Goal: Transaction & Acquisition: Purchase product/service

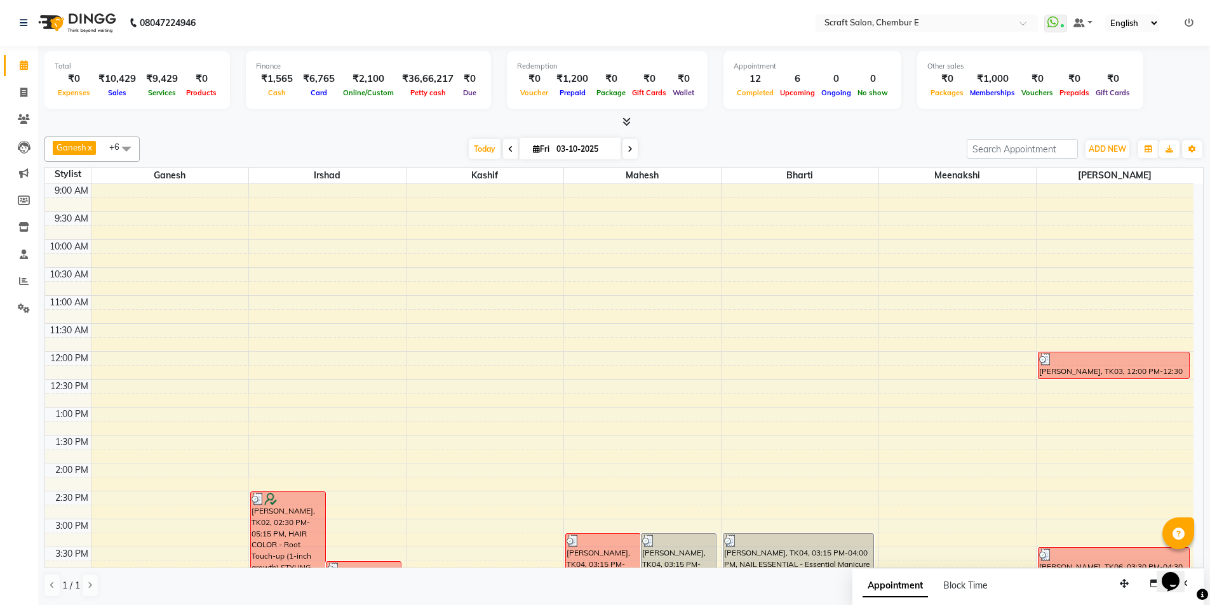
scroll to position [342, 0]
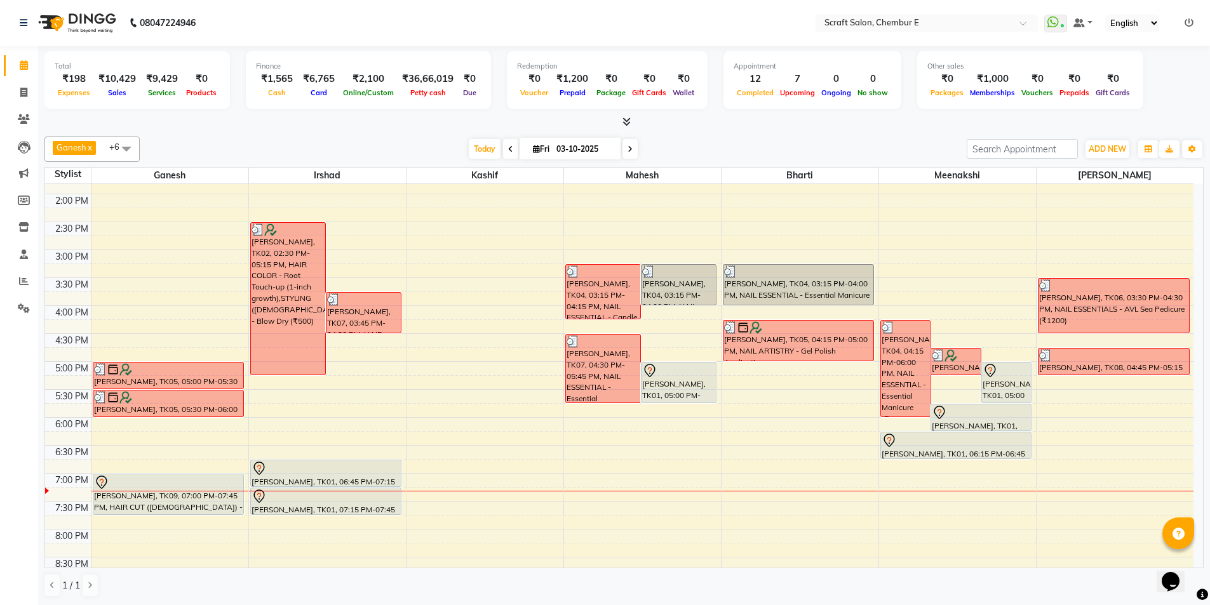
scroll to position [300, 0]
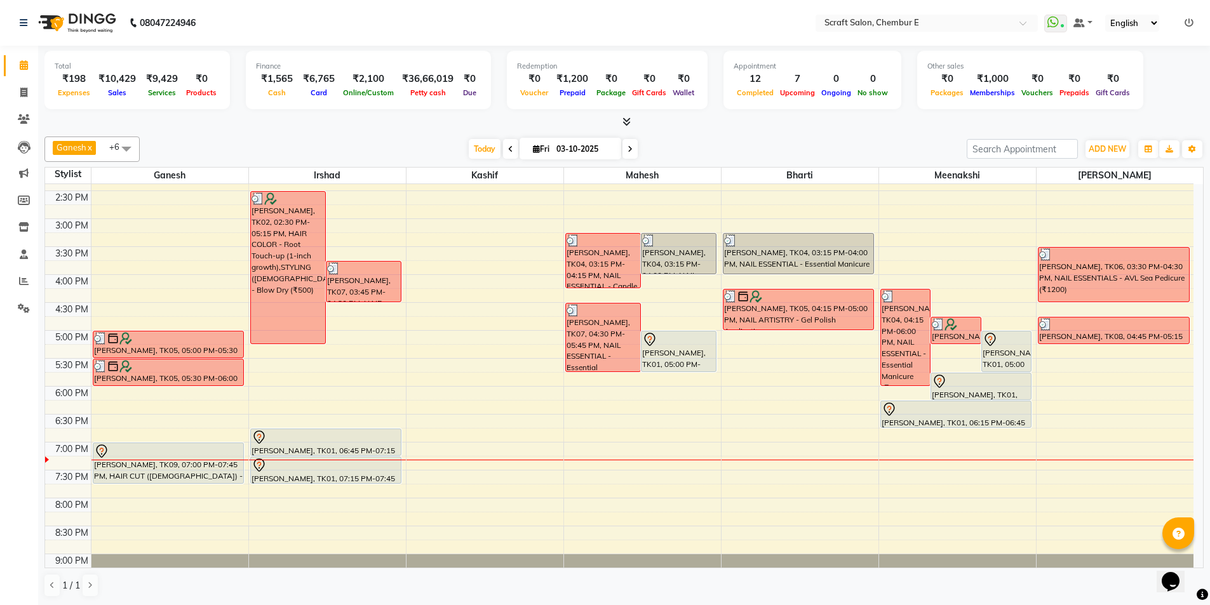
click at [987, 356] on div "[PERSON_NAME], TK01, 05:00 PM-05:45 PM, NAIL ESSENTIAL - Essential Manicure" at bounding box center [1007, 351] width 50 height 40
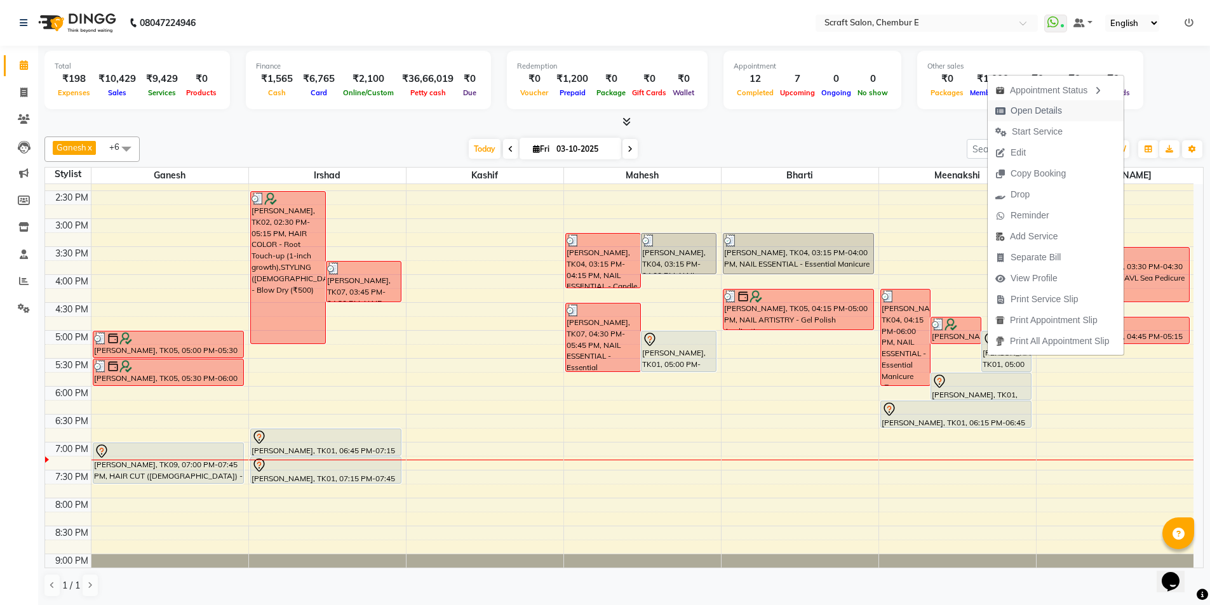
click at [1036, 107] on span "Open Details" at bounding box center [1035, 110] width 51 height 13
select select "7"
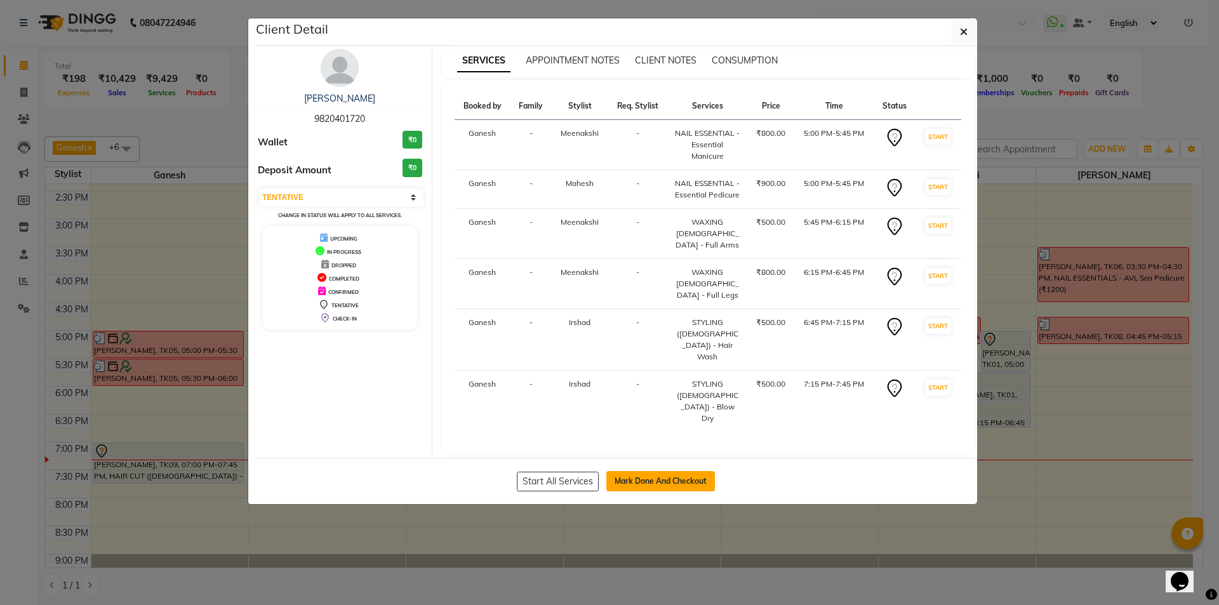
click at [681, 471] on button "Mark Done And Checkout" at bounding box center [660, 481] width 109 height 20
select select "service"
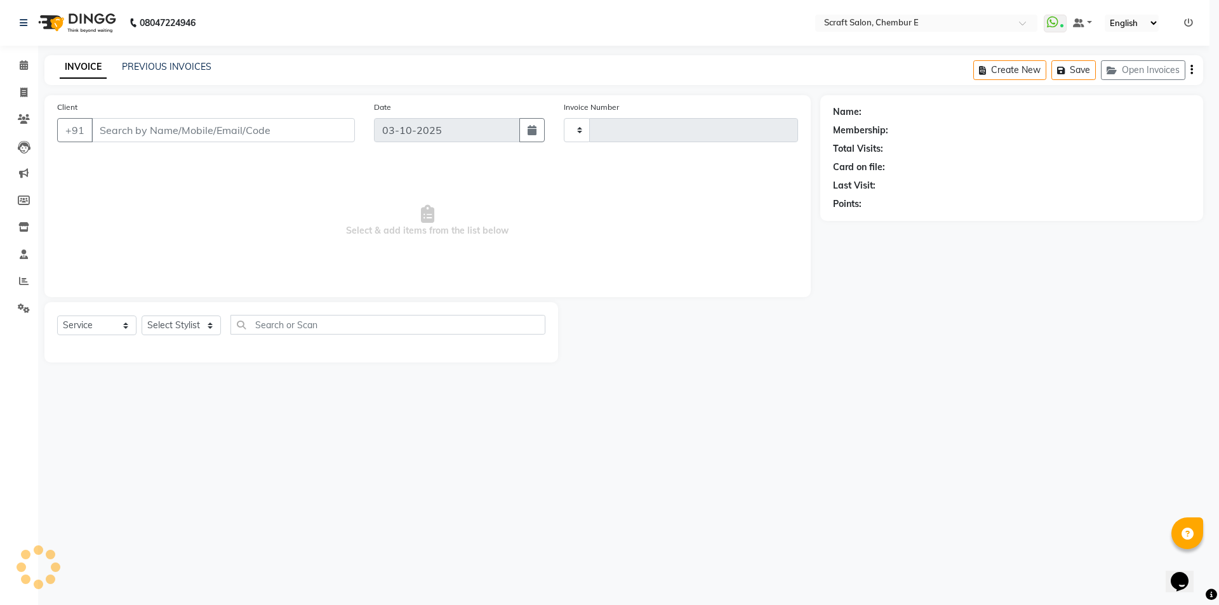
type input "1606"
select select "3922"
type input "9820401720"
select select "69640"
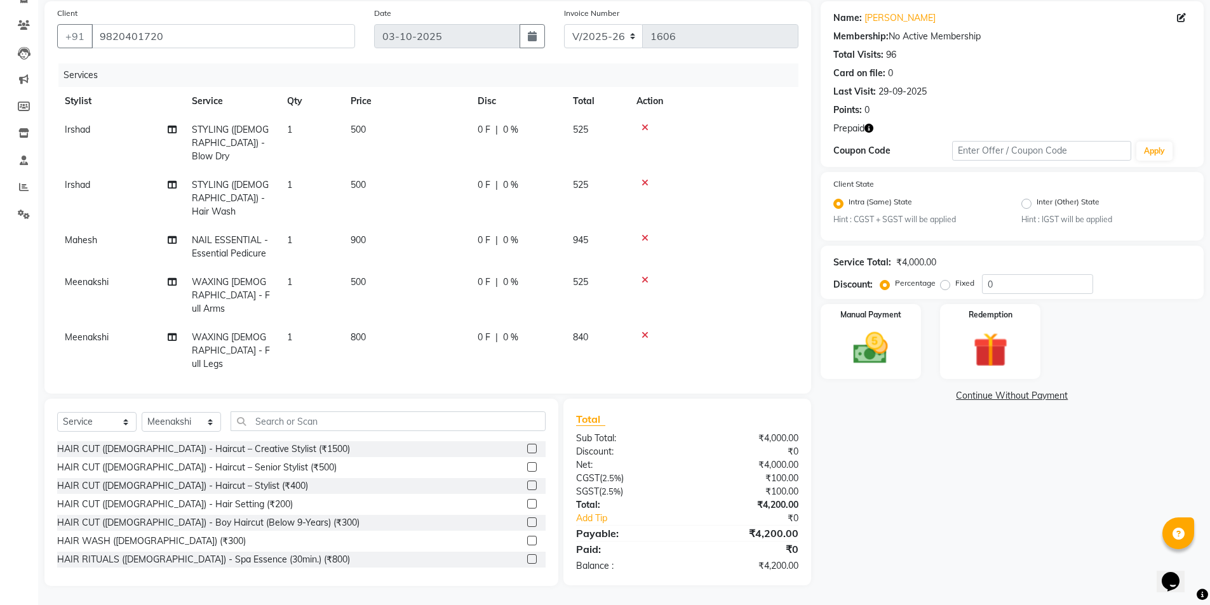
scroll to position [90, 0]
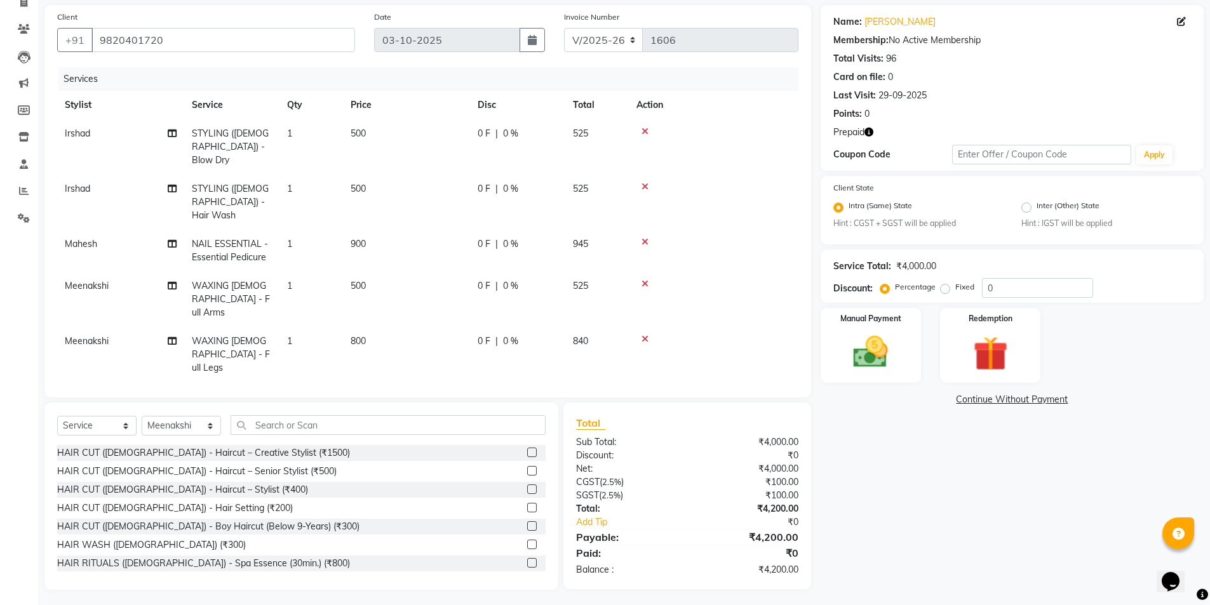
click at [85, 391] on span "Meenakshi" at bounding box center [87, 396] width 44 height 11
select select "69640"
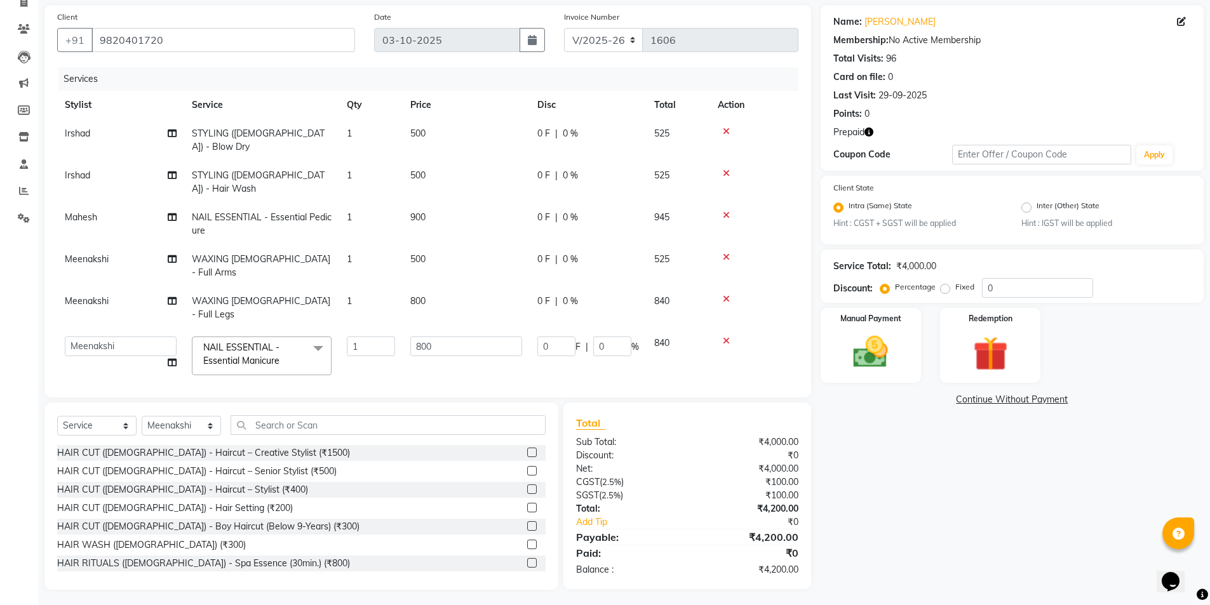
scroll to position [58, 0]
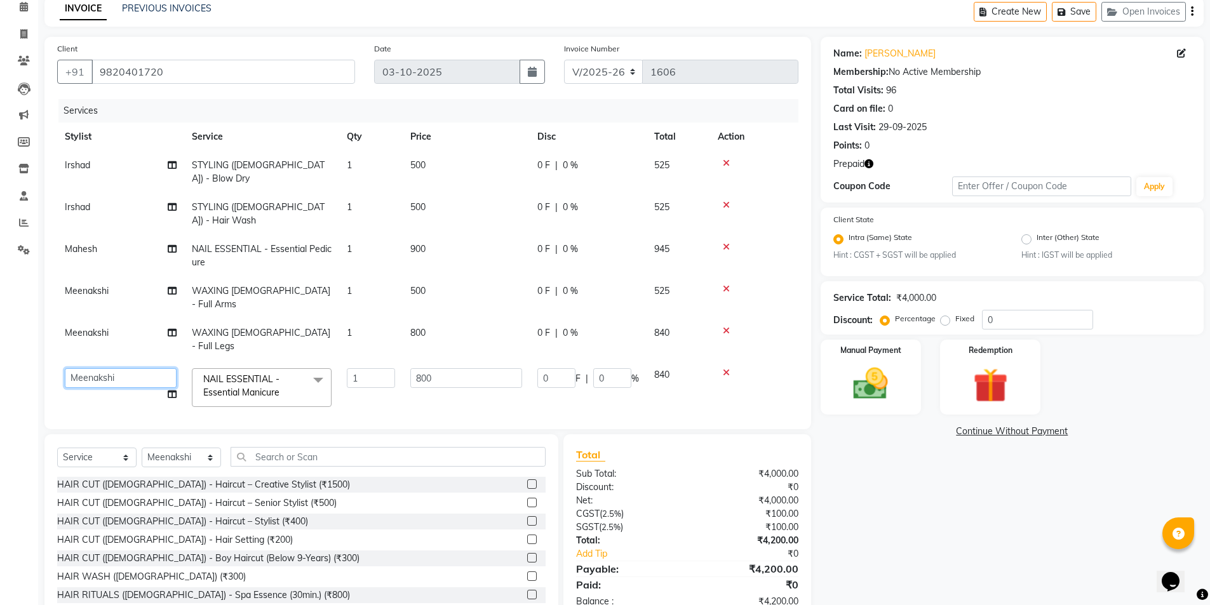
click at [119, 368] on select "Bharti Frontdesk Ganesh Irshad Kashif Mahesh Meenakshi Rasika Shahin Shaikh" at bounding box center [121, 378] width 112 height 20
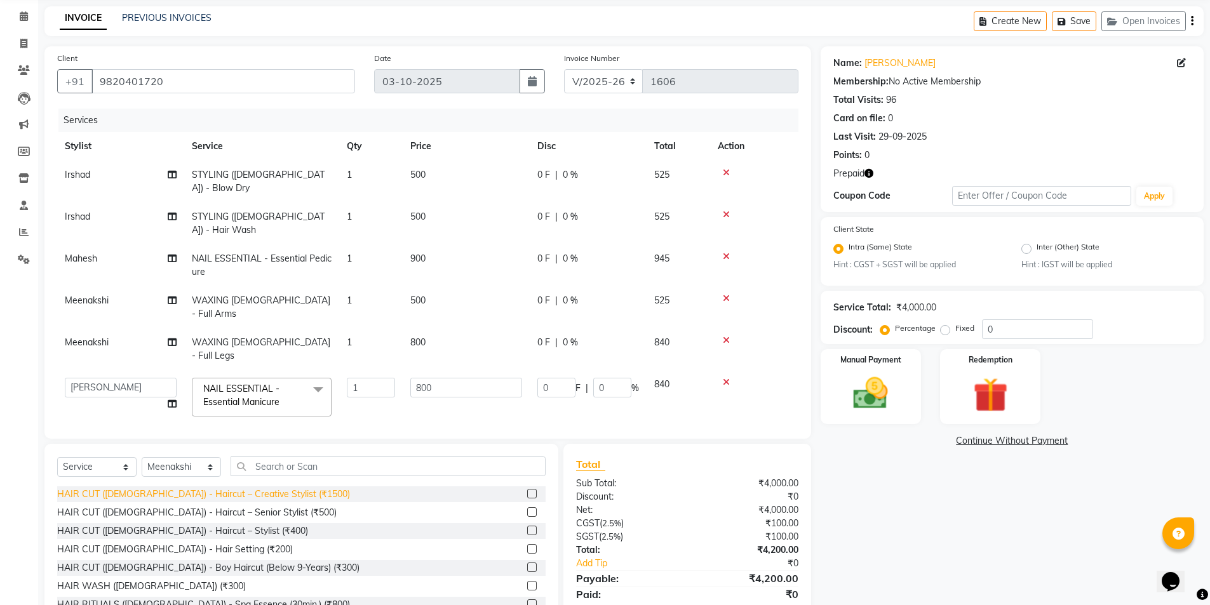
select select "19818"
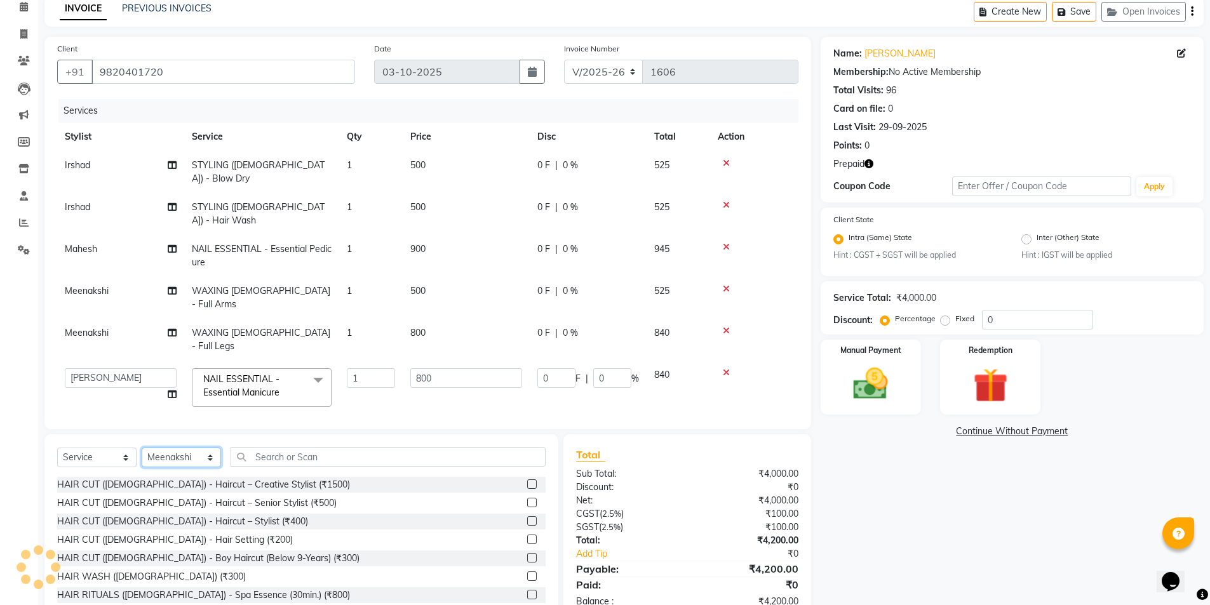
click at [189, 448] on select "Select Stylist Bharti Frontdesk Ganesh Irshad Kashif Mahesh Meenakshi Rasika Sh…" at bounding box center [181, 458] width 79 height 20
click at [285, 447] on input "text" at bounding box center [388, 457] width 315 height 20
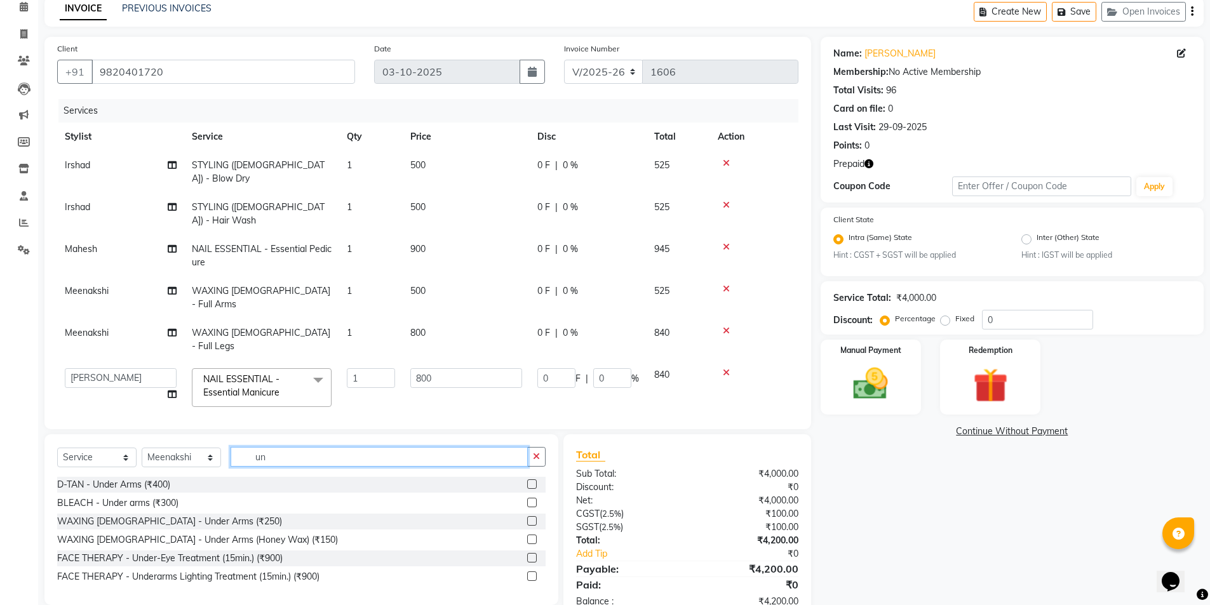
scroll to position [58, 0]
type input "under"
click at [131, 516] on div "WAXING FEMALE - Under Arms (₹250)" at bounding box center [169, 522] width 225 height 13
checkbox input "false"
click at [918, 497] on div "Name: Padmini Pandey Membership: No Active Membership Total Visits: 96 Card on …" at bounding box center [1016, 329] width 392 height 584
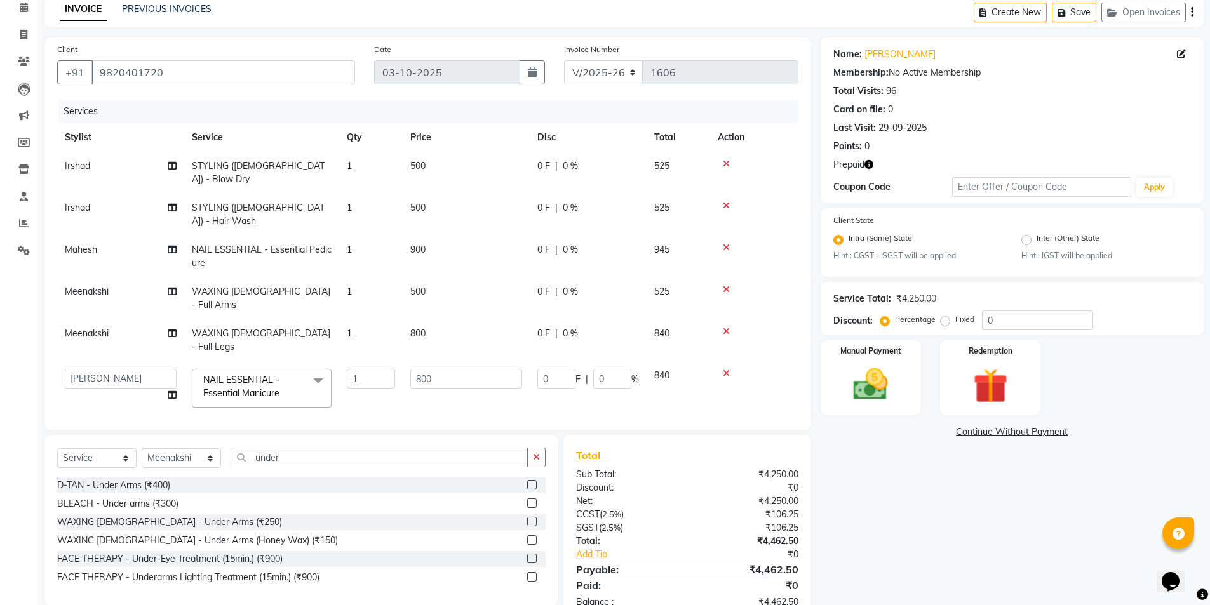
click at [768, 361] on td at bounding box center [754, 388] width 88 height 54
click at [727, 369] on icon at bounding box center [726, 373] width 7 height 9
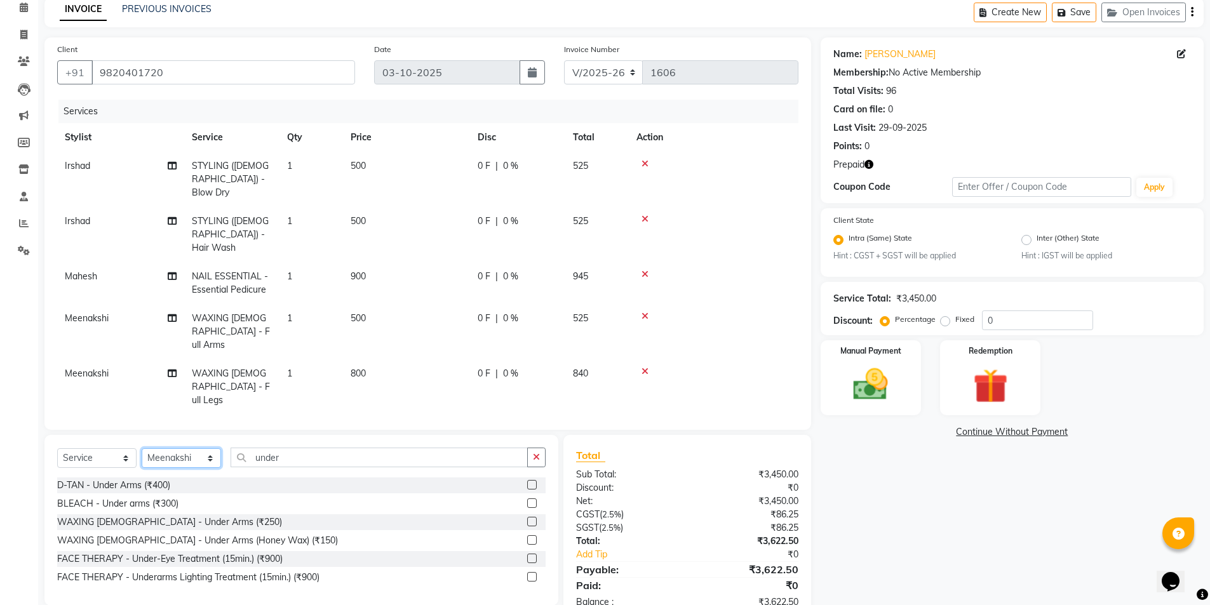
click at [199, 450] on select "Select Stylist Bharti Frontdesk Ganesh Irshad Kashif Mahesh Meenakshi Rasika Sh…" at bounding box center [181, 458] width 79 height 20
select select "19818"
click at [142, 448] on select "Select Stylist Bharti Frontdesk Ganesh Irshad Kashif Mahesh Meenakshi Rasika Sh…" at bounding box center [181, 458] width 79 height 20
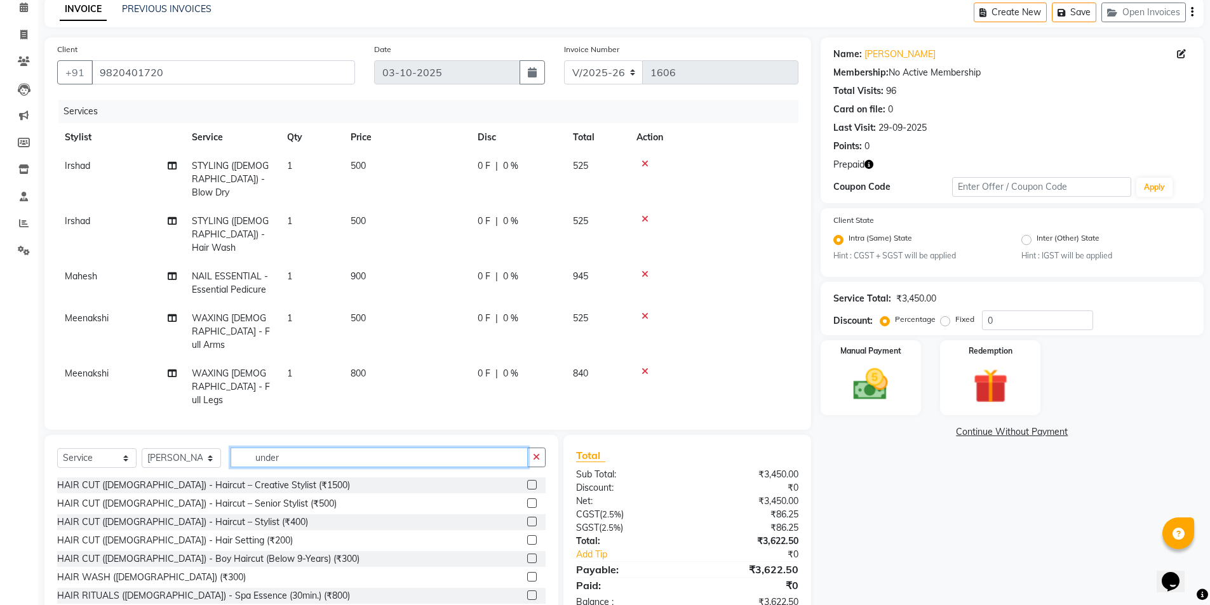
click at [311, 463] on input "under" at bounding box center [379, 458] width 297 height 20
type input "b"
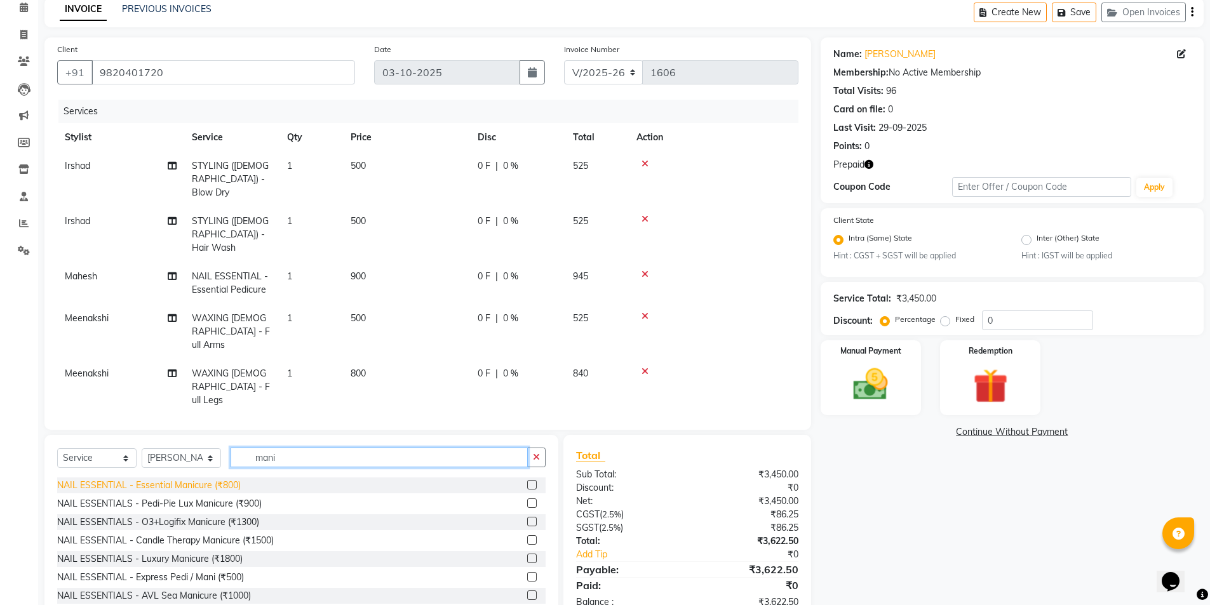
type input "mani"
click at [193, 482] on div "NAIL ESSENTIAL - Essential Manicure (₹800)" at bounding box center [149, 485] width 184 height 13
checkbox input "false"
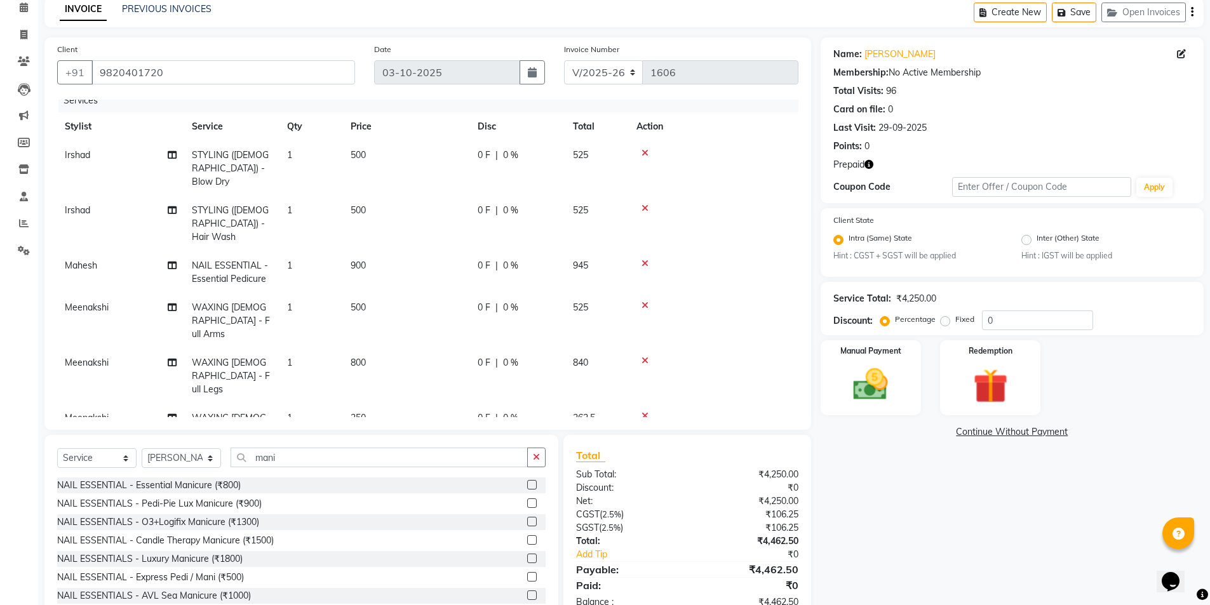
scroll to position [0, 0]
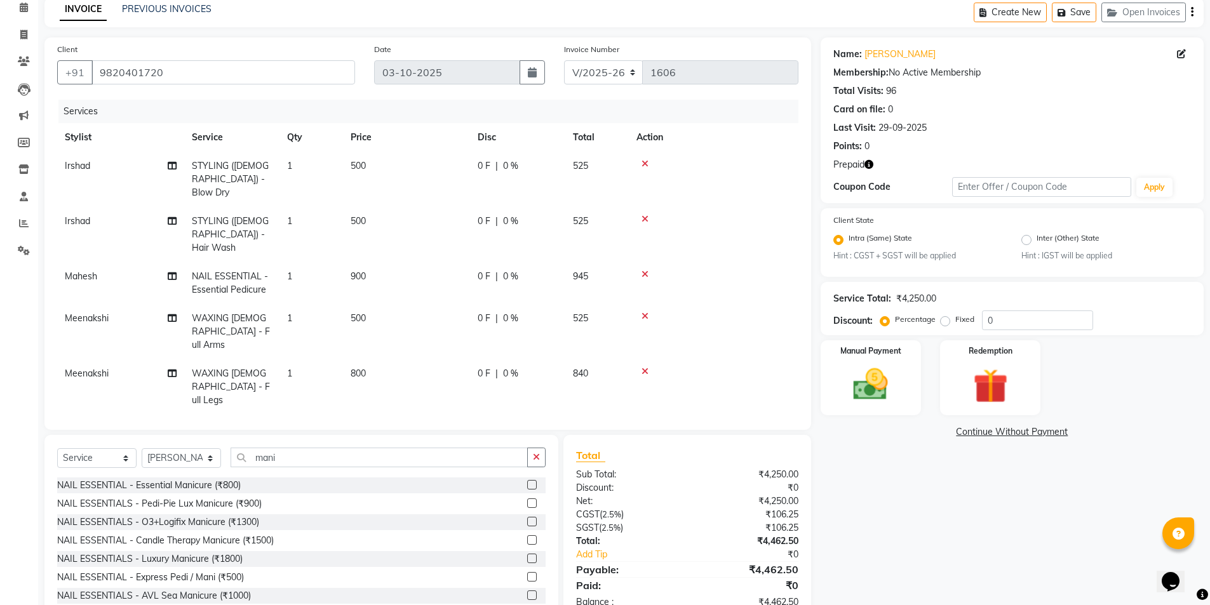
click at [758, 272] on td at bounding box center [714, 283] width 170 height 42
click at [530, 459] on button "button" at bounding box center [536, 458] width 18 height 20
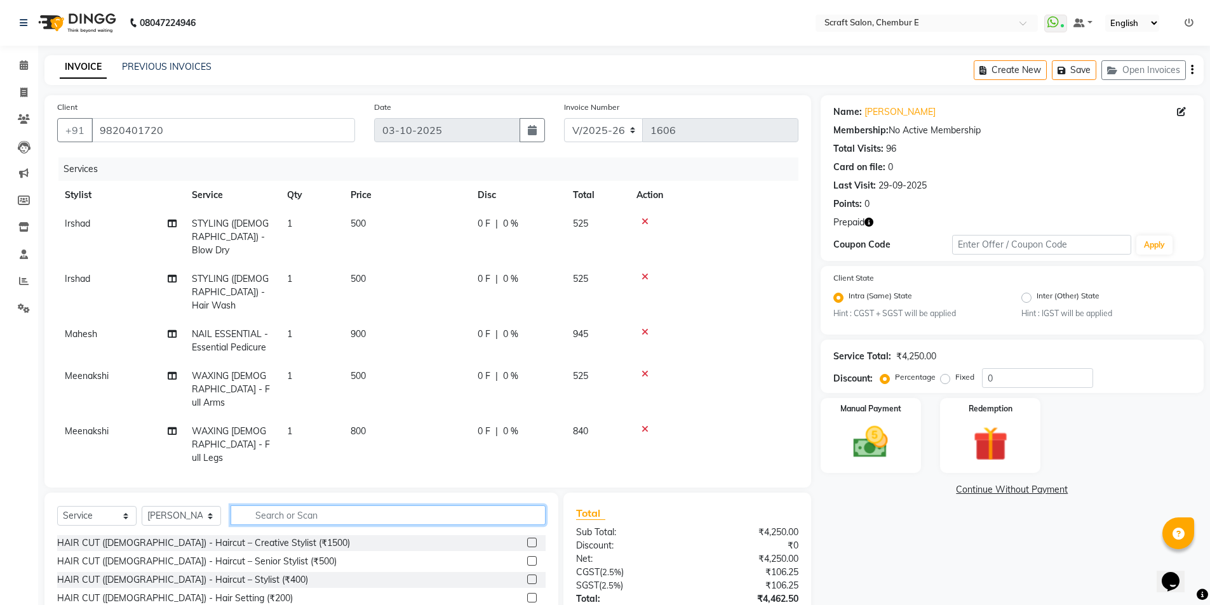
click at [317, 522] on input "text" at bounding box center [388, 515] width 315 height 20
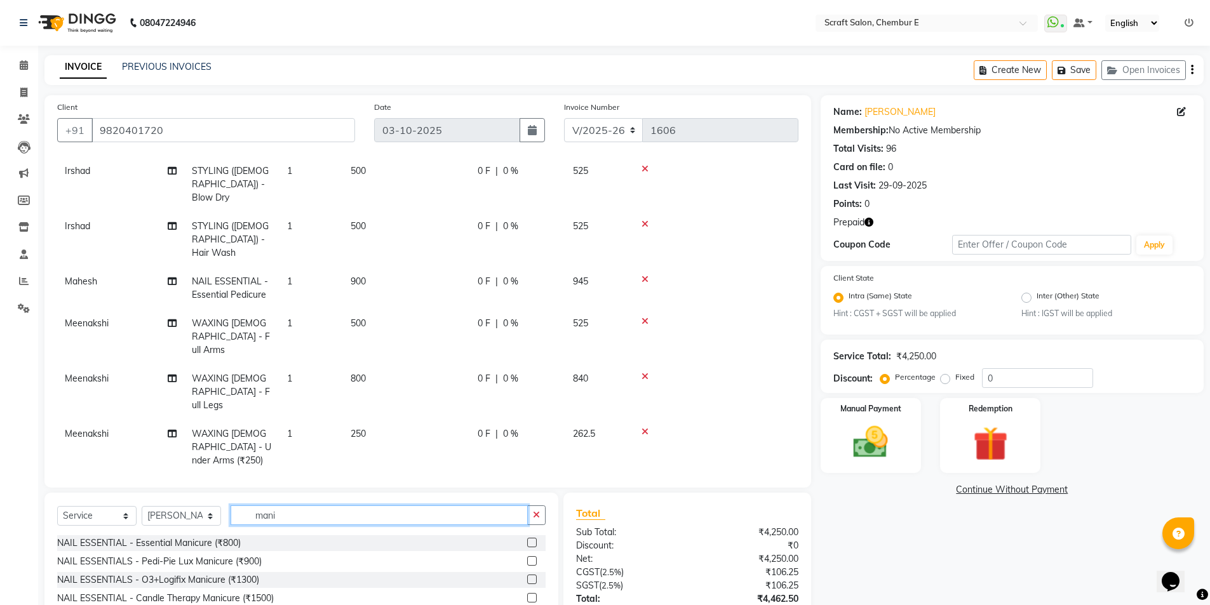
scroll to position [61, 0]
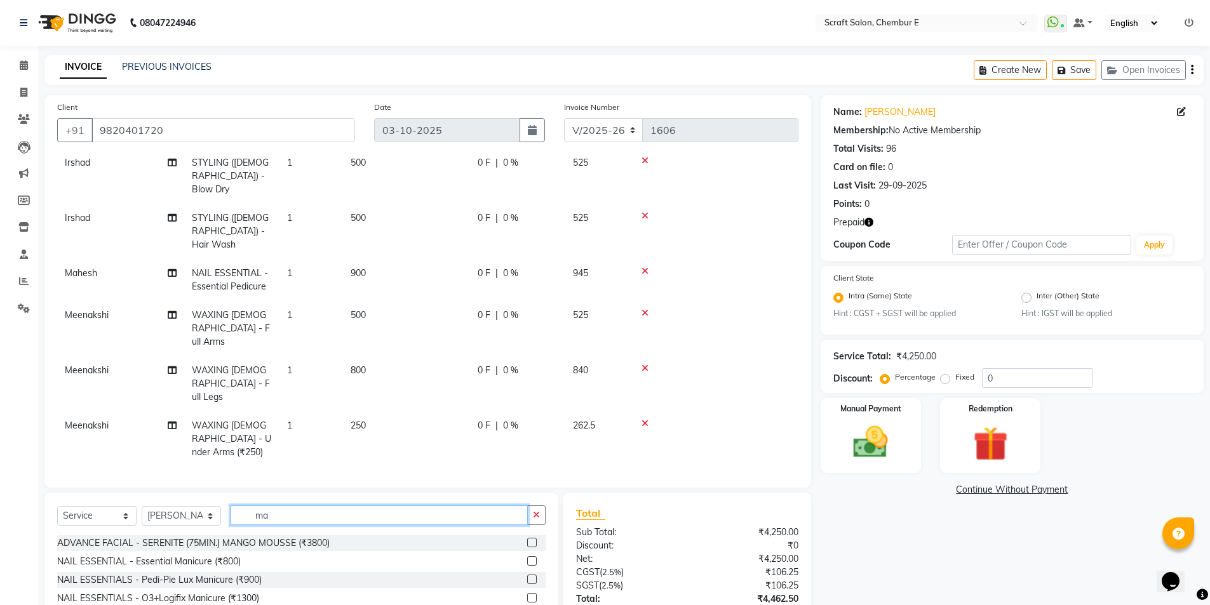
type input "m"
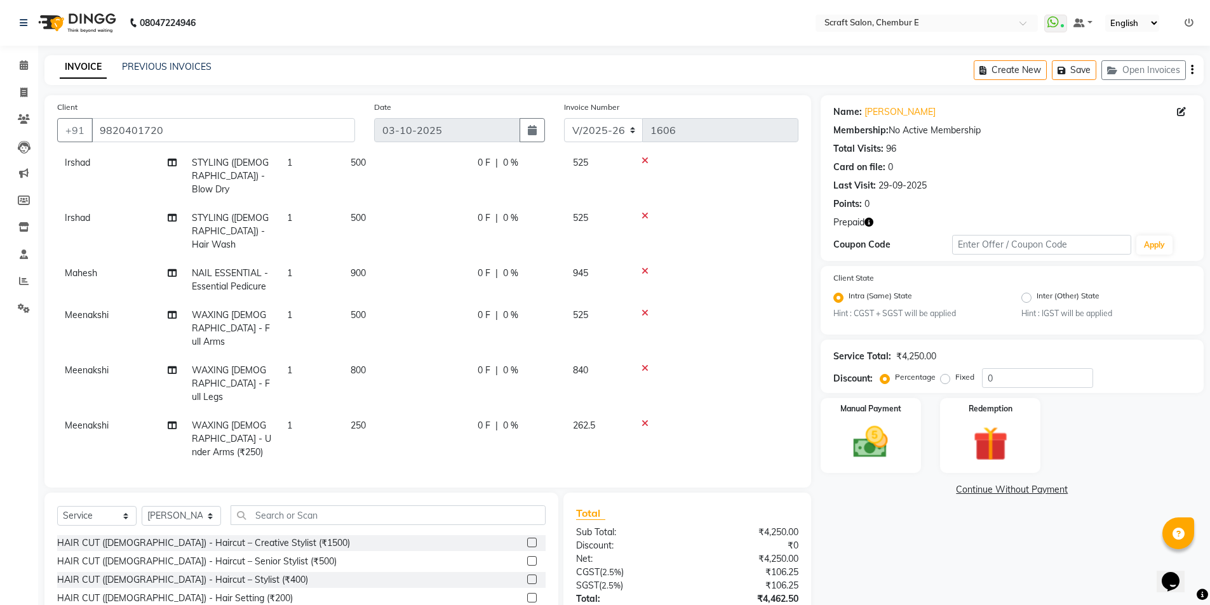
click at [869, 218] on icon "button" at bounding box center [868, 222] width 9 height 9
click at [876, 518] on div "Name: Padmini Pandey Membership: No Active Membership Total Visits: 96 Card on …" at bounding box center [1016, 387] width 392 height 585
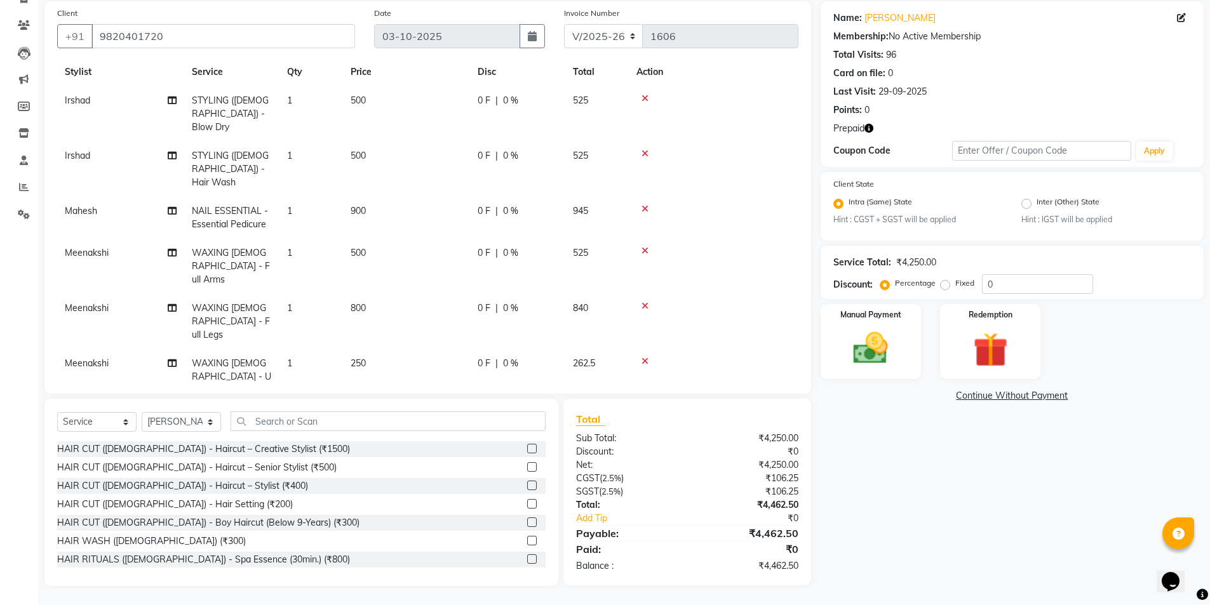
scroll to position [0, 0]
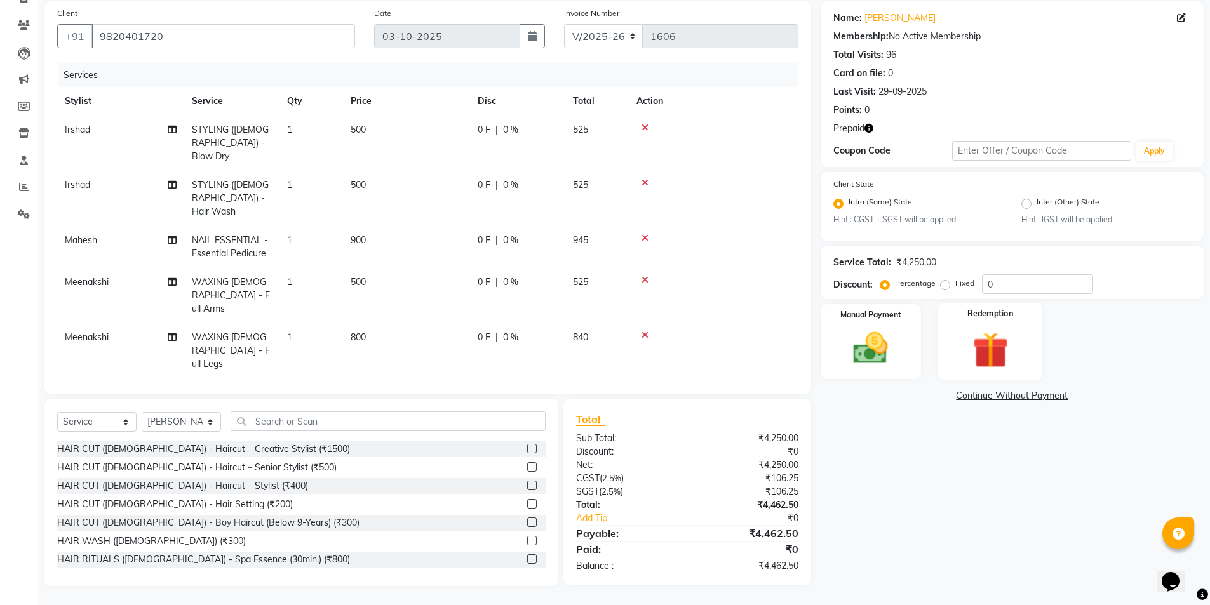
click at [1015, 331] on img at bounding box center [990, 350] width 58 height 45
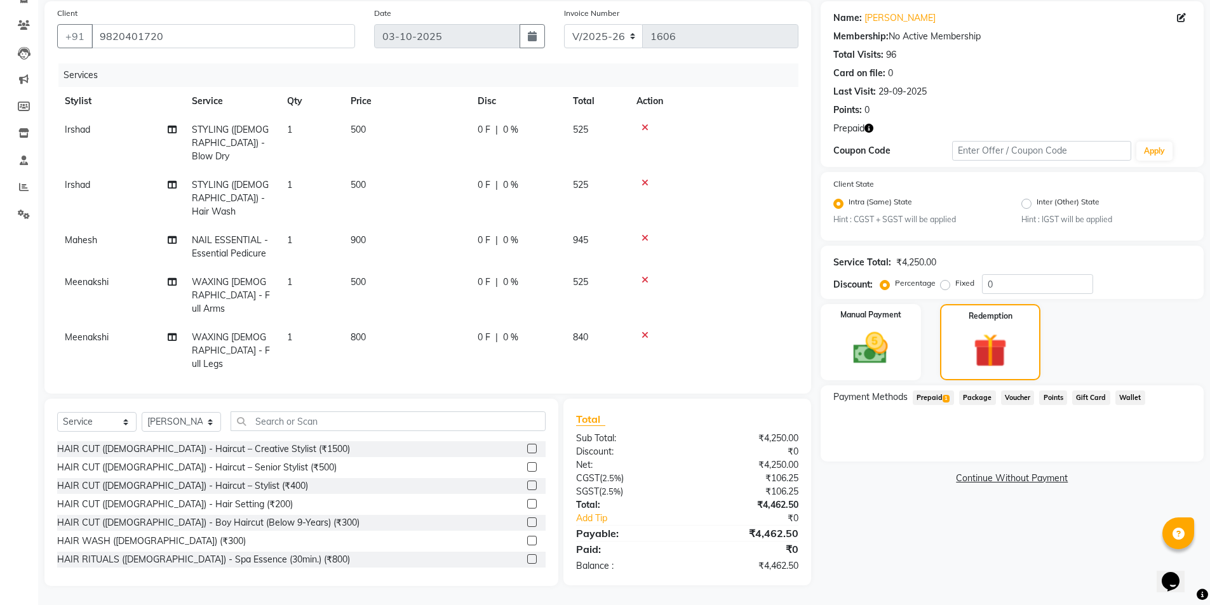
click at [944, 396] on span "1" at bounding box center [945, 399] width 7 height 8
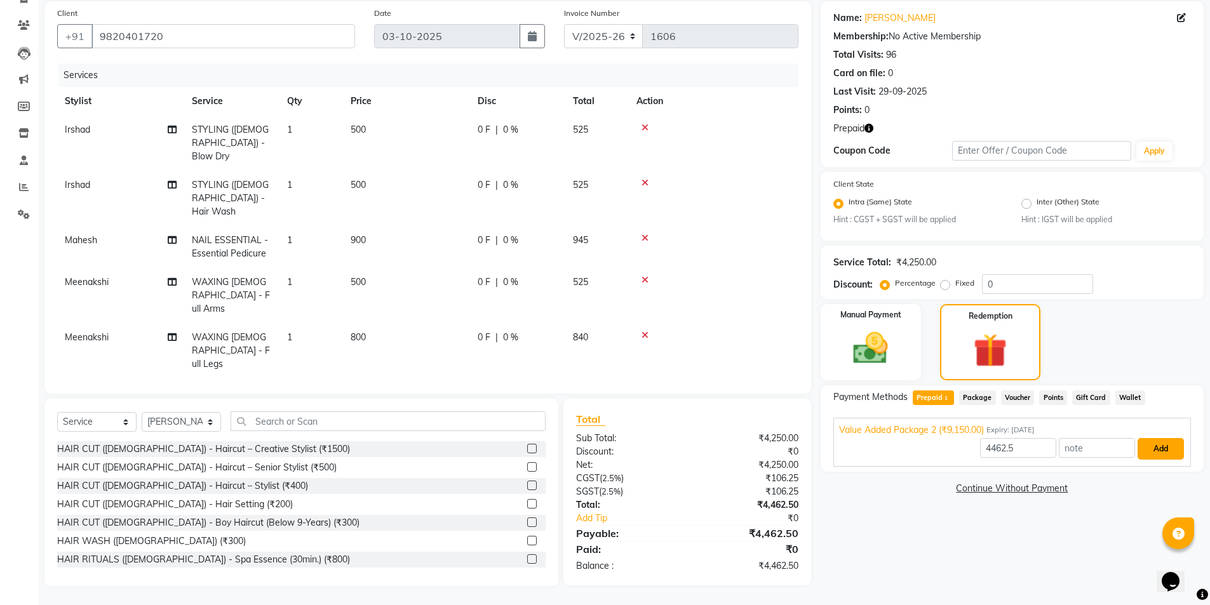
click at [1173, 456] on button "Add" at bounding box center [1160, 449] width 46 height 22
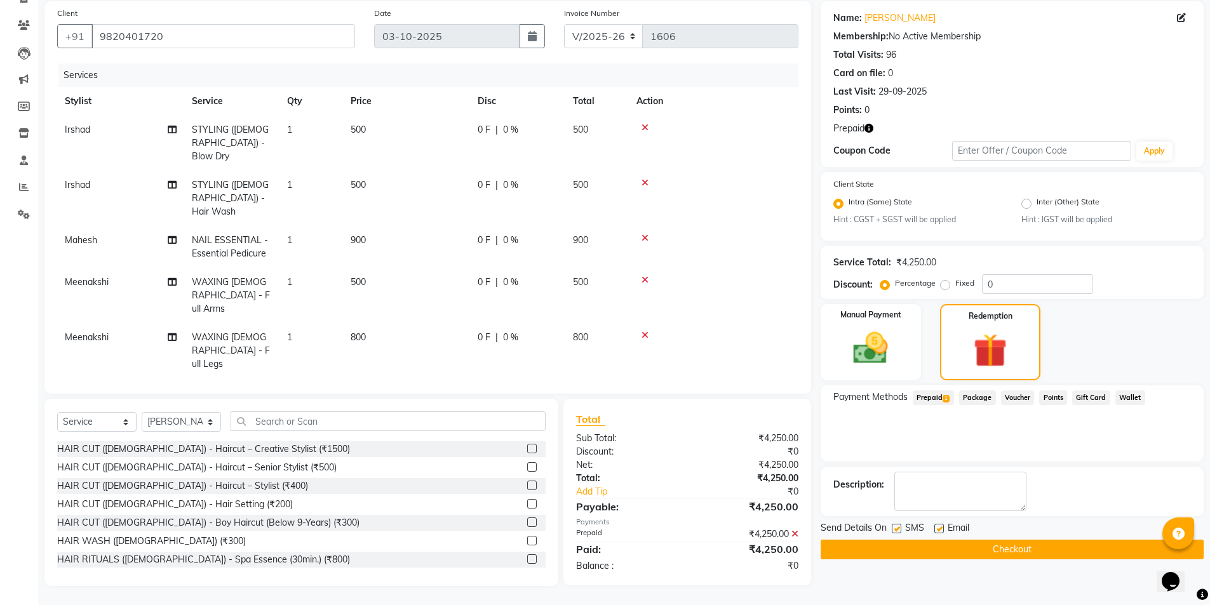
click at [936, 524] on label at bounding box center [939, 529] width 10 height 10
click at [936, 525] on input "checkbox" at bounding box center [938, 529] width 8 height 8
checkbox input "false"
click at [1012, 549] on button "Checkout" at bounding box center [1011, 550] width 383 height 20
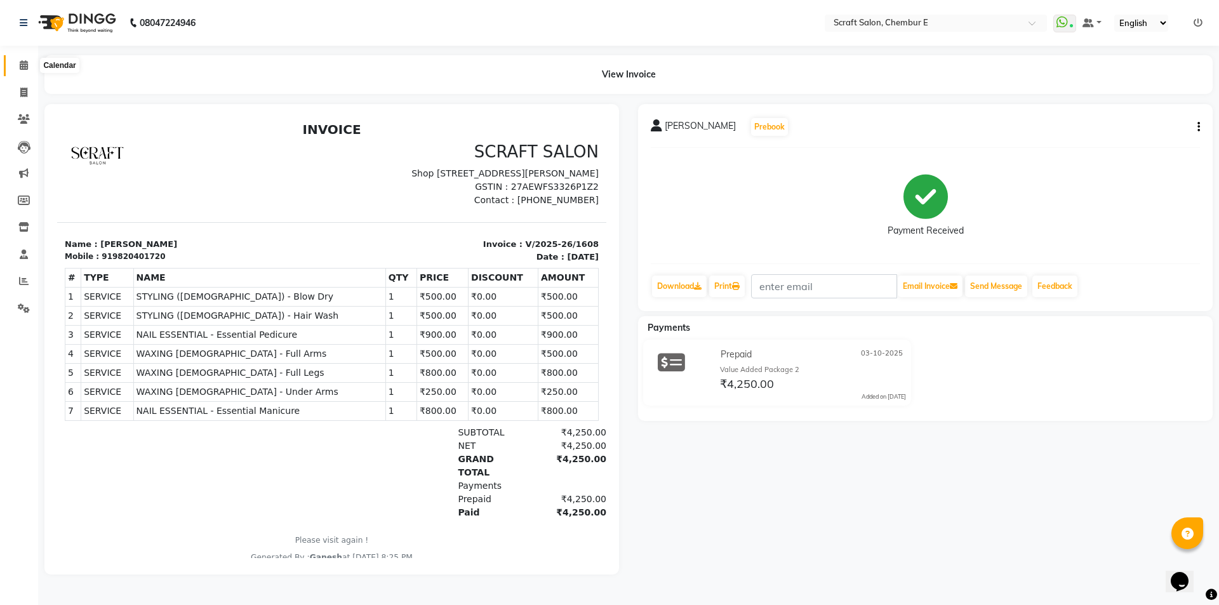
click at [25, 66] on icon at bounding box center [24, 65] width 8 height 10
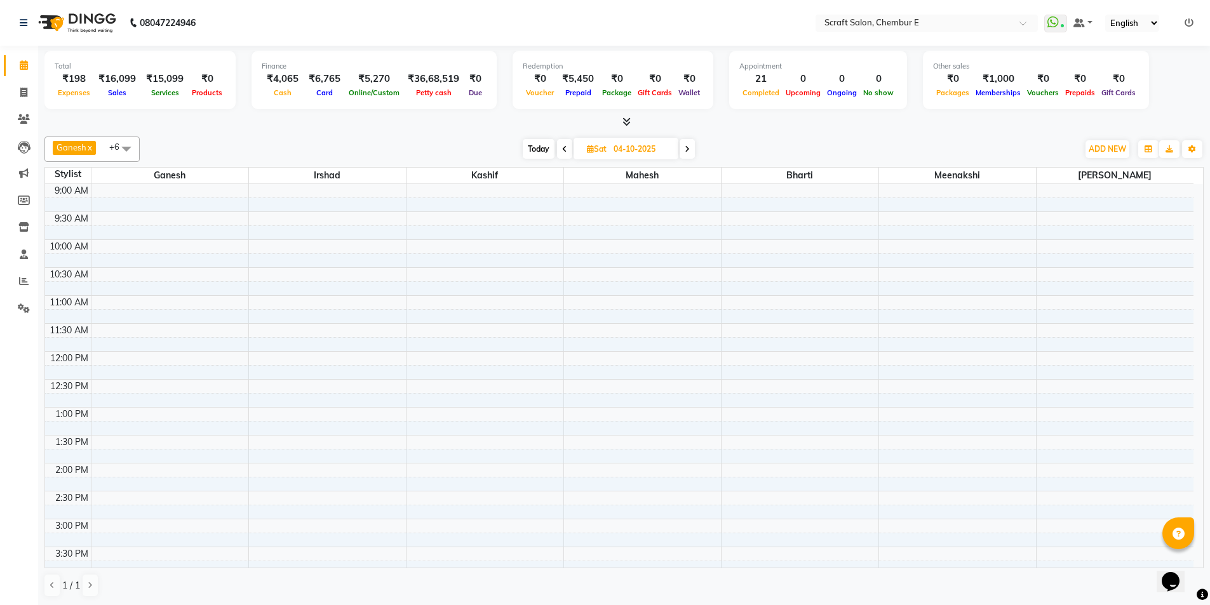
click at [533, 149] on span "Today" at bounding box center [539, 149] width 32 height 20
type input "03-10-2025"
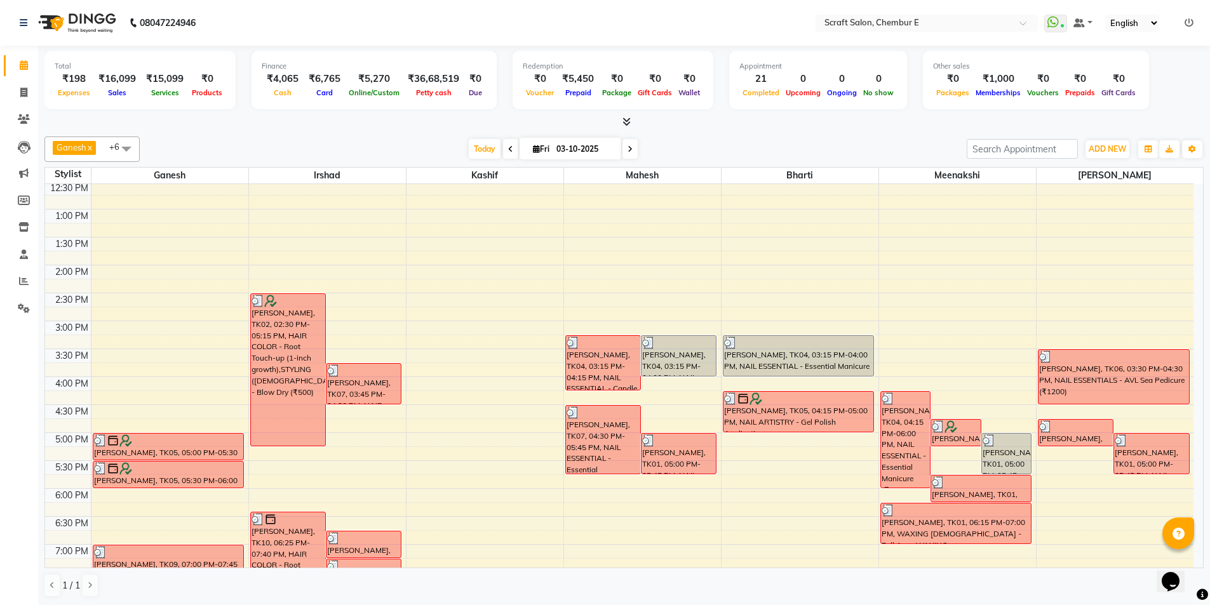
scroll to position [152, 0]
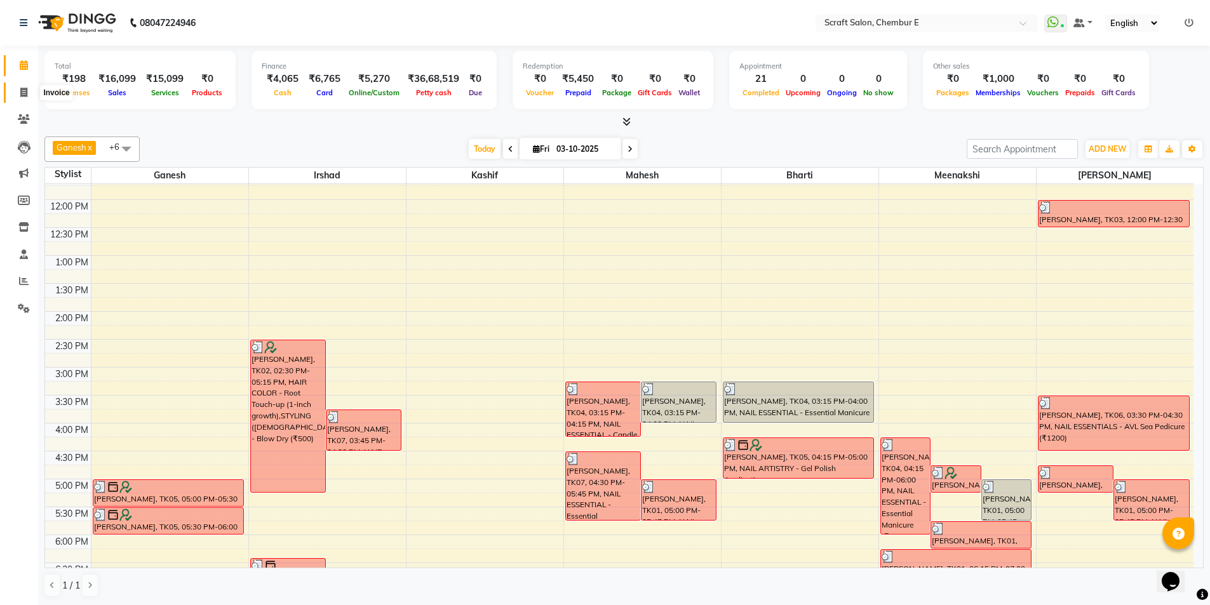
click at [22, 91] on icon at bounding box center [23, 93] width 7 height 10
select select "3922"
select select "service"
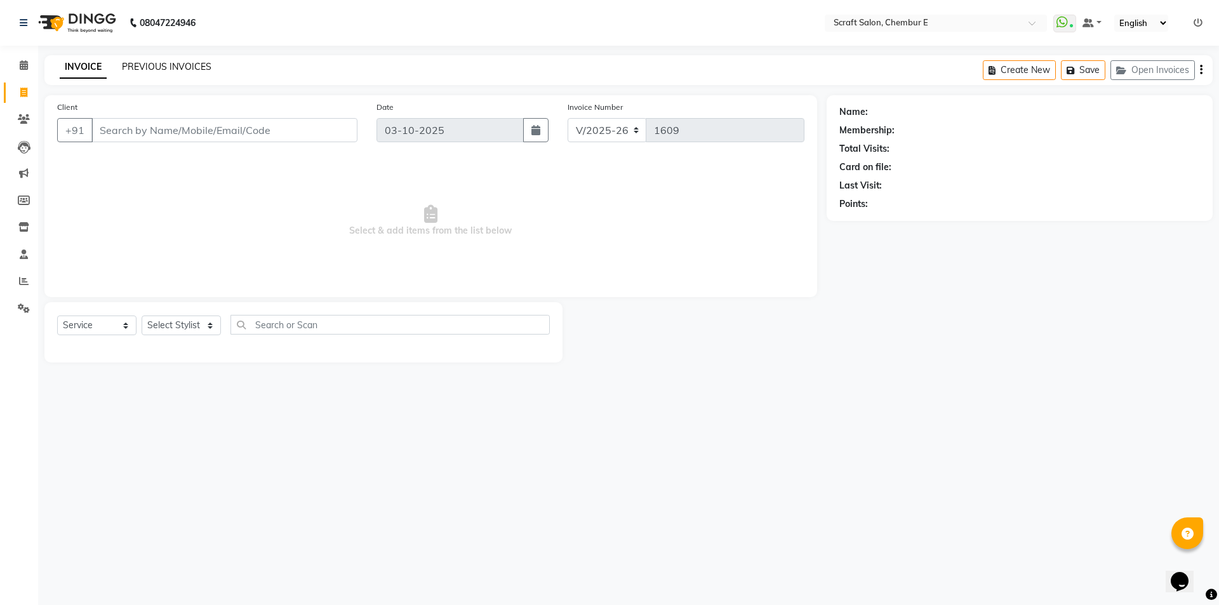
click at [187, 68] on link "PREVIOUS INVOICES" at bounding box center [167, 66] width 90 height 11
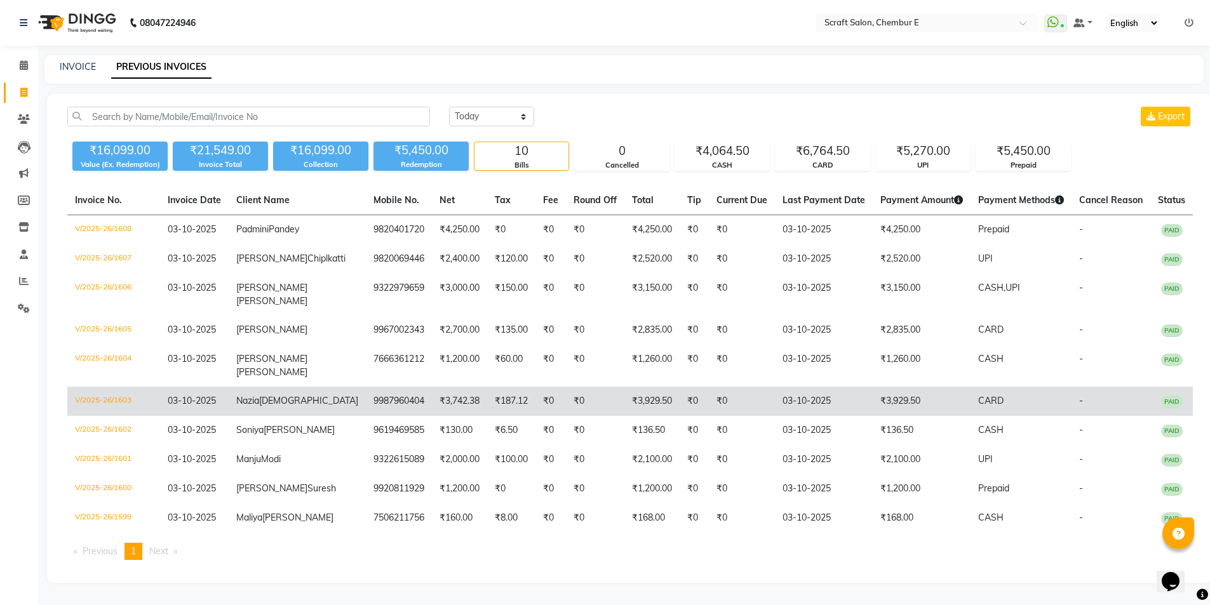
scroll to position [73, 0]
click at [90, 387] on td "V/2025-26/1603" at bounding box center [113, 401] width 93 height 29
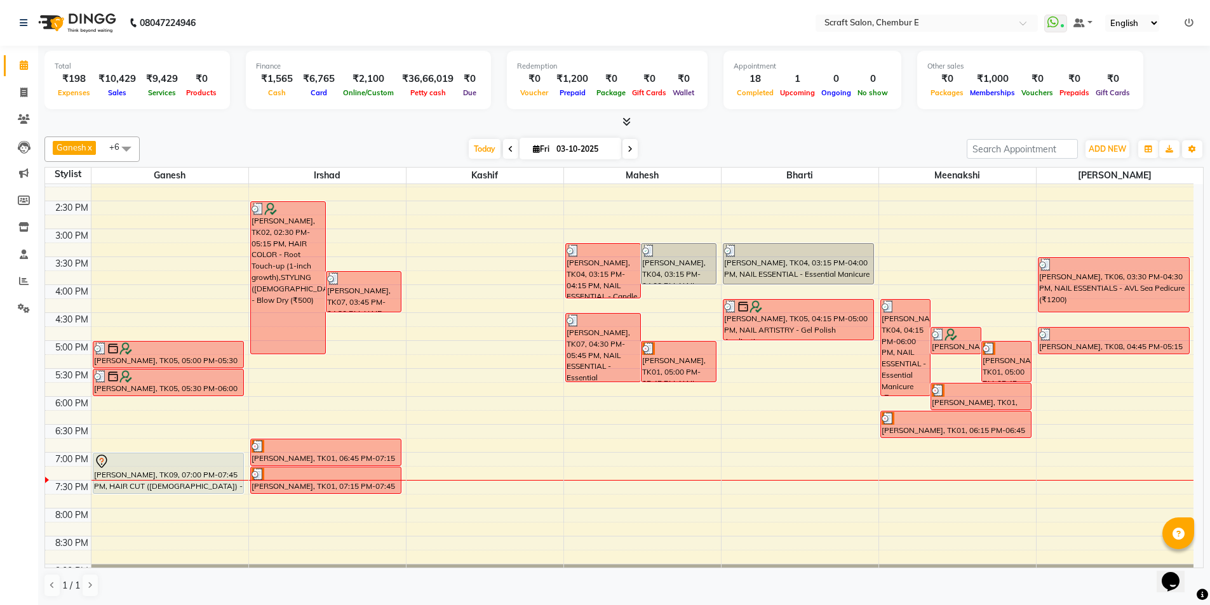
scroll to position [295, 0]
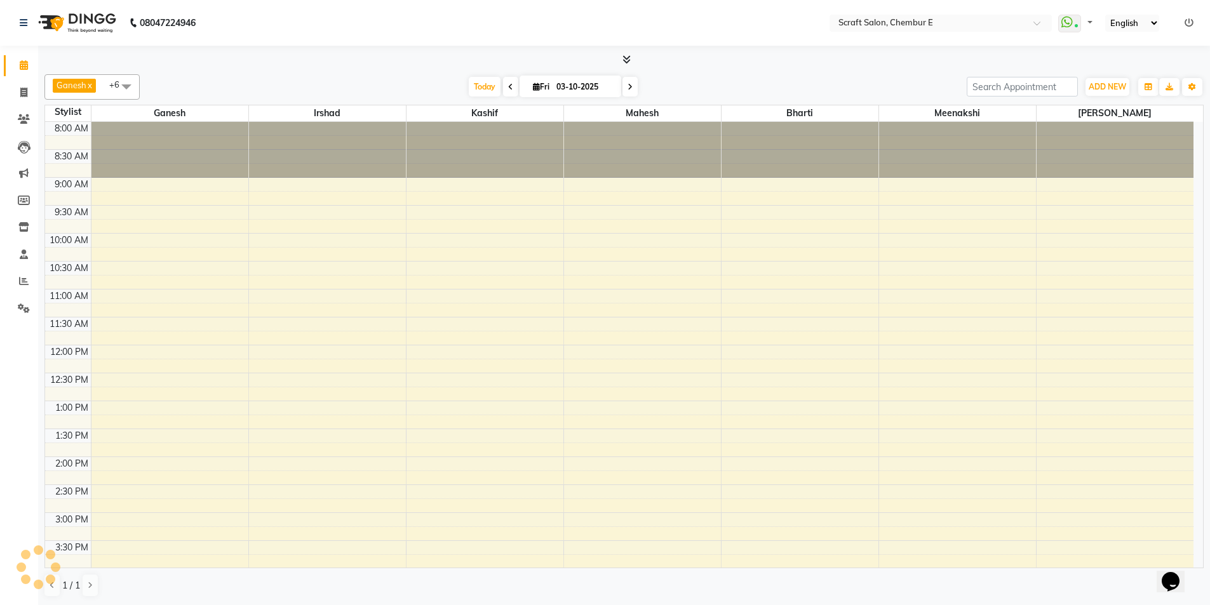
select select "en"
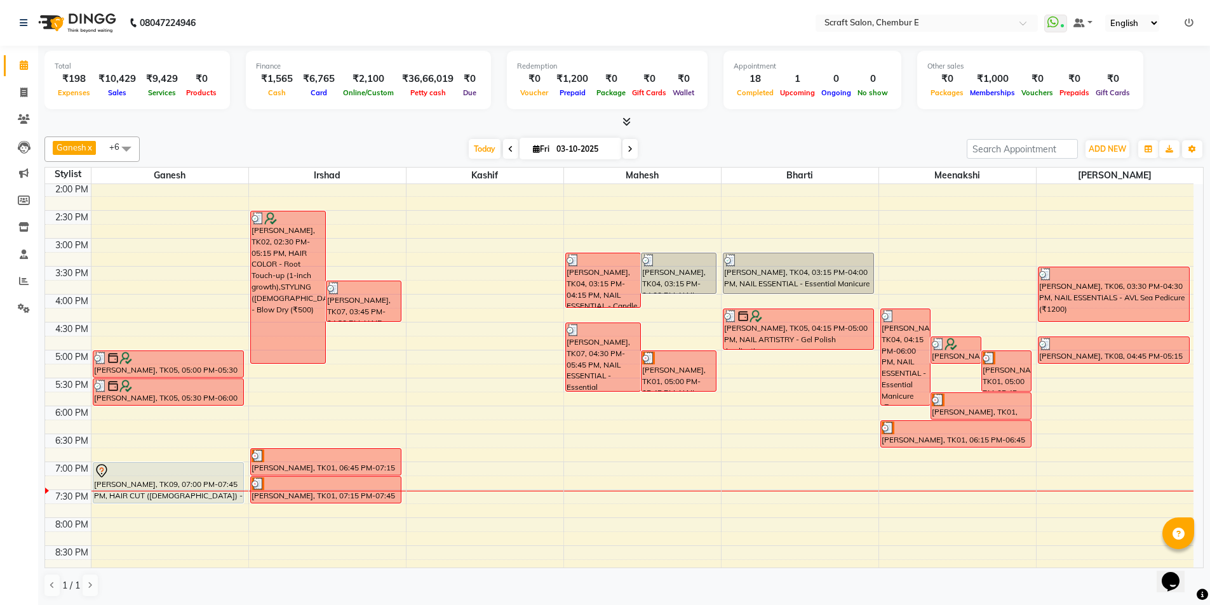
scroll to position [342, 0]
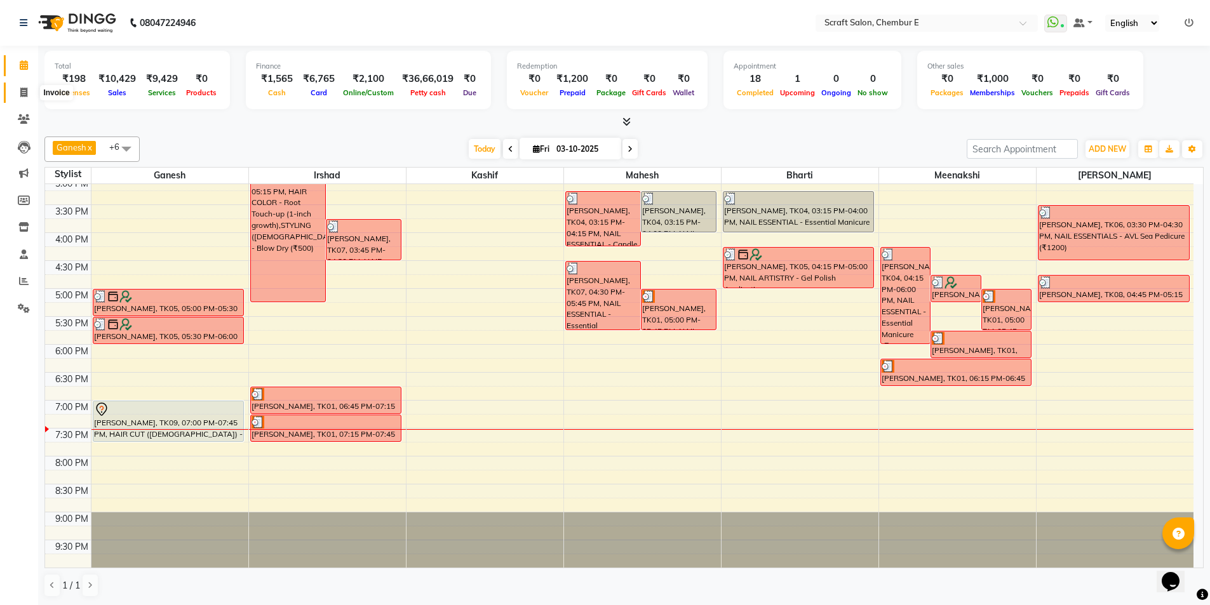
click at [21, 90] on icon at bounding box center [23, 93] width 7 height 10
select select "service"
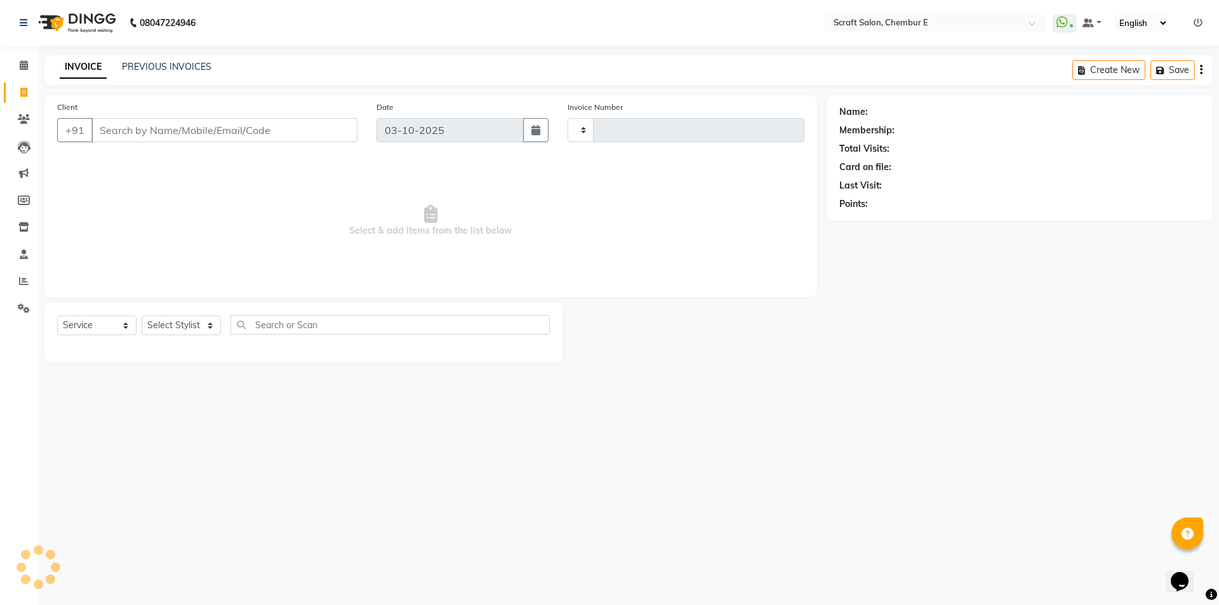
type input "1606"
select select "3922"
click at [161, 137] on input "Client" at bounding box center [224, 130] width 266 height 24
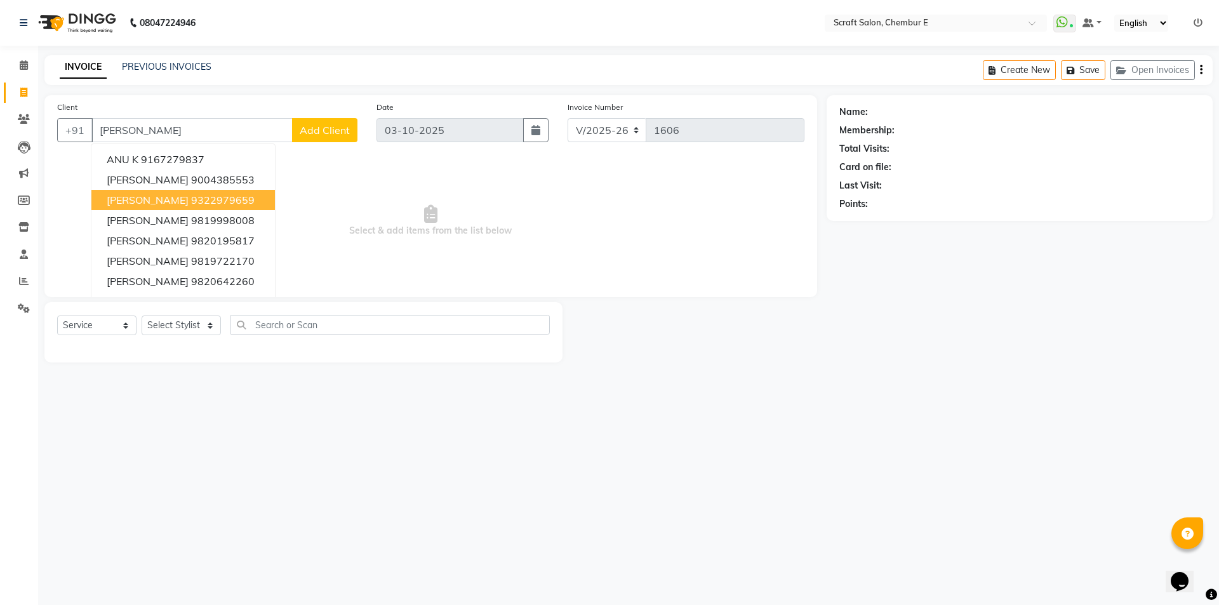
click at [161, 204] on span "Anuradha Ingle" at bounding box center [148, 200] width 82 height 13
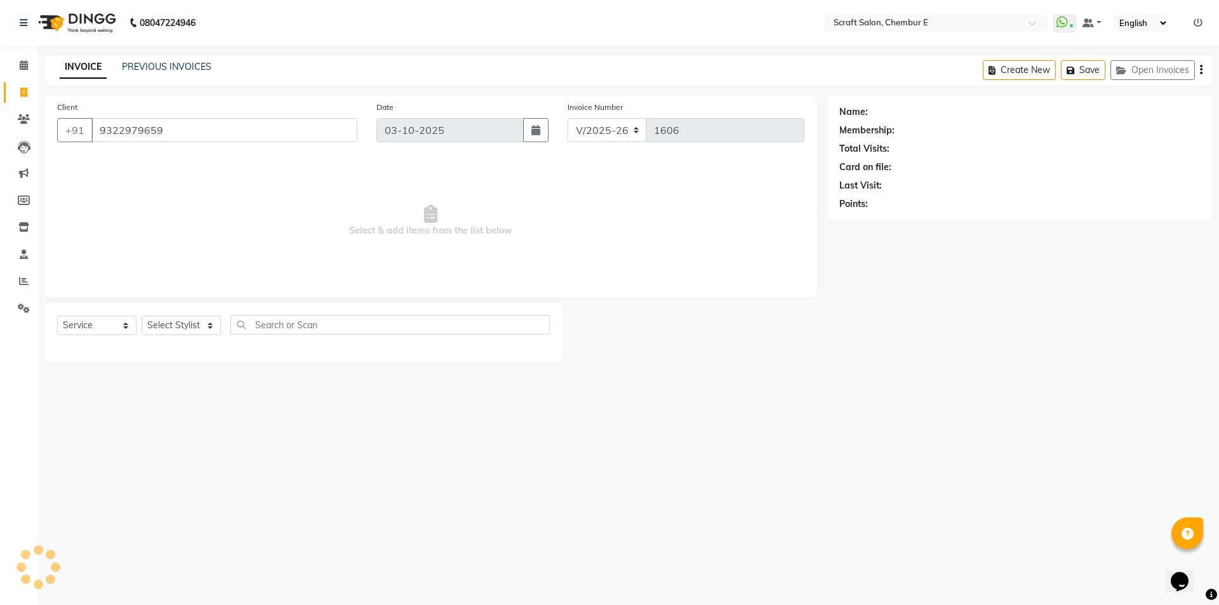
type input "9322979659"
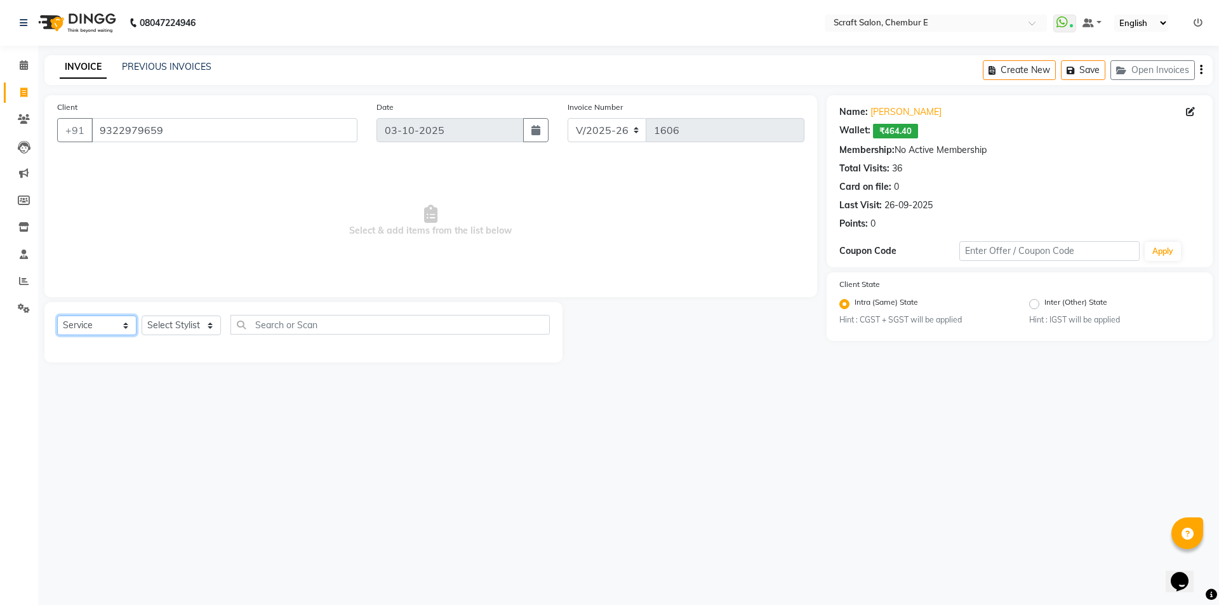
click at [90, 326] on select "Select Service Product Membership Package Voucher Prepaid Gift Card" at bounding box center [96, 326] width 79 height 20
click at [57, 316] on select "Select Service Product Membership Package Voucher Prepaid Gift Card" at bounding box center [96, 326] width 79 height 20
click at [173, 319] on select "Select Stylist Bharti Frontdesk Ganesh Irshad Kashif Mahesh Meenakshi Rasika Sh…" at bounding box center [181, 326] width 79 height 20
select select "33658"
click at [142, 316] on select "Select Stylist Bharti Frontdesk Ganesh Irshad Kashif Mahesh Meenakshi Rasika Sh…" at bounding box center [181, 326] width 79 height 20
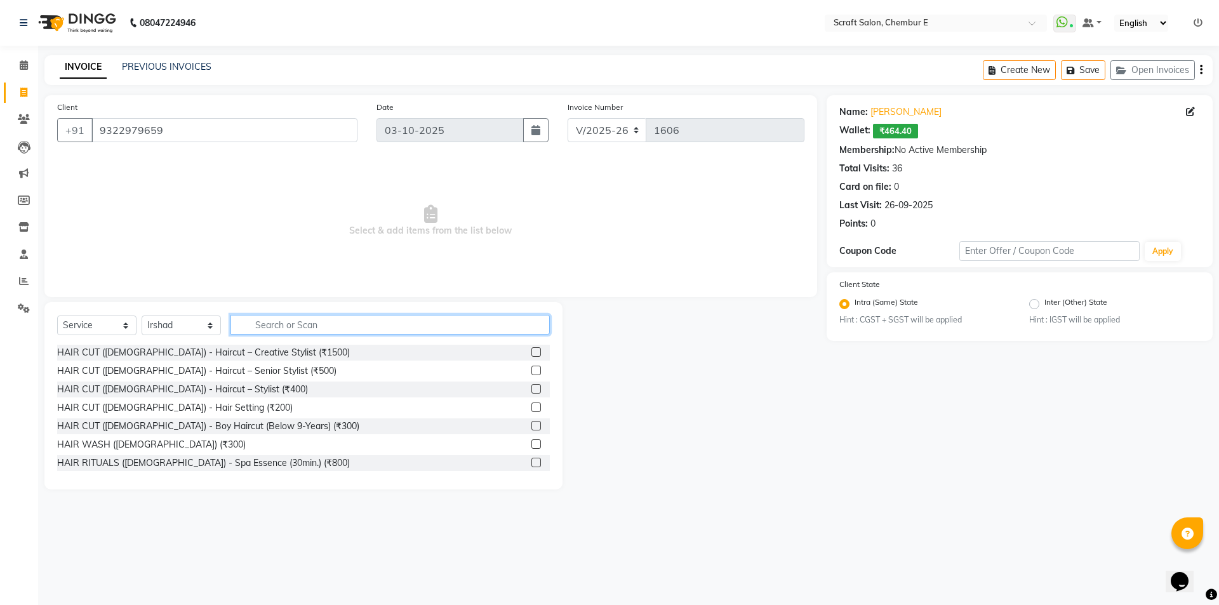
click at [281, 331] on input "text" at bounding box center [390, 325] width 319 height 20
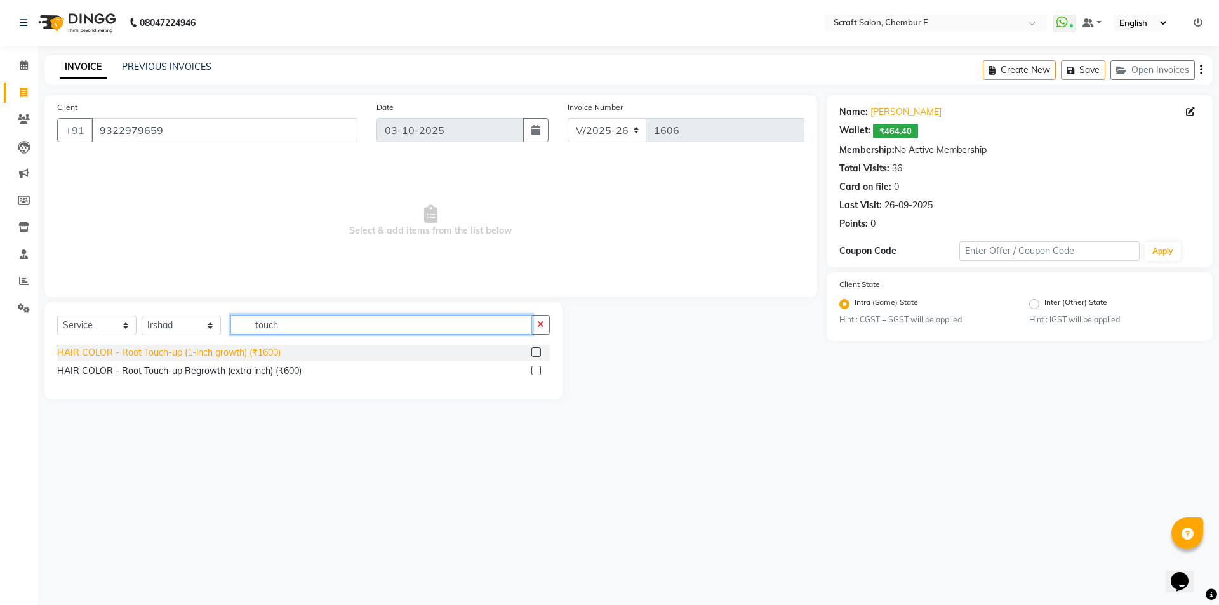
type input "touch"
click at [208, 357] on div "HAIR COLOR - Root Touch-up (1-inch growth) (₹1600)" at bounding box center [169, 352] width 224 height 13
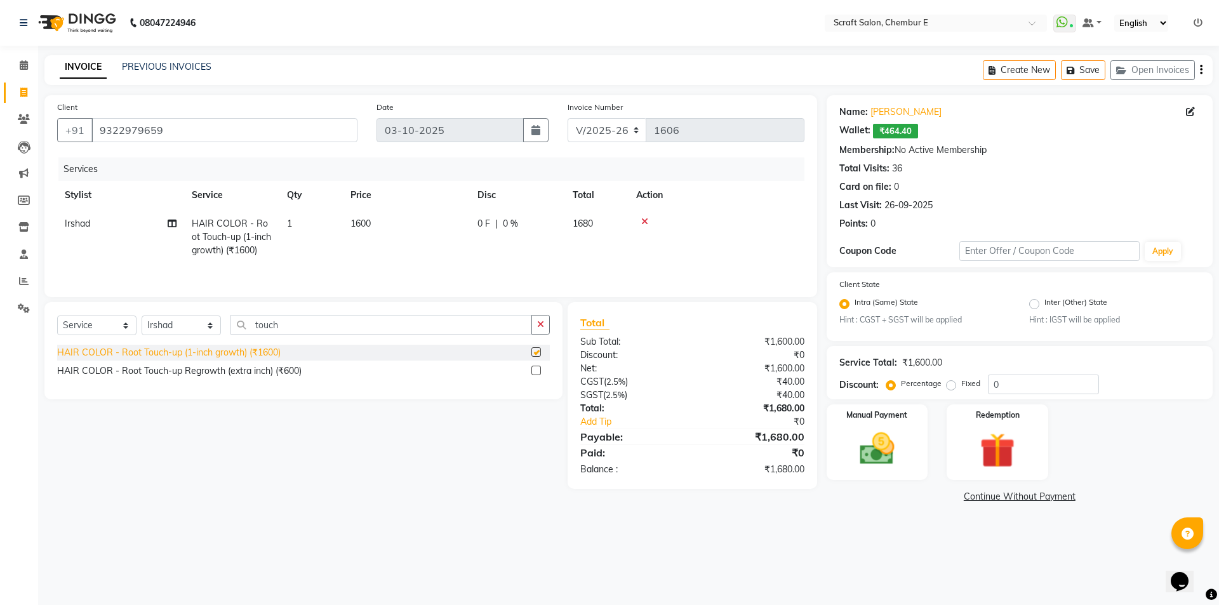
checkbox input "false"
click at [531, 325] on input "touch" at bounding box center [382, 325] width 302 height 20
click at [537, 324] on button "button" at bounding box center [541, 325] width 18 height 20
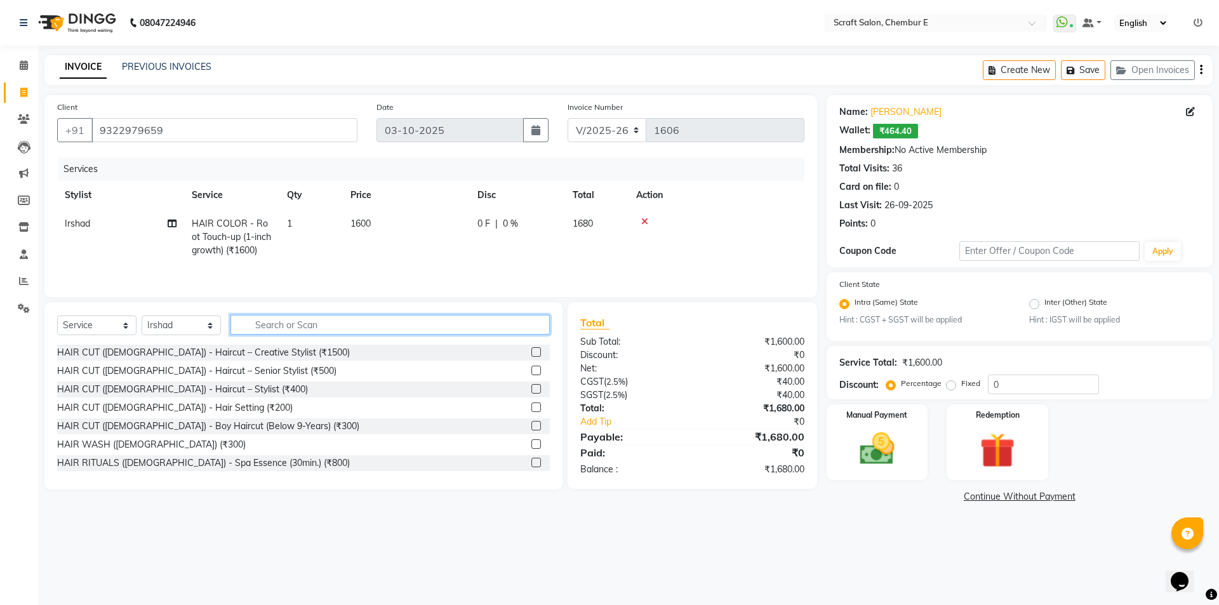
click at [537, 324] on input "text" at bounding box center [390, 325] width 319 height 20
click at [351, 331] on input "cut" at bounding box center [382, 325] width 302 height 20
type input "c"
type input "hair cut"
click at [272, 467] on div "HAIR CUT (FEMALE) - Haircut – Senior Stylist (₹1400)" at bounding box center [199, 463] width 284 height 13
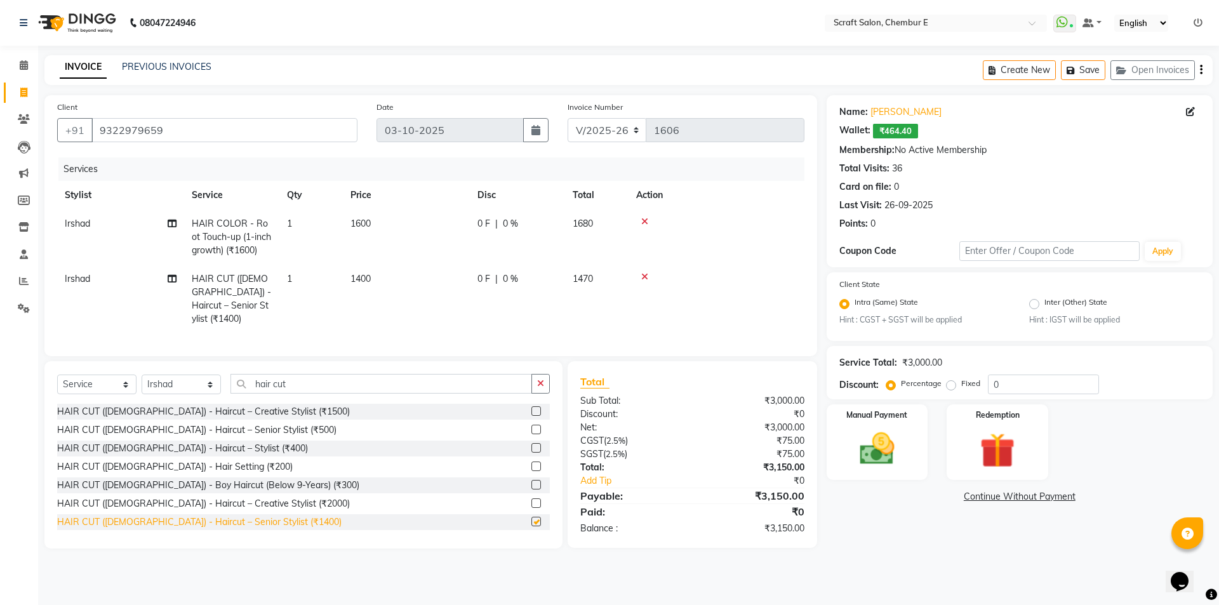
checkbox input "false"
click at [912, 436] on div "Manual Payment" at bounding box center [876, 442] width 105 height 78
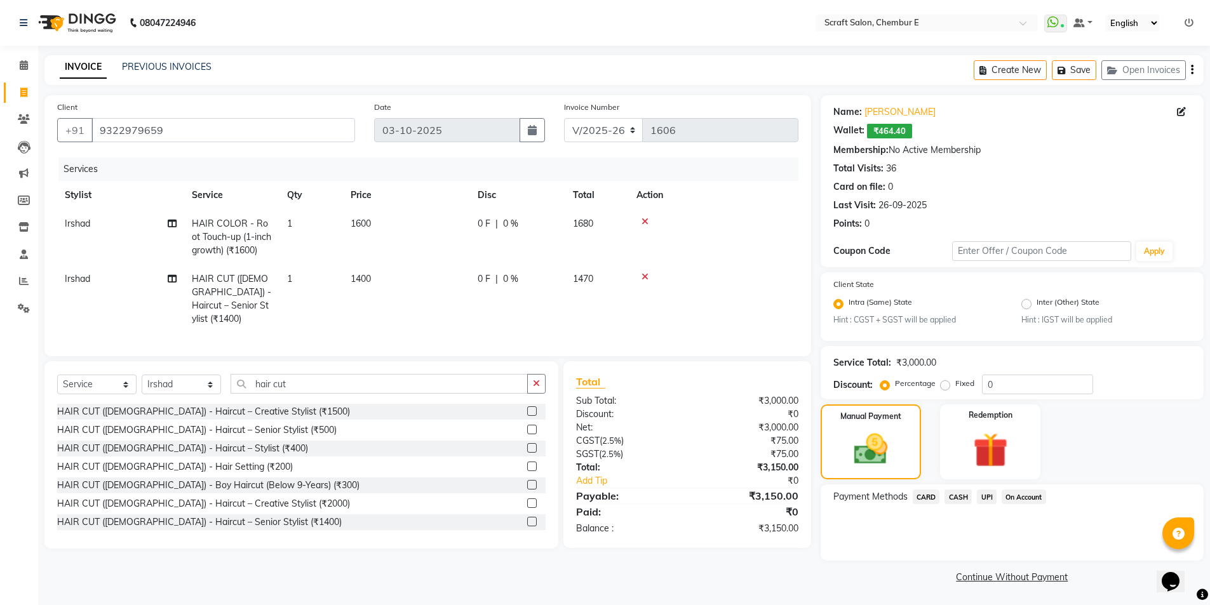
click at [963, 498] on span "CASH" at bounding box center [957, 497] width 27 height 15
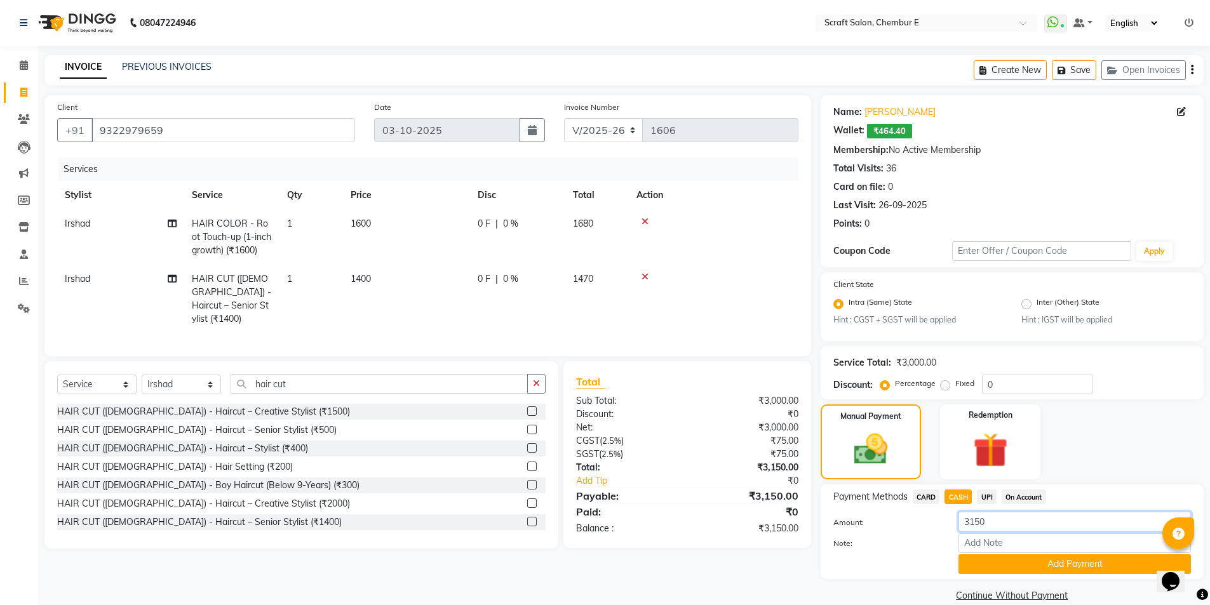
click at [1003, 520] on input "3150" at bounding box center [1074, 522] width 232 height 20
type input "3"
type input "2500"
click at [1008, 560] on button "Add Payment" at bounding box center [1074, 564] width 232 height 20
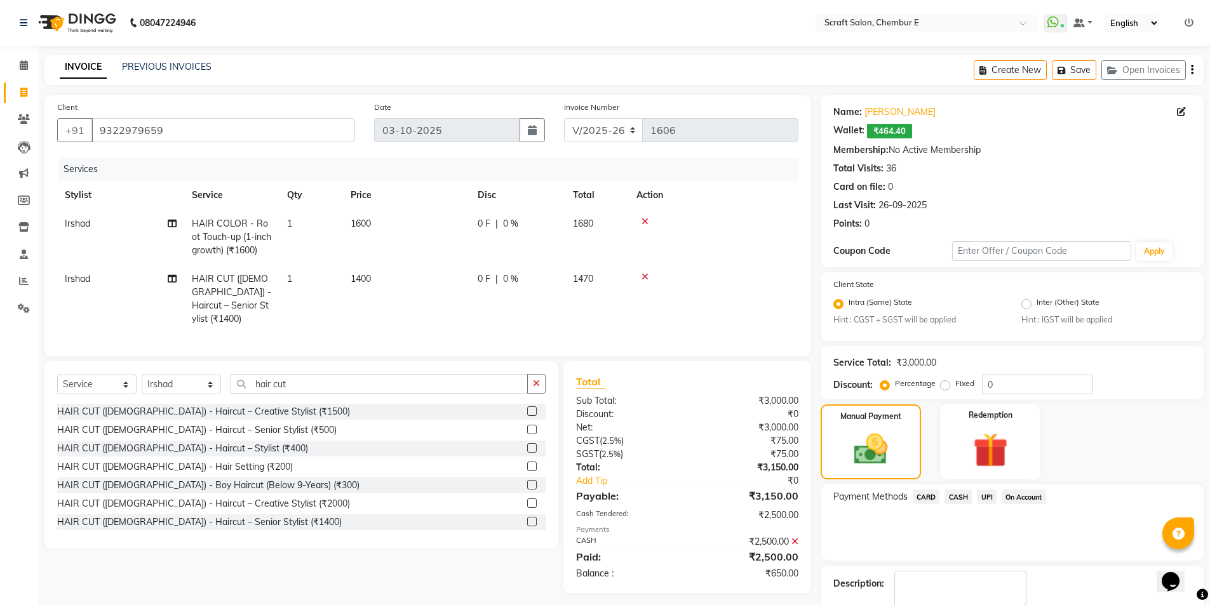
click at [989, 498] on span "UPI" at bounding box center [987, 497] width 20 height 15
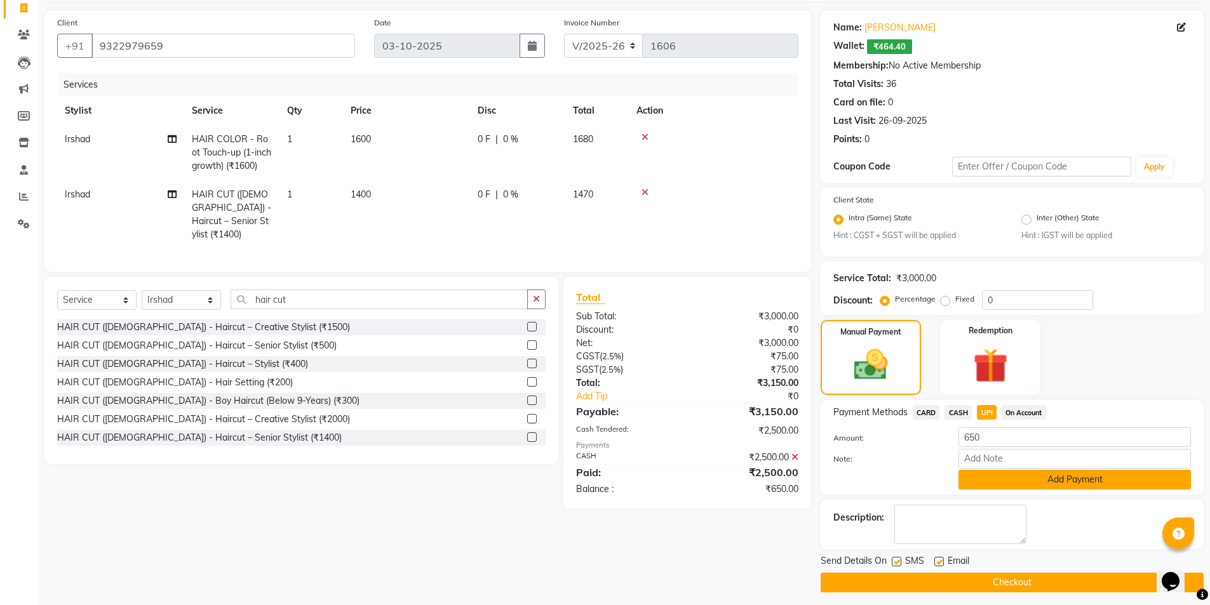
click at [1074, 483] on button "Add Payment" at bounding box center [1074, 480] width 232 height 20
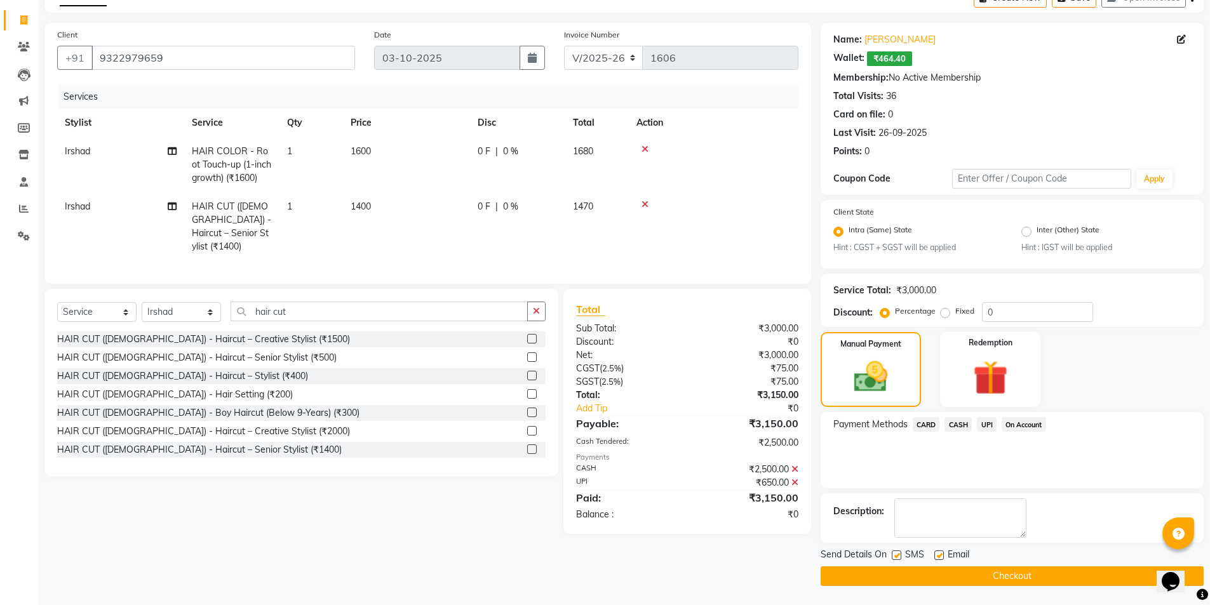
scroll to position [72, 0]
click at [935, 558] on label at bounding box center [939, 556] width 10 height 10
click at [935, 558] on input "checkbox" at bounding box center [938, 556] width 8 height 8
checkbox input "false"
click at [962, 574] on button "Checkout" at bounding box center [1011, 576] width 383 height 20
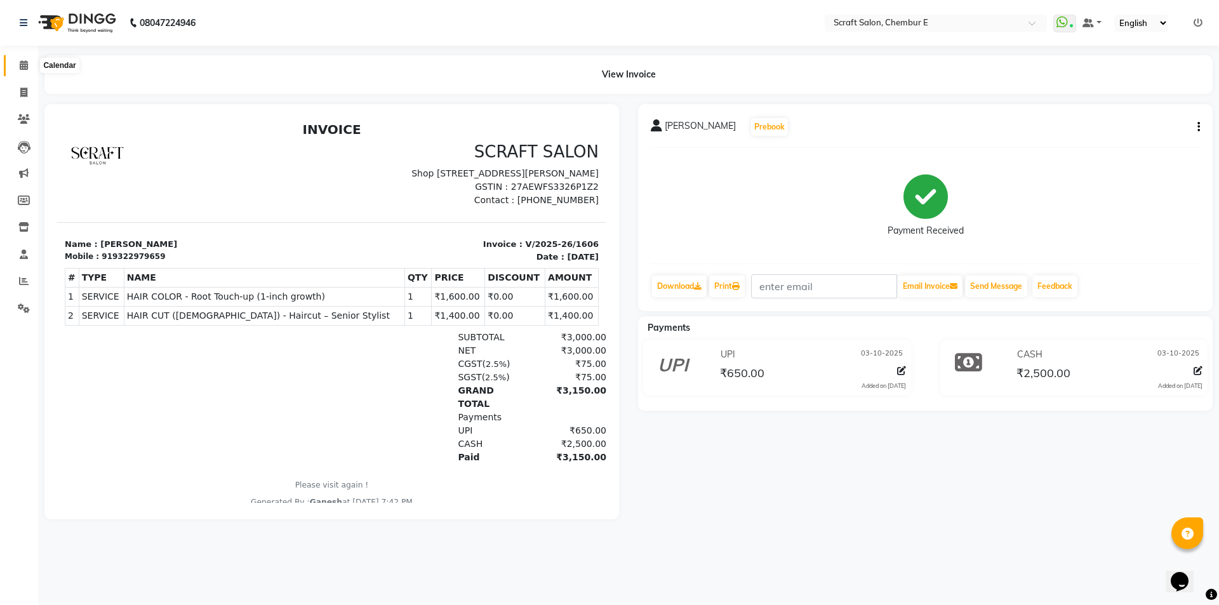
click at [24, 65] on icon at bounding box center [24, 65] width 8 height 10
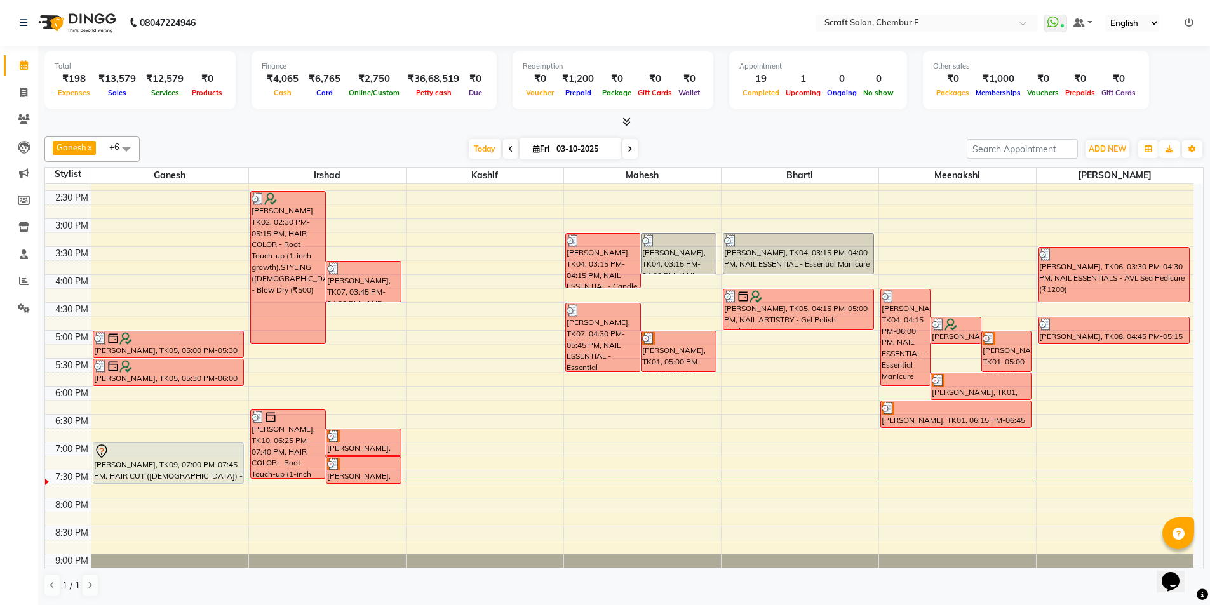
scroll to position [342, 0]
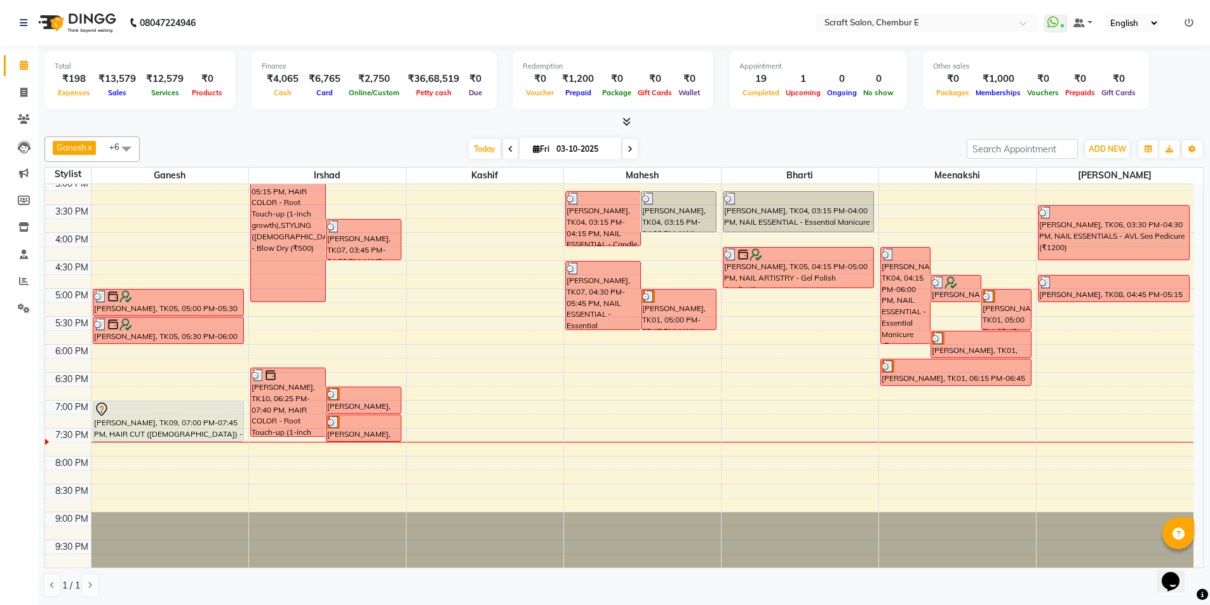
click at [141, 421] on div "[PERSON_NAME], TK09, 07:00 PM-07:45 PM, HAIR CUT ([DEMOGRAPHIC_DATA]) - Haircut…" at bounding box center [168, 421] width 150 height 40
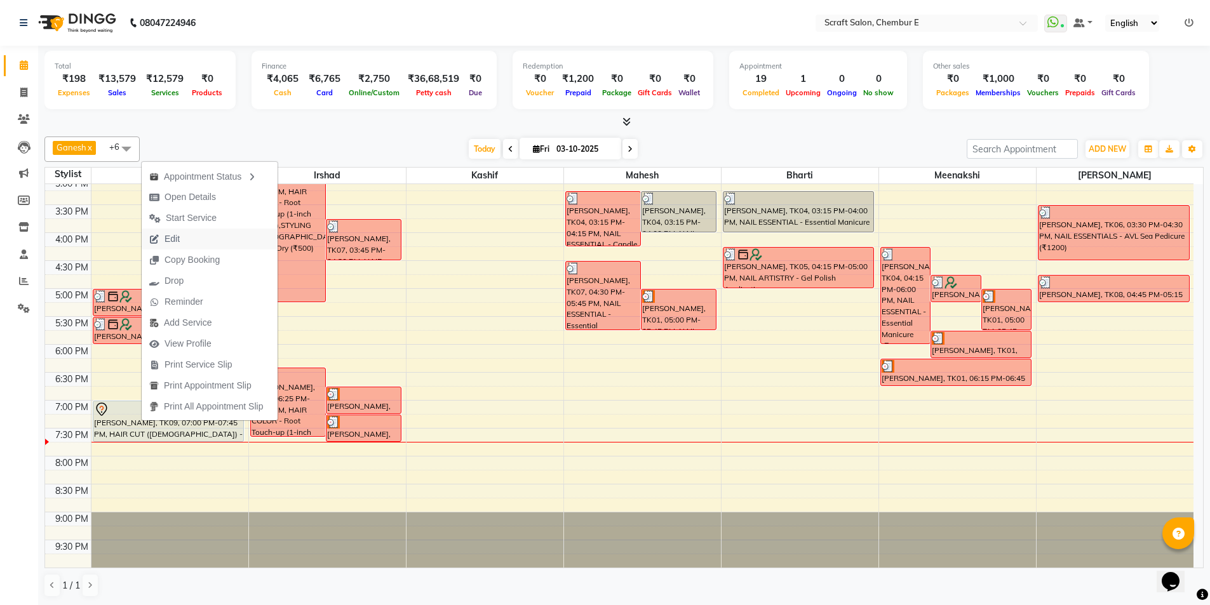
click at [182, 243] on span "Edit" at bounding box center [165, 239] width 46 height 21
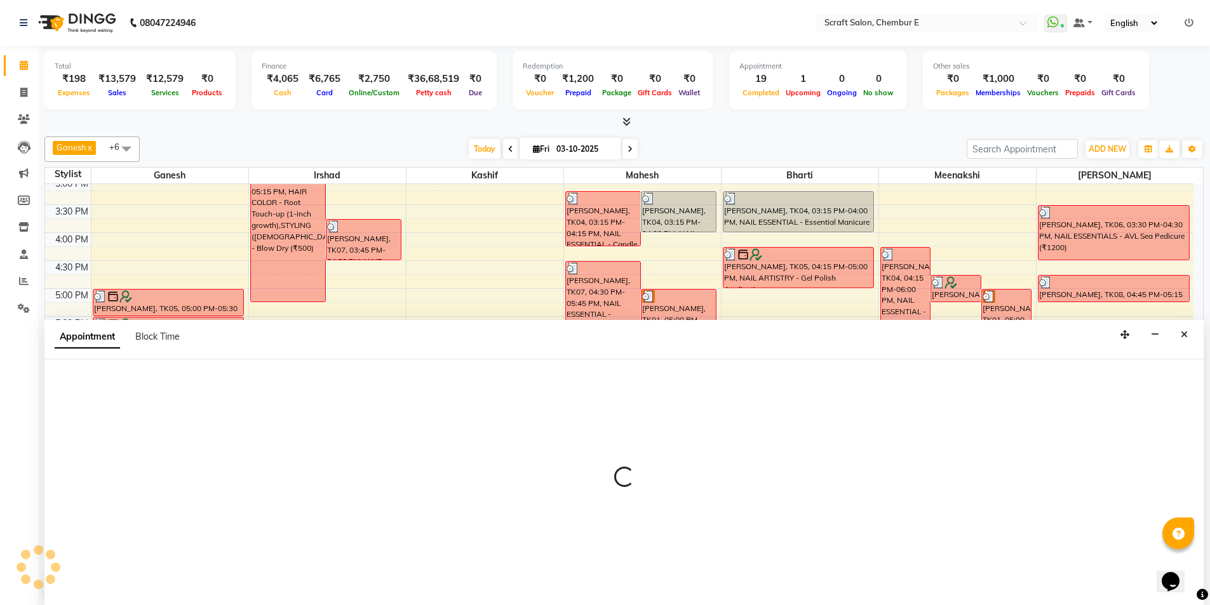
scroll to position [1, 0]
select select "81195"
select select "1140"
select select "tentative"
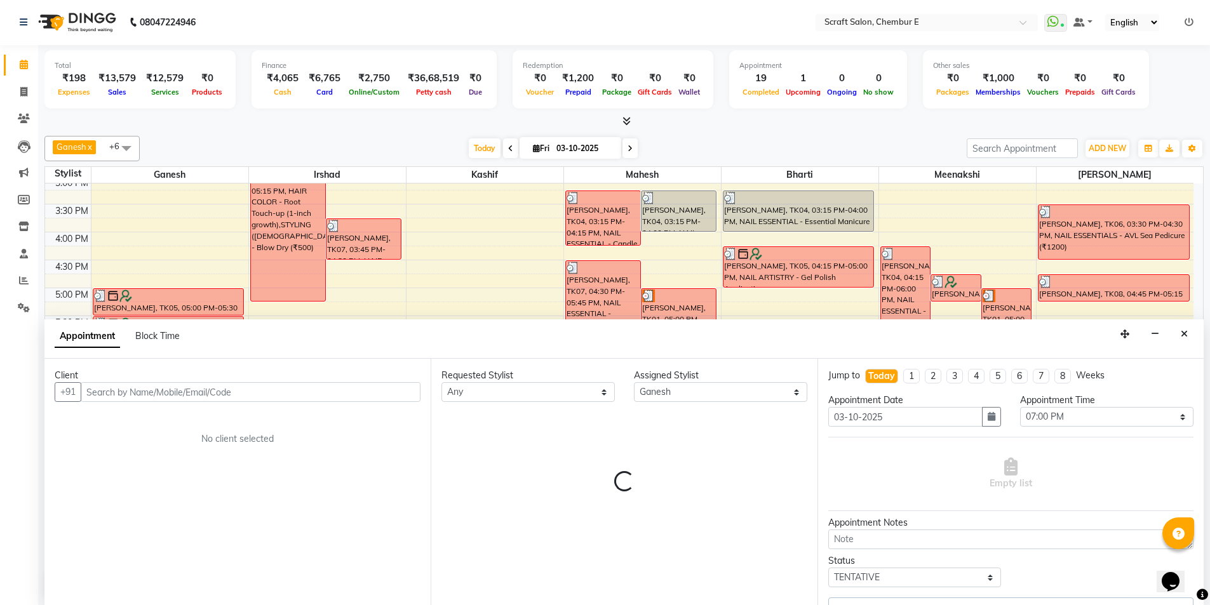
scroll to position [342, 0]
select select "1610"
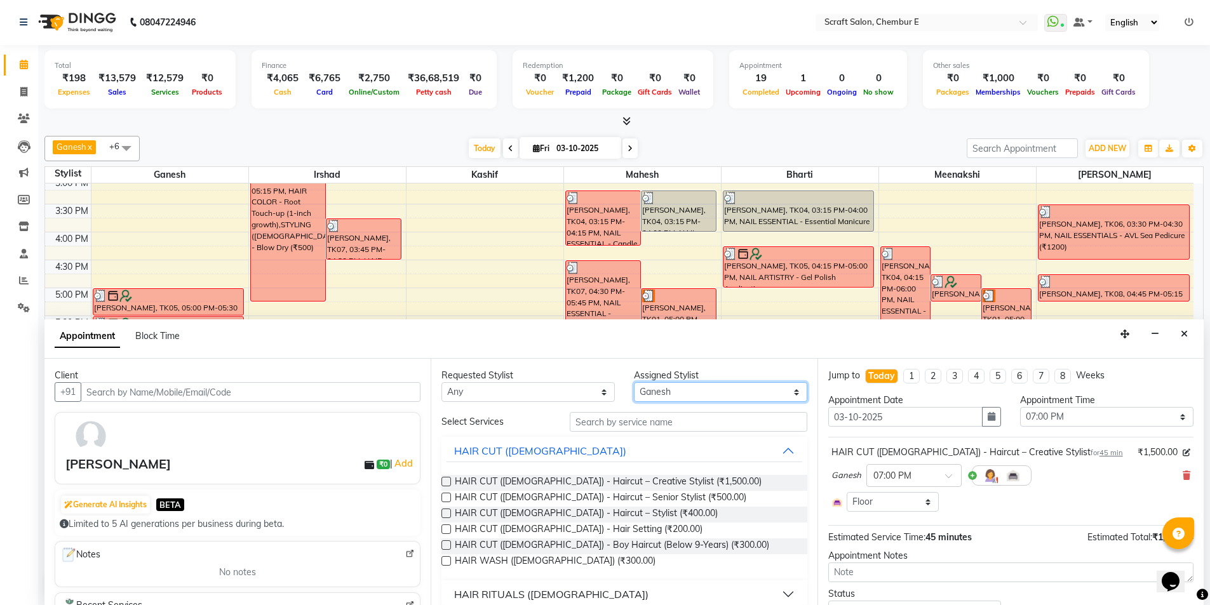
click at [692, 384] on select "Select Bharti Ganesh Irshad Kashif Mahesh Meenakshi Rasika" at bounding box center [720, 392] width 173 height 20
select select "50347"
click at [634, 382] on select "Select Bharti Ganesh Irshad Kashif Mahesh Meenakshi Rasika" at bounding box center [720, 392] width 173 height 20
click at [650, 422] on input "text" at bounding box center [688, 422] width 237 height 20
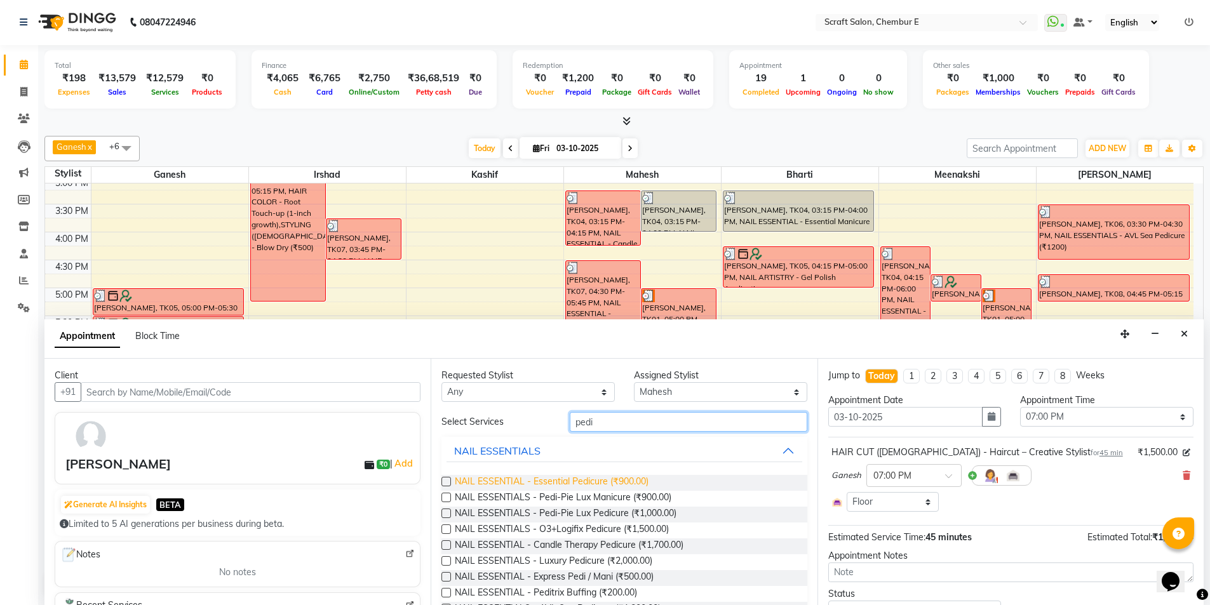
type input "pedi"
click at [607, 483] on span "NAIL ESSENTIAL - Essential Pedicure (₹900.00)" at bounding box center [552, 483] width 194 height 16
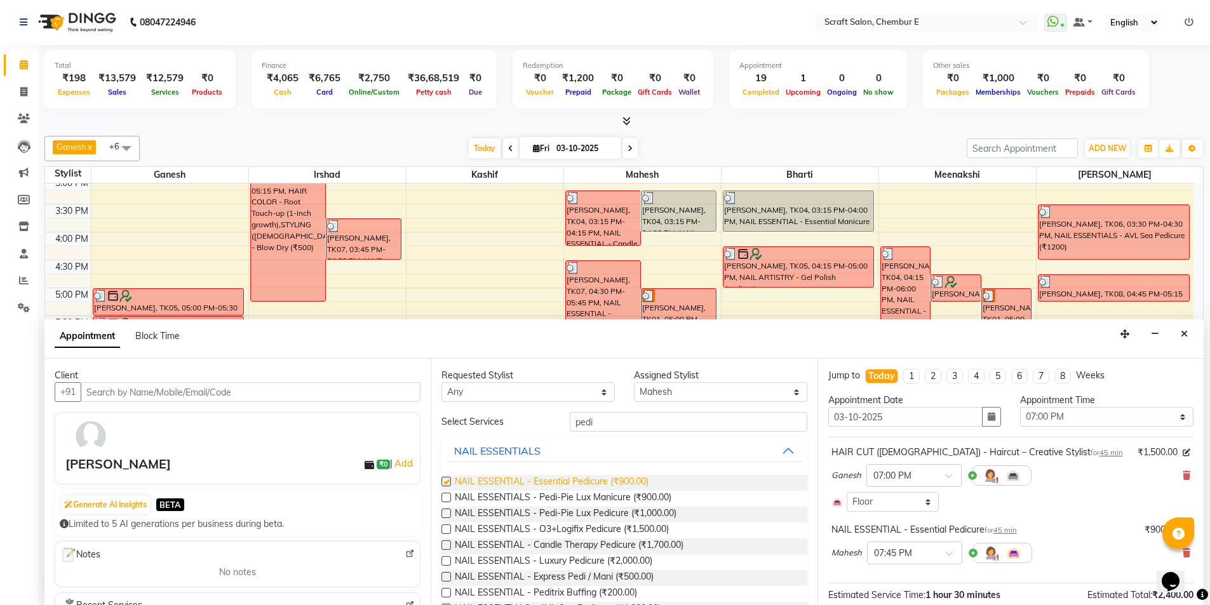
checkbox input "false"
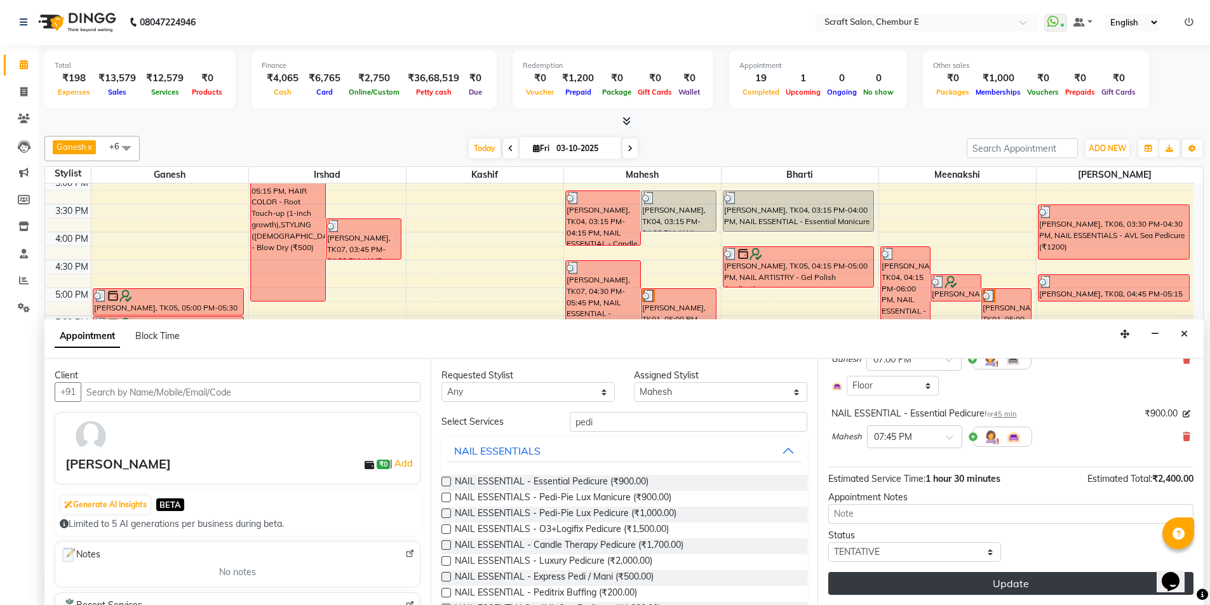
click at [1030, 580] on button "Update" at bounding box center [1010, 583] width 365 height 23
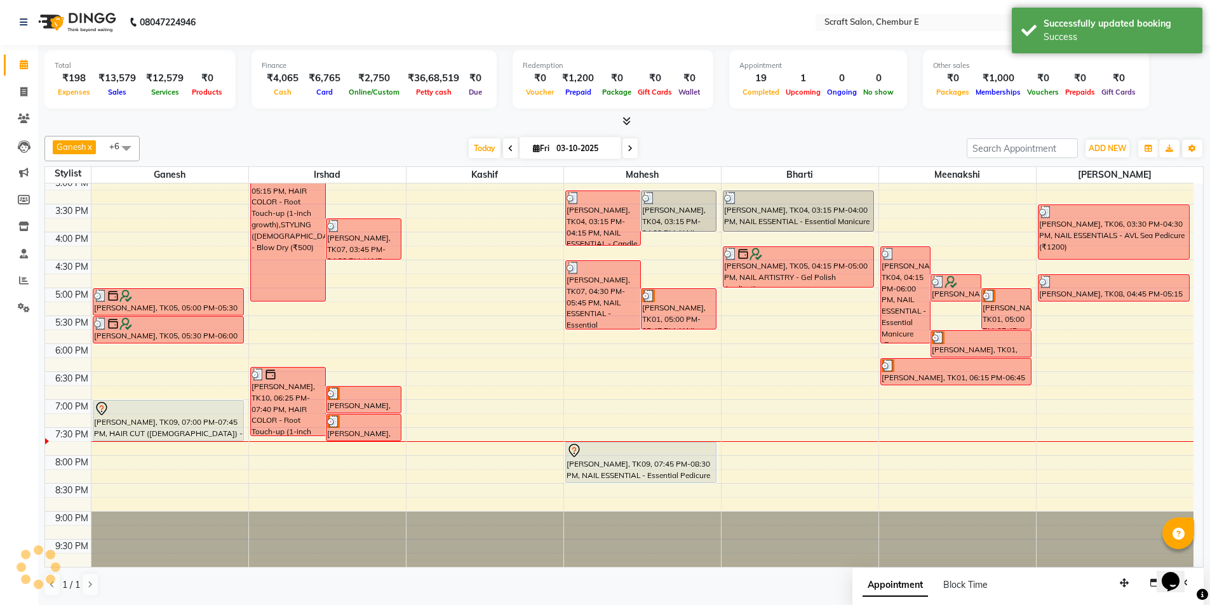
scroll to position [0, 0]
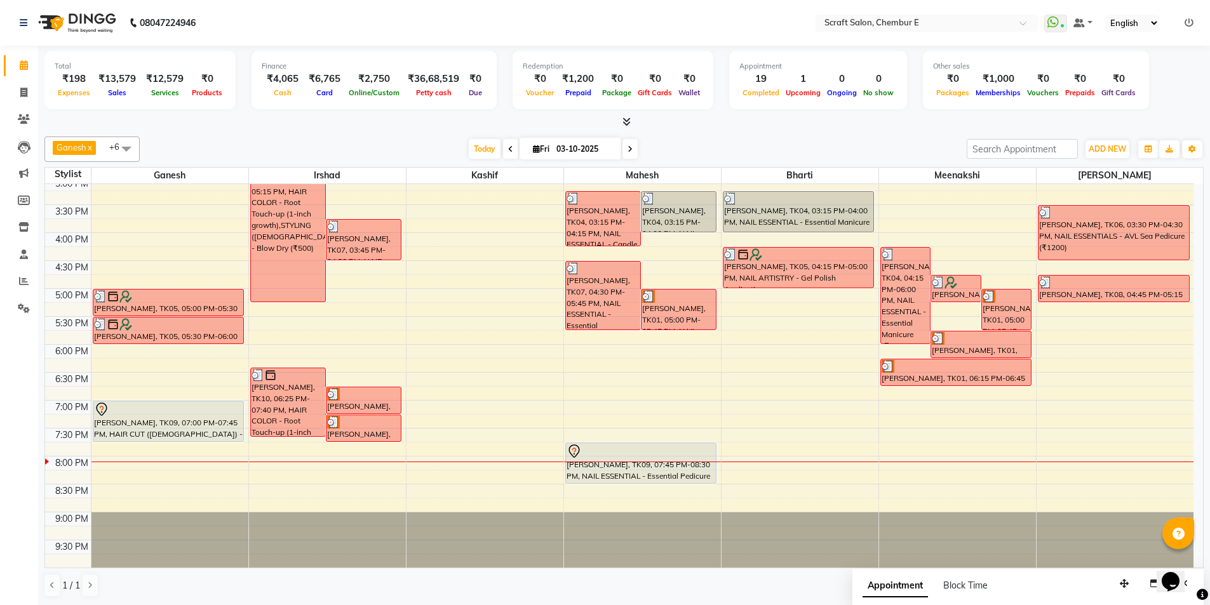
click at [126, 411] on div at bounding box center [168, 409] width 149 height 15
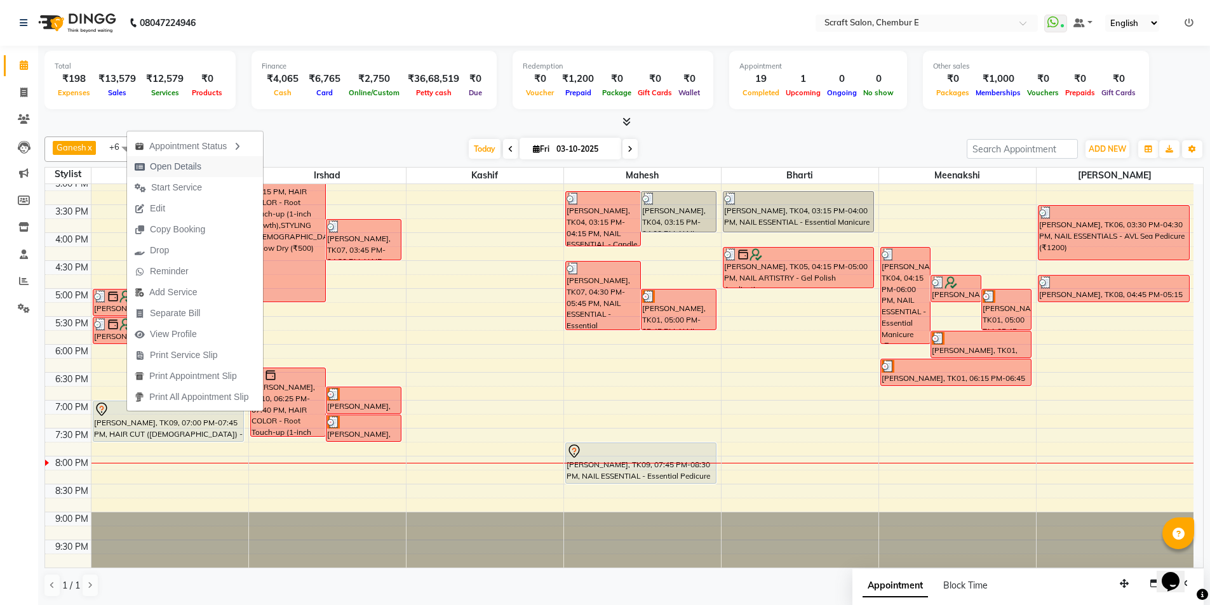
click at [173, 164] on span "Open Details" at bounding box center [175, 166] width 51 height 13
select select "7"
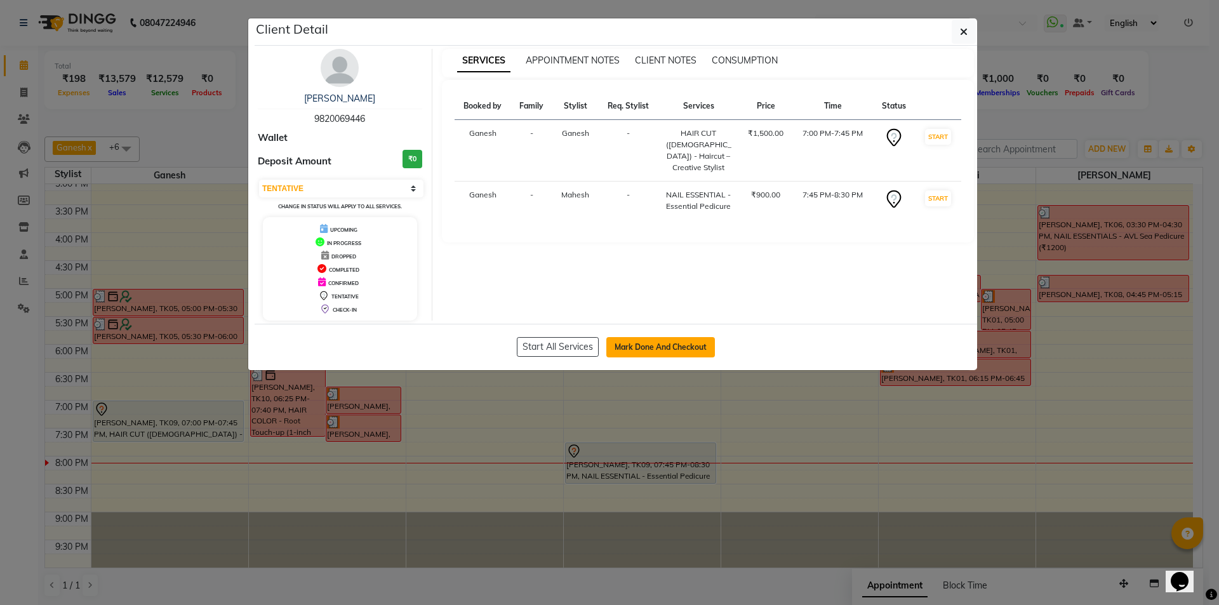
click at [661, 342] on button "Mark Done And Checkout" at bounding box center [660, 347] width 109 height 20
select select "service"
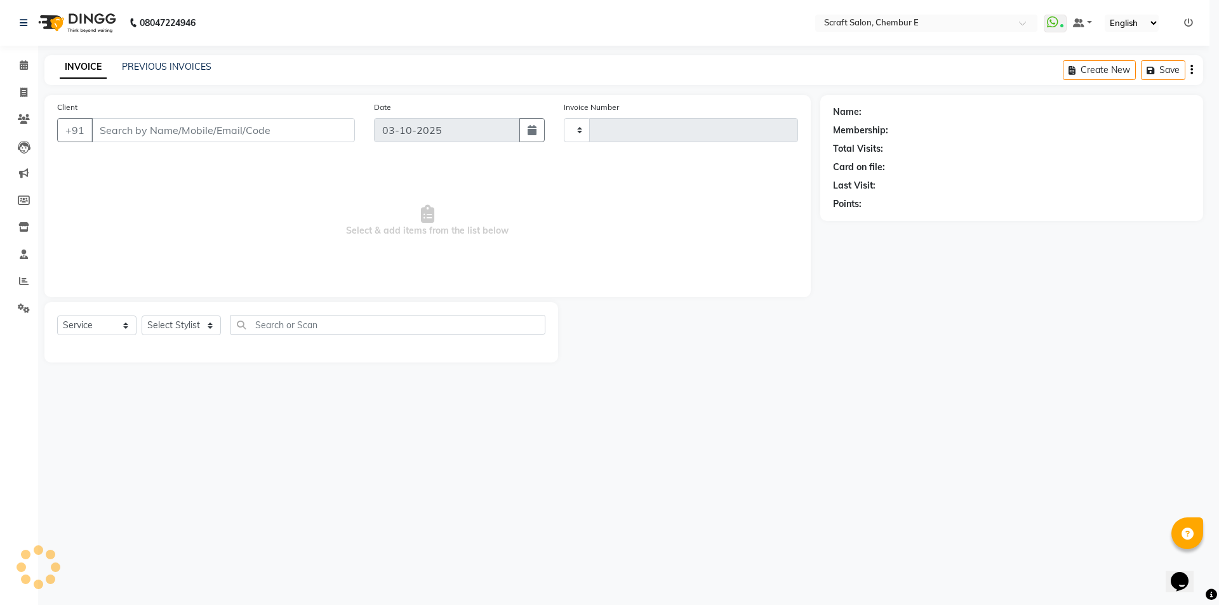
type input "1607"
select select "3922"
select select "3"
type input "9820069446"
select select "50347"
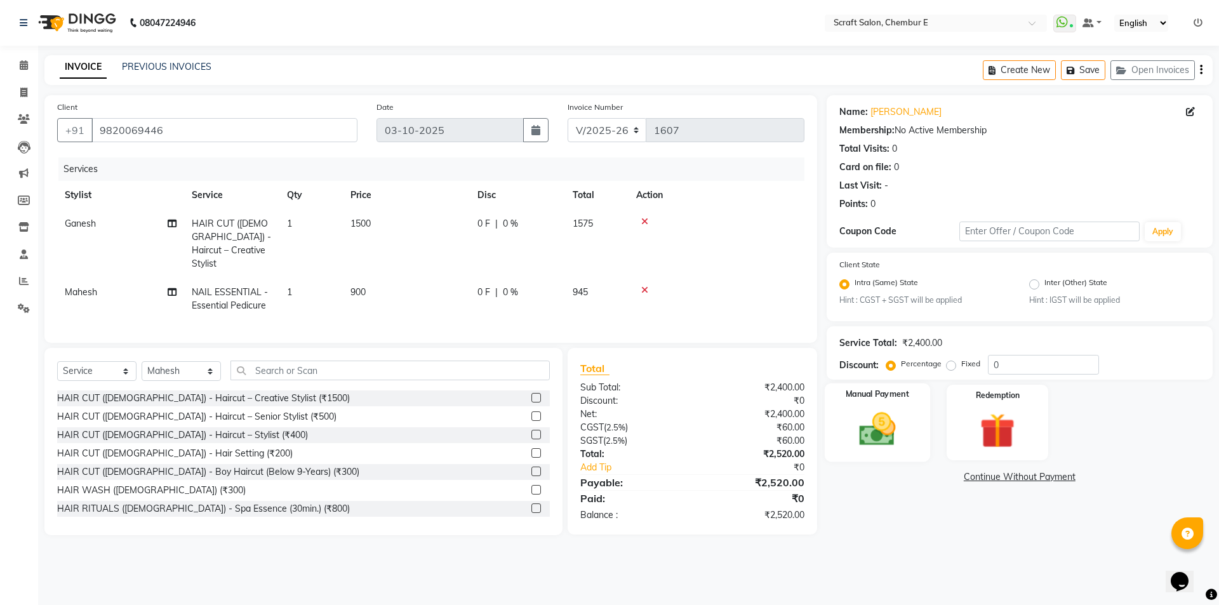
click at [914, 407] on div "Manual Payment" at bounding box center [876, 423] width 105 height 78
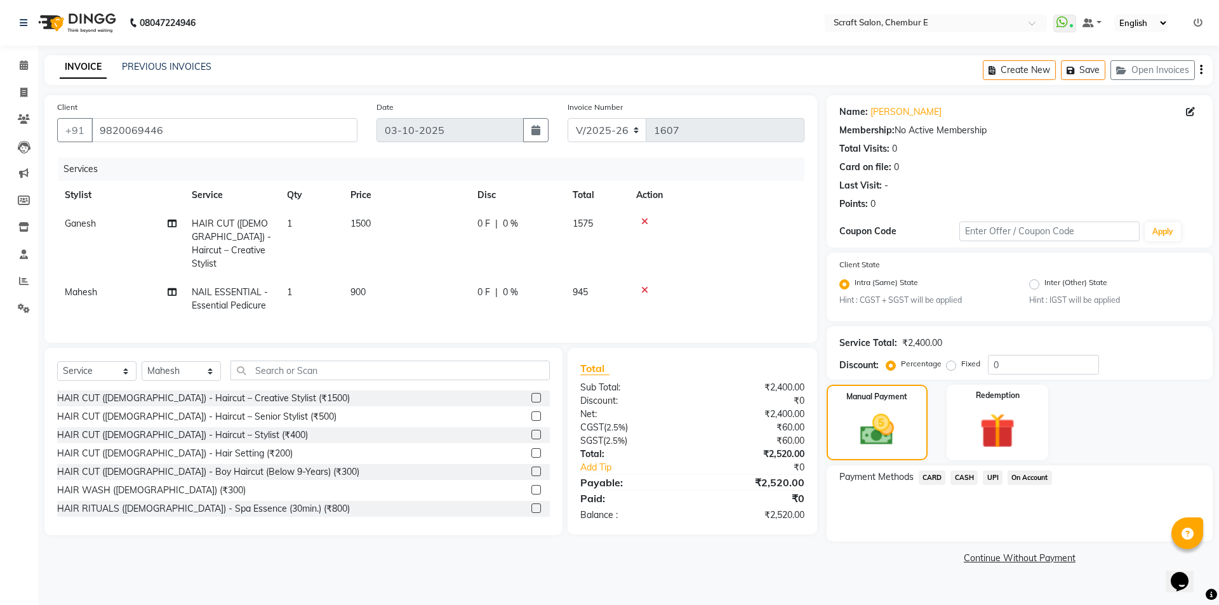
click at [987, 476] on span "UPI" at bounding box center [993, 478] width 20 height 15
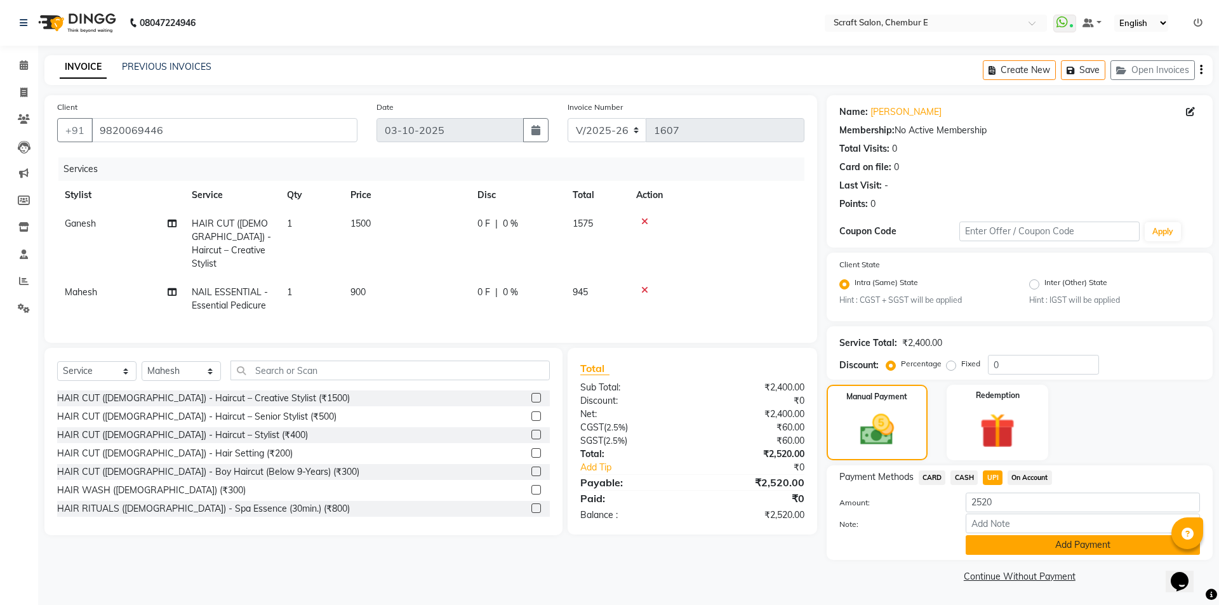
click at [1140, 542] on button "Add Payment" at bounding box center [1083, 545] width 234 height 20
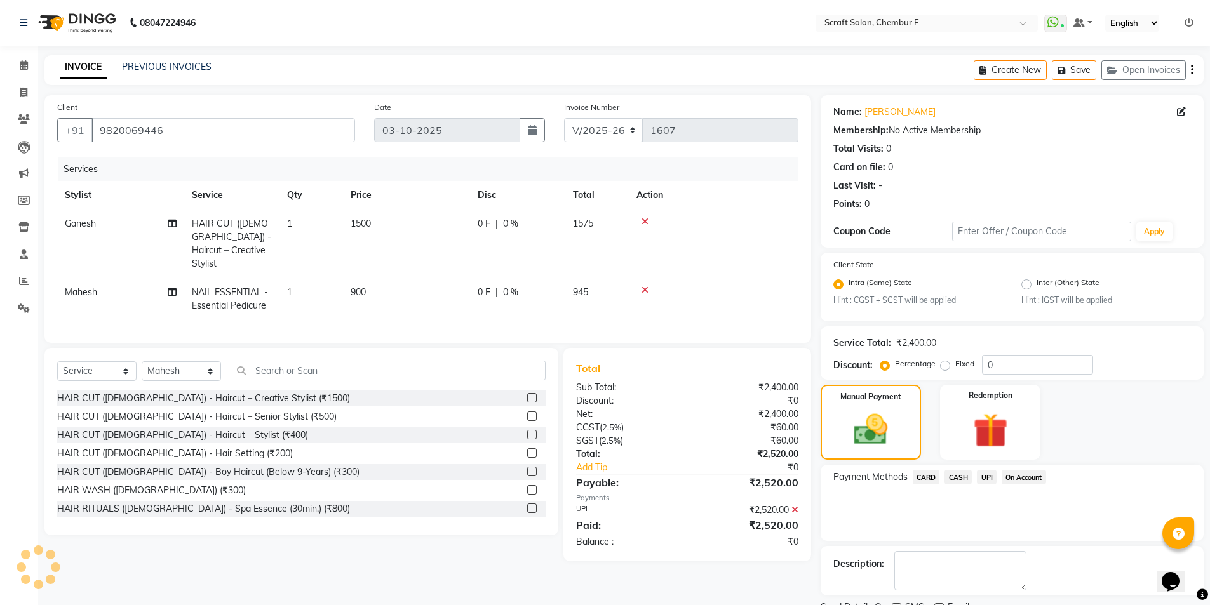
scroll to position [53, 0]
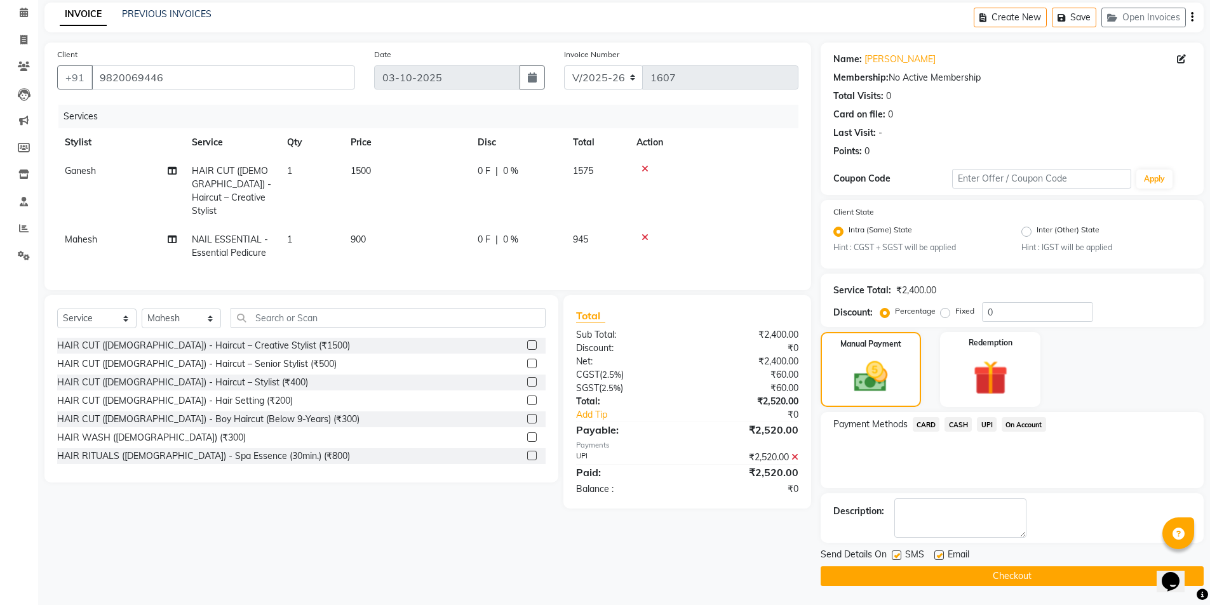
drag, startPoint x: 1212, startPoint y: 461, endPoint x: 1, endPoint y: 34, distance: 1284.8
click at [940, 551] on label at bounding box center [939, 556] width 10 height 10
click at [940, 552] on input "checkbox" at bounding box center [938, 556] width 8 height 8
checkbox input "false"
click at [987, 577] on button "Checkout" at bounding box center [1011, 576] width 383 height 20
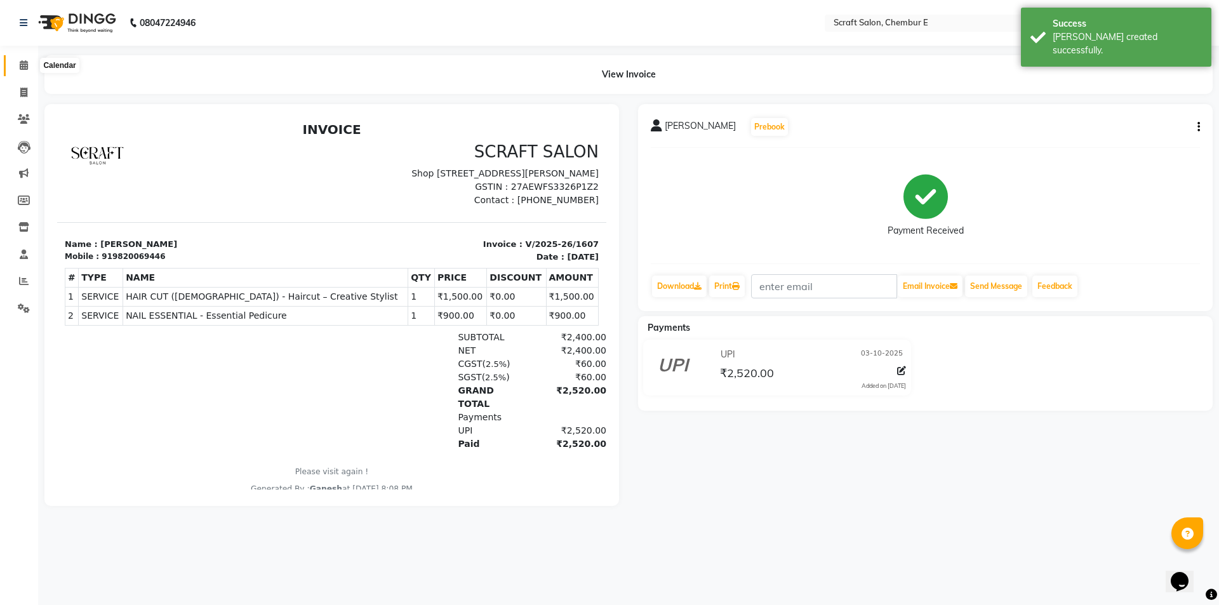
click at [23, 68] on icon at bounding box center [24, 65] width 8 height 10
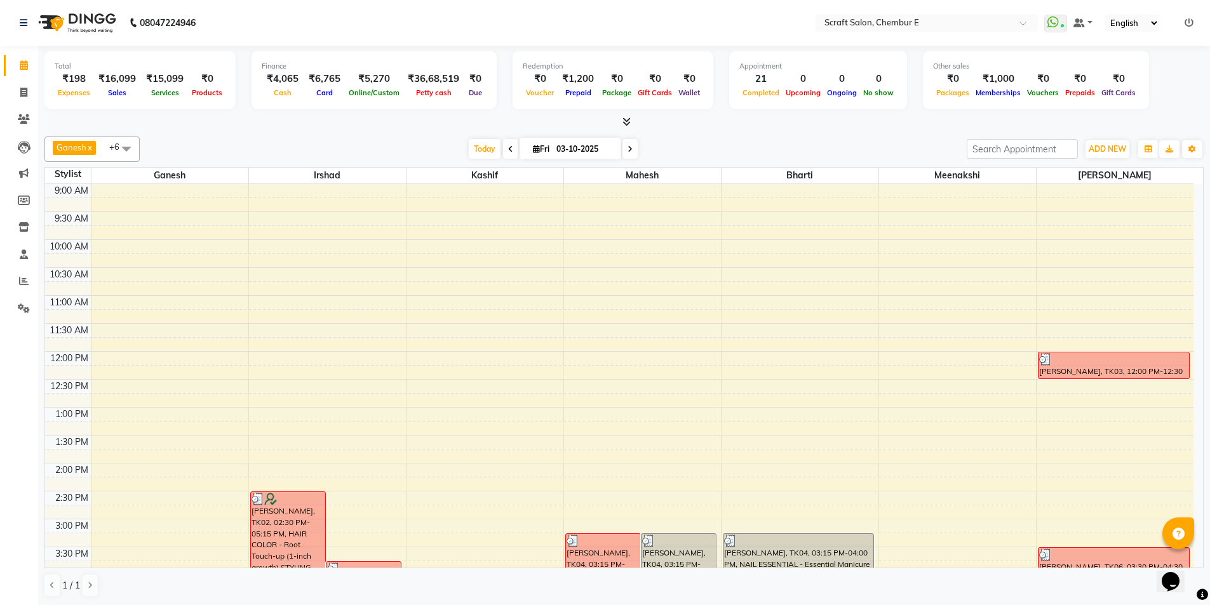
click at [627, 125] on icon at bounding box center [626, 122] width 8 height 10
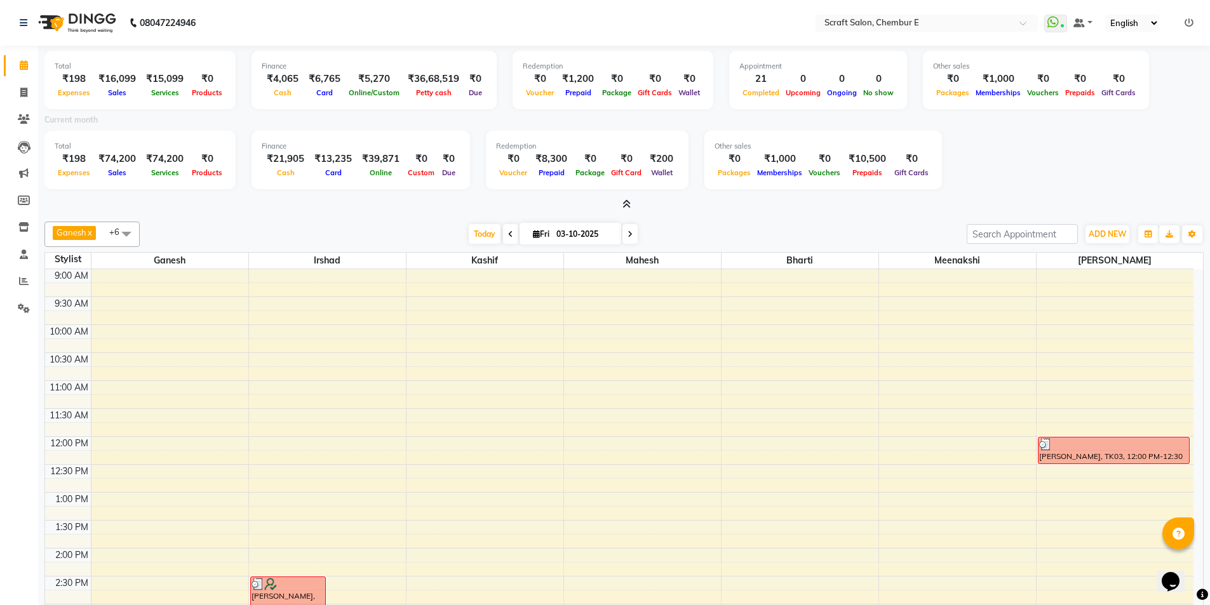
click at [630, 233] on icon at bounding box center [629, 235] width 5 height 8
type input "04-10-2025"
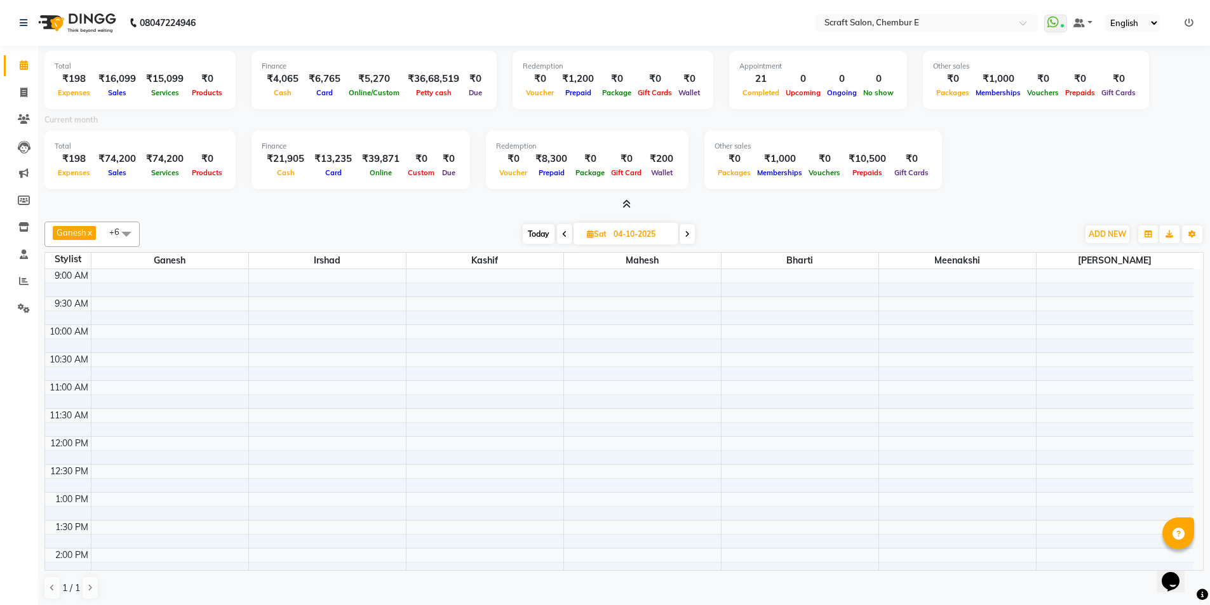
scroll to position [425, 0]
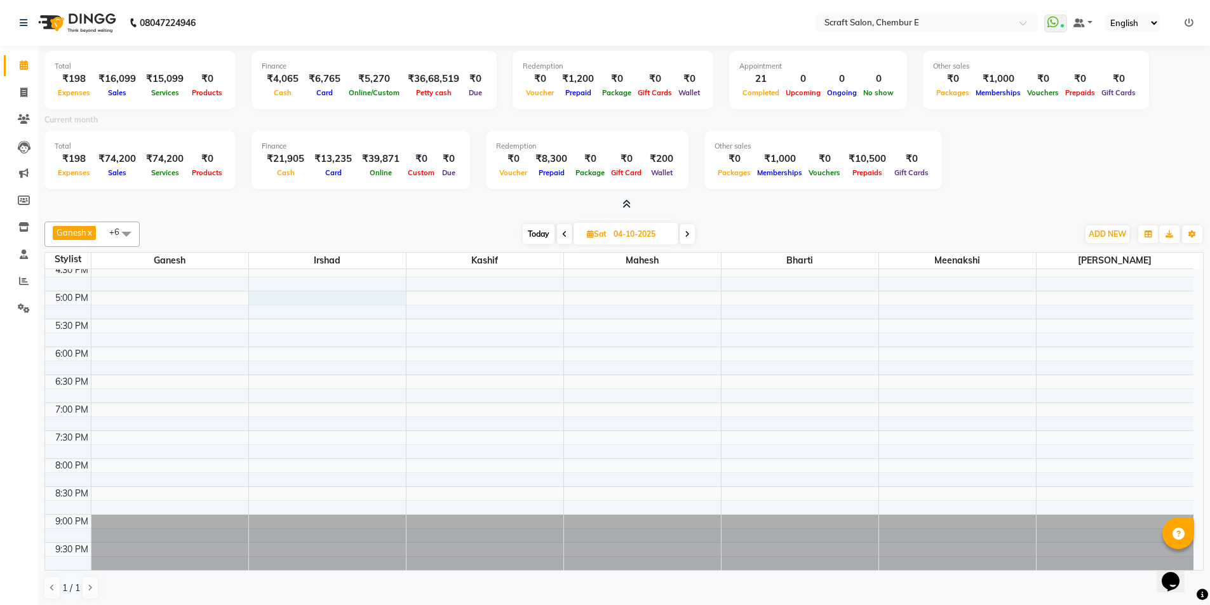
click at [290, 296] on div "9:00 AM 9:30 AM 10:00 AM 10:30 AM 11:00 AM 11:30 AM 12:00 PM 12:30 PM 1:00 PM 1…" at bounding box center [619, 207] width 1148 height 726
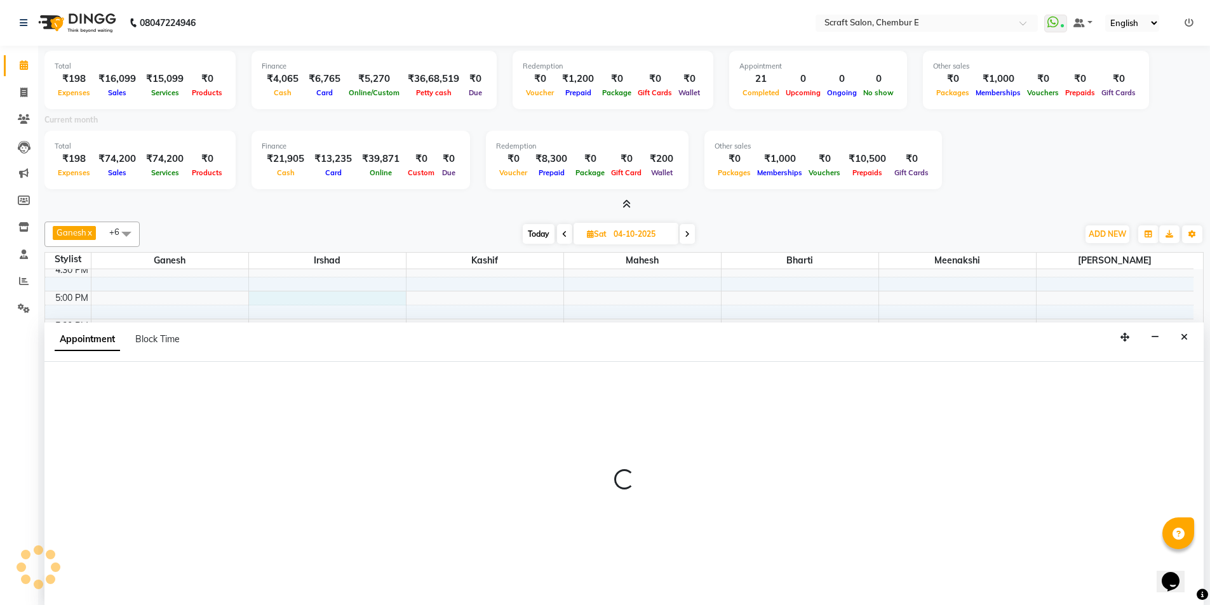
scroll to position [3, 0]
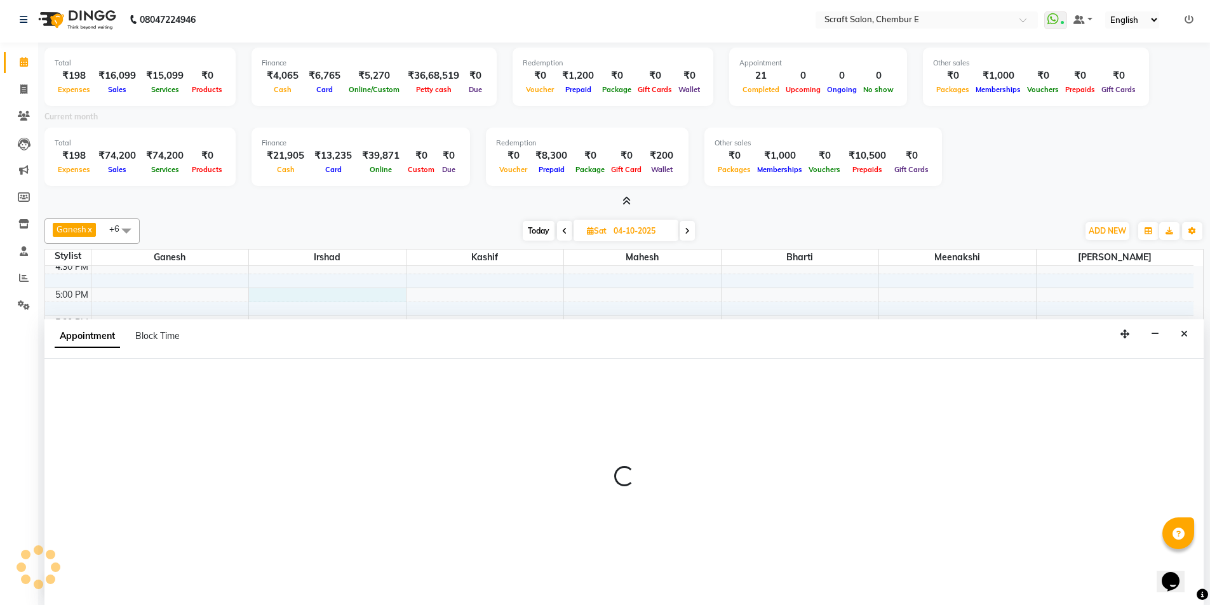
select select "33658"
select select "1020"
select select "tentative"
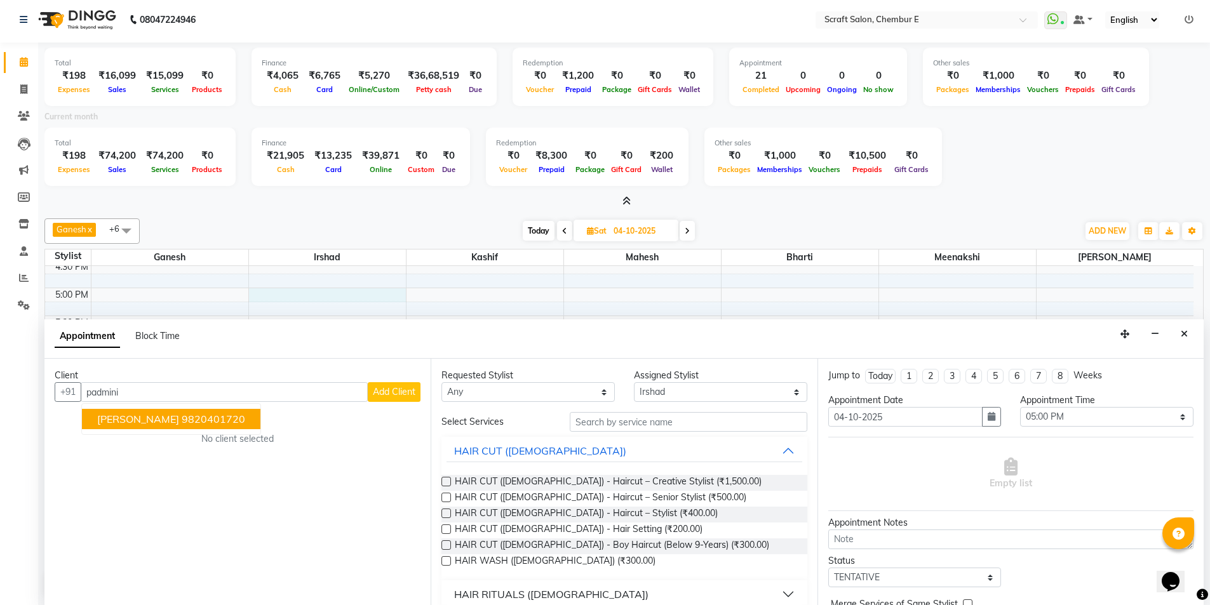
click at [149, 427] on button "Padmini Pandey 9820401720" at bounding box center [171, 419] width 178 height 20
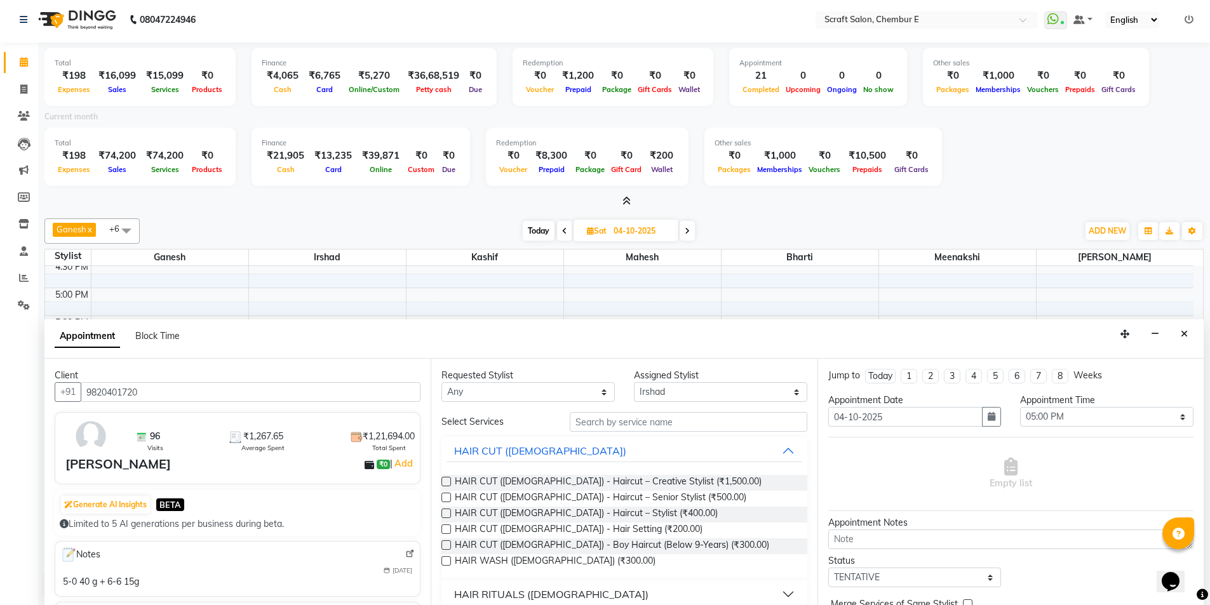
type input "9820401720"
click at [585, 417] on input "text" at bounding box center [688, 422] width 237 height 20
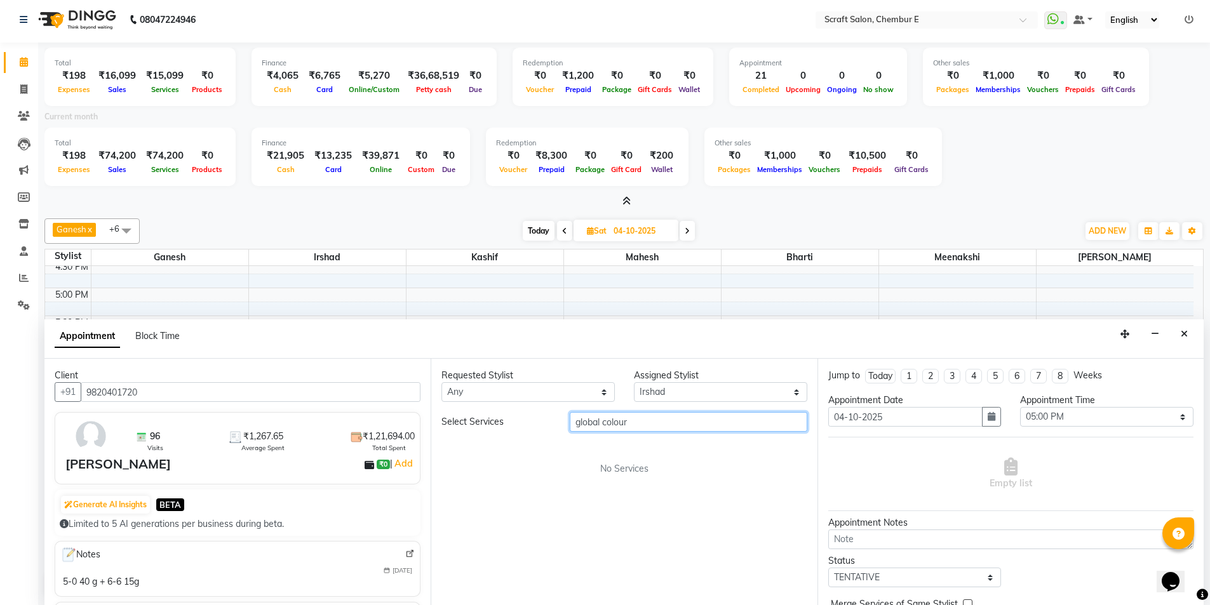
scroll to position [64, 0]
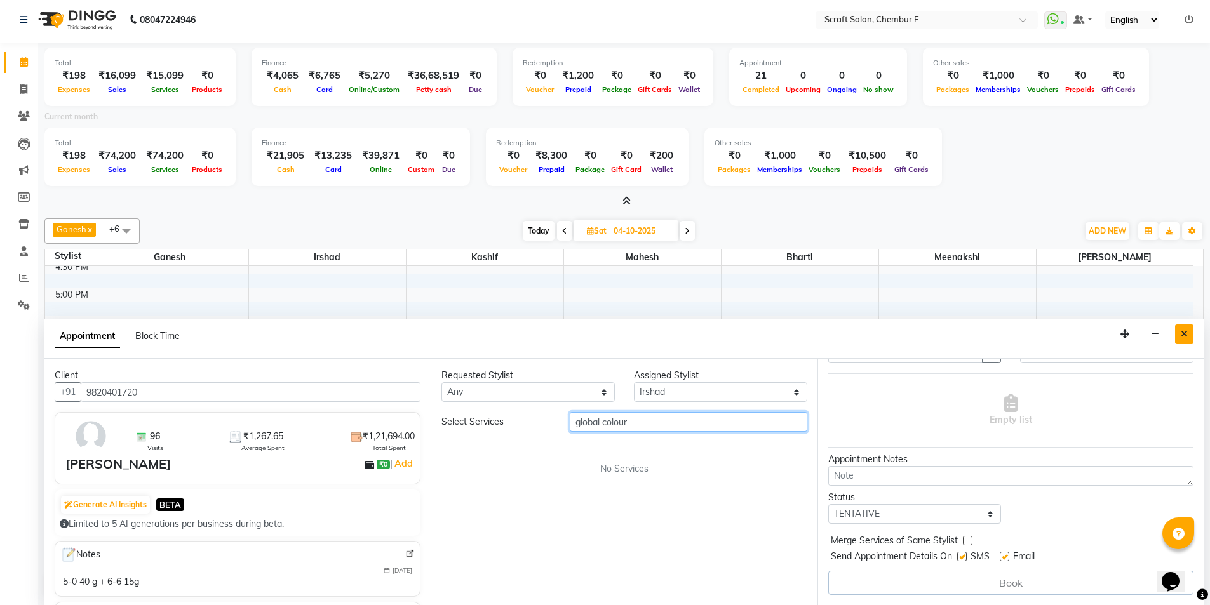
type input "global colour"
click at [1188, 330] on button "Close" at bounding box center [1184, 334] width 18 height 20
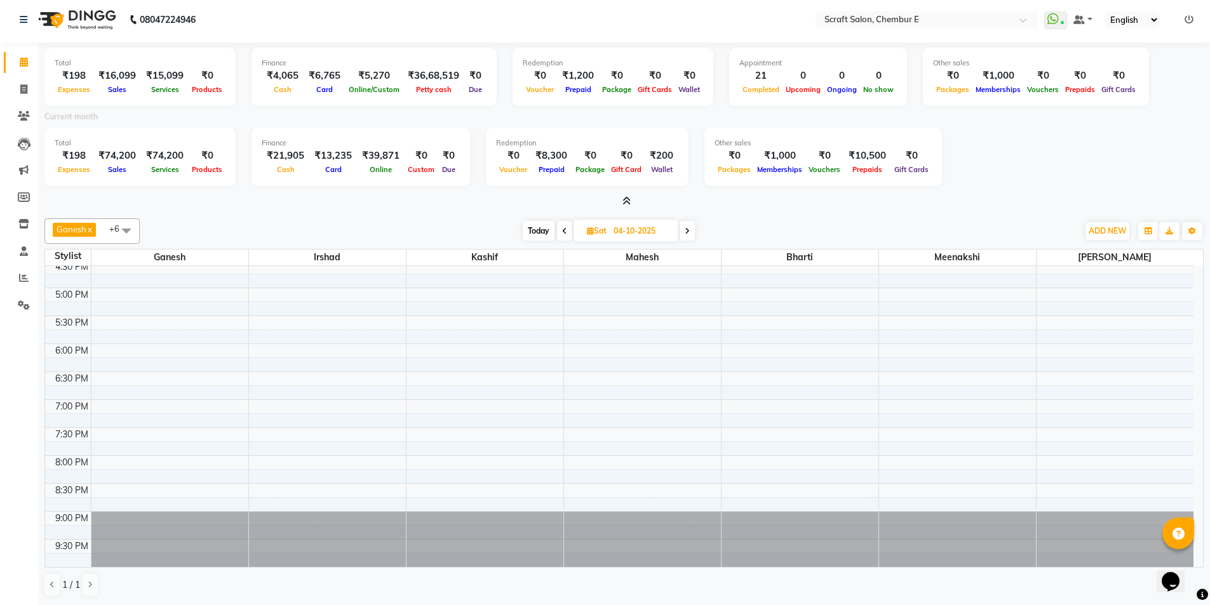
click at [283, 297] on div "9:00 AM 9:30 AM 10:00 AM 10:30 AM 11:00 AM 11:30 AM 12:00 PM 12:30 PM 1:00 PM 1…" at bounding box center [619, 204] width 1148 height 726
select select "33658"
select select "1020"
select select "tentative"
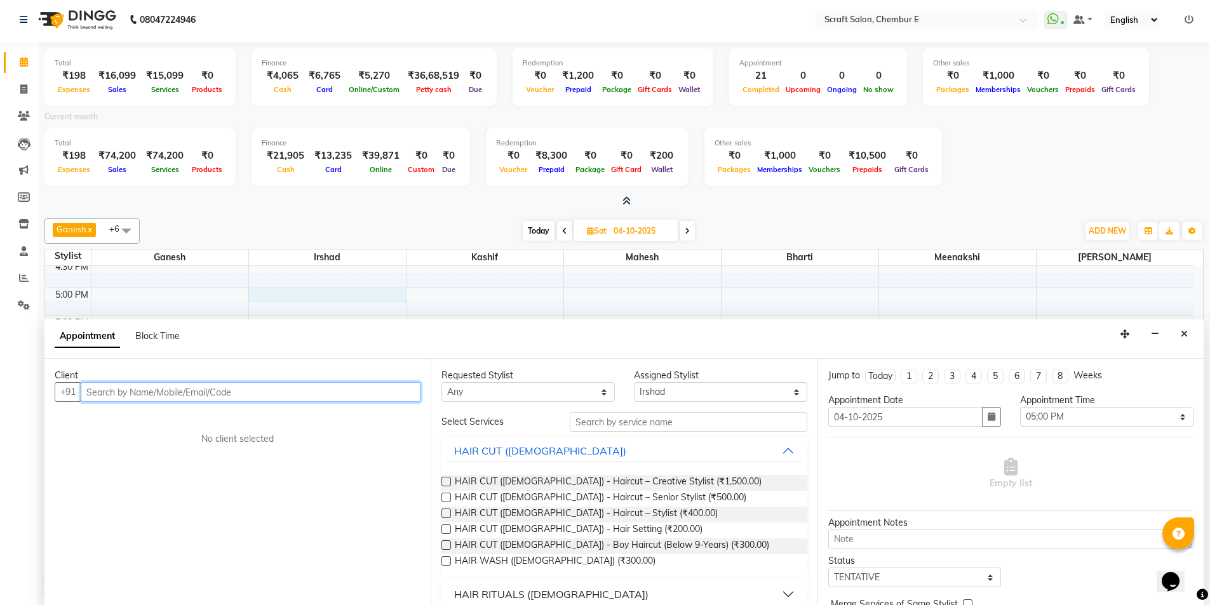
click at [163, 399] on input "text" at bounding box center [251, 392] width 340 height 20
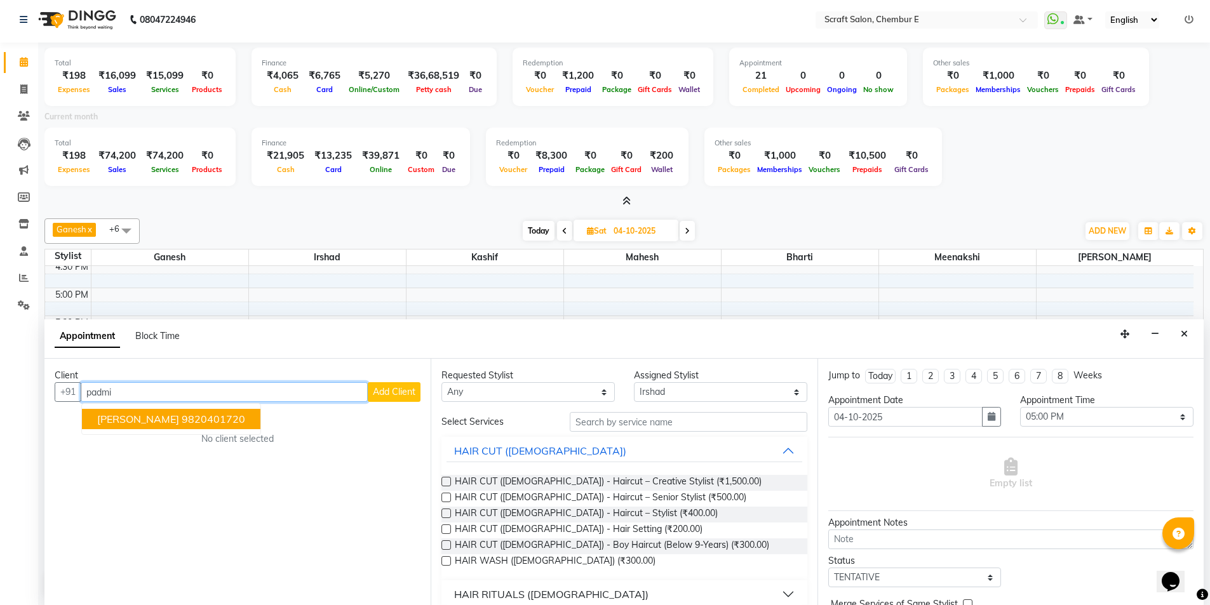
click at [163, 418] on span "Padmini Pandey" at bounding box center [138, 419] width 82 height 13
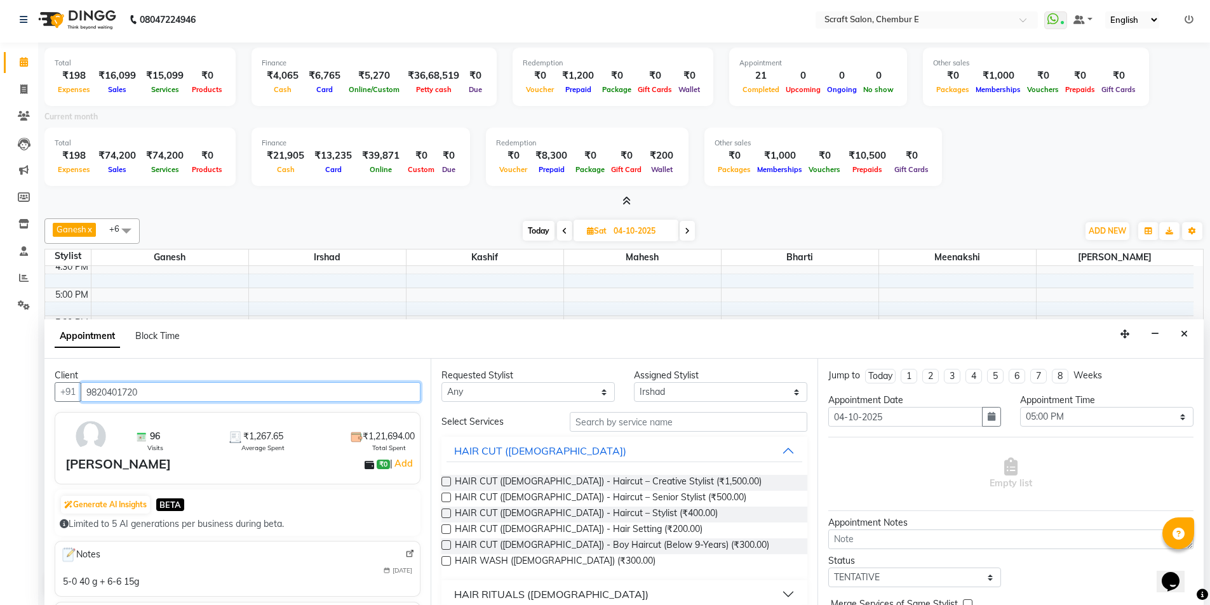
type input "9820401720"
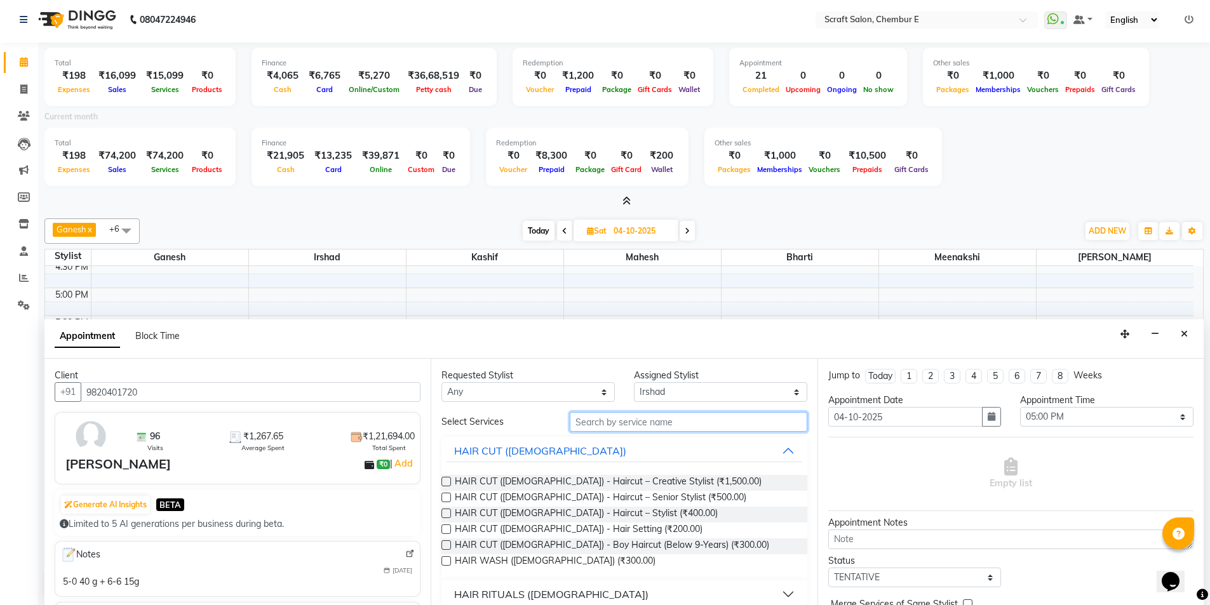
click at [669, 417] on input "text" at bounding box center [688, 422] width 237 height 20
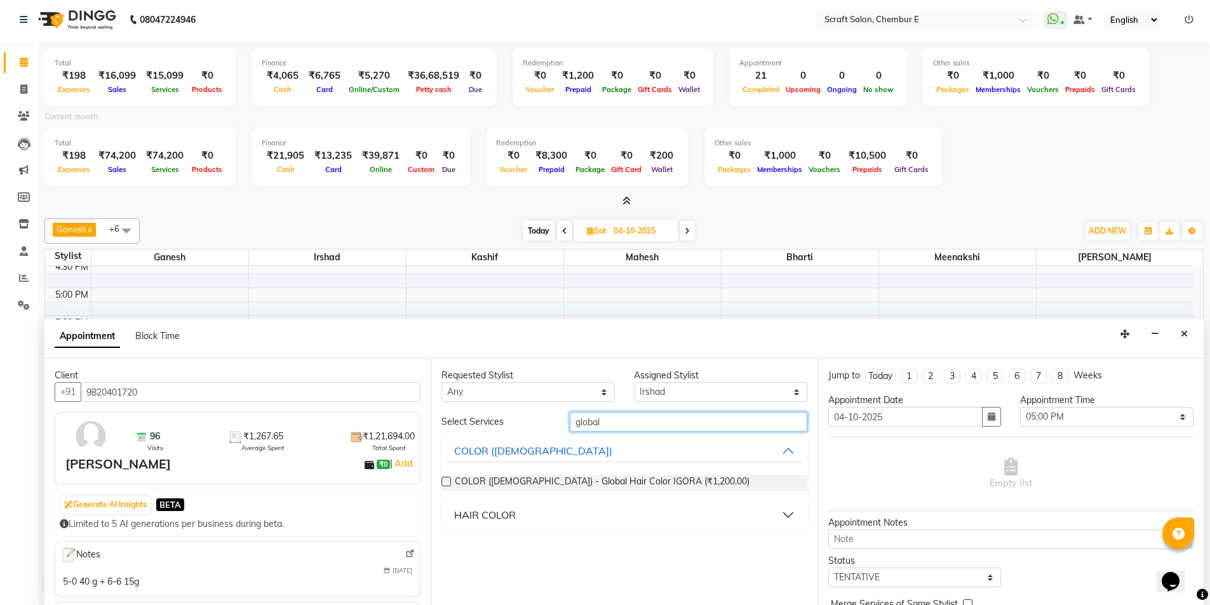
type input "global"
click at [787, 518] on button "HAIR COLOR" at bounding box center [623, 515] width 355 height 23
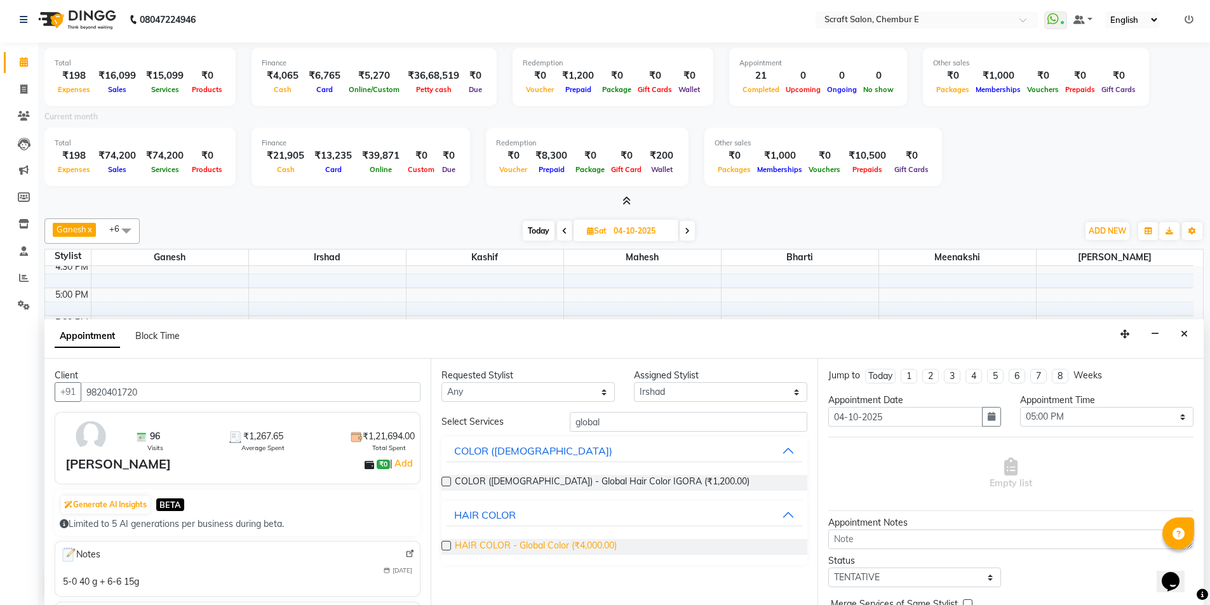
click at [518, 546] on span "HAIR COLOR - Global Color (₹4,000.00)" at bounding box center [536, 547] width 162 height 16
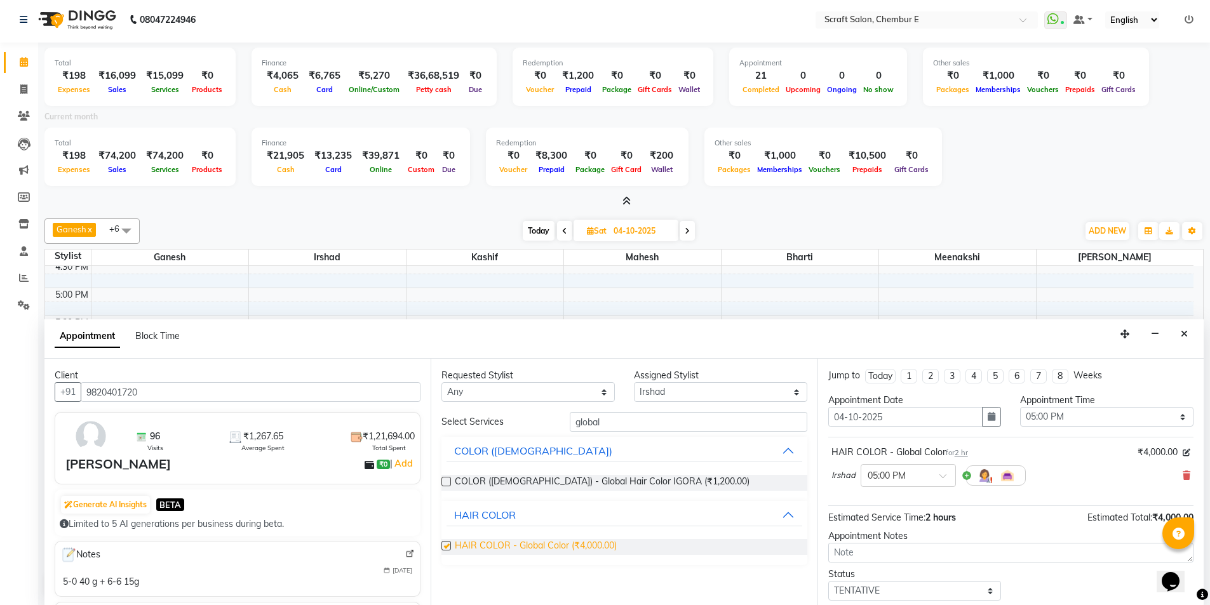
checkbox input "false"
click at [602, 397] on select "Any Bharti Ganesh Irshad Kashif Mahesh Meenakshi Rasika" at bounding box center [527, 392] width 173 height 20
select select "33658"
click at [441, 382] on select "Any Bharti Ganesh Irshad Kashif Mahesh Meenakshi Rasika" at bounding box center [527, 392] width 173 height 20
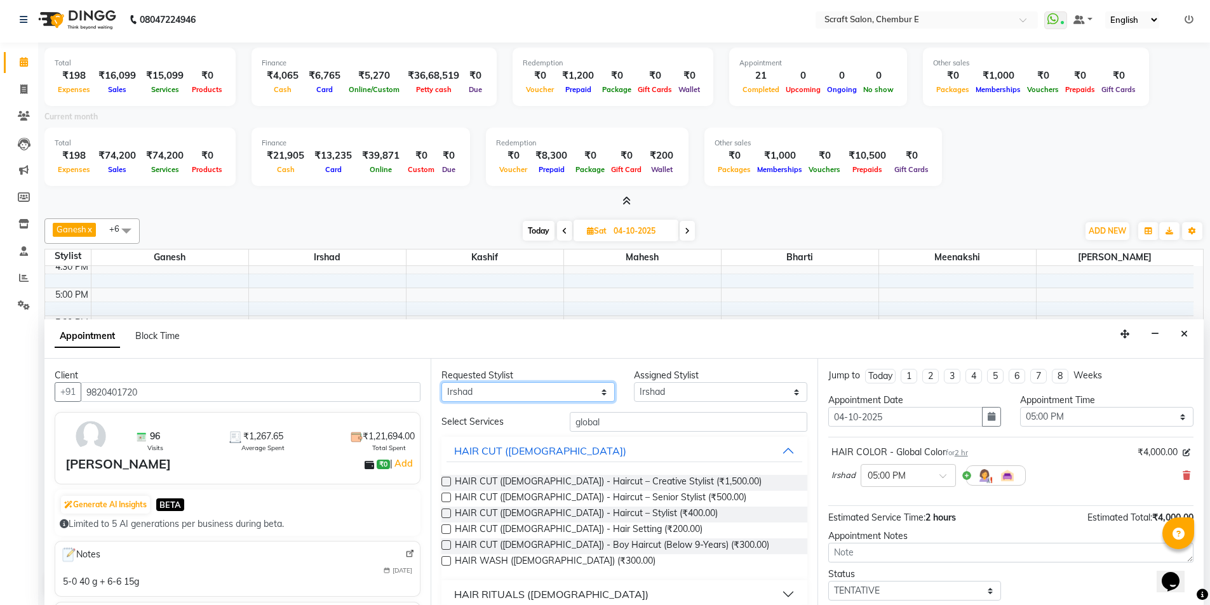
scroll to position [76, 0]
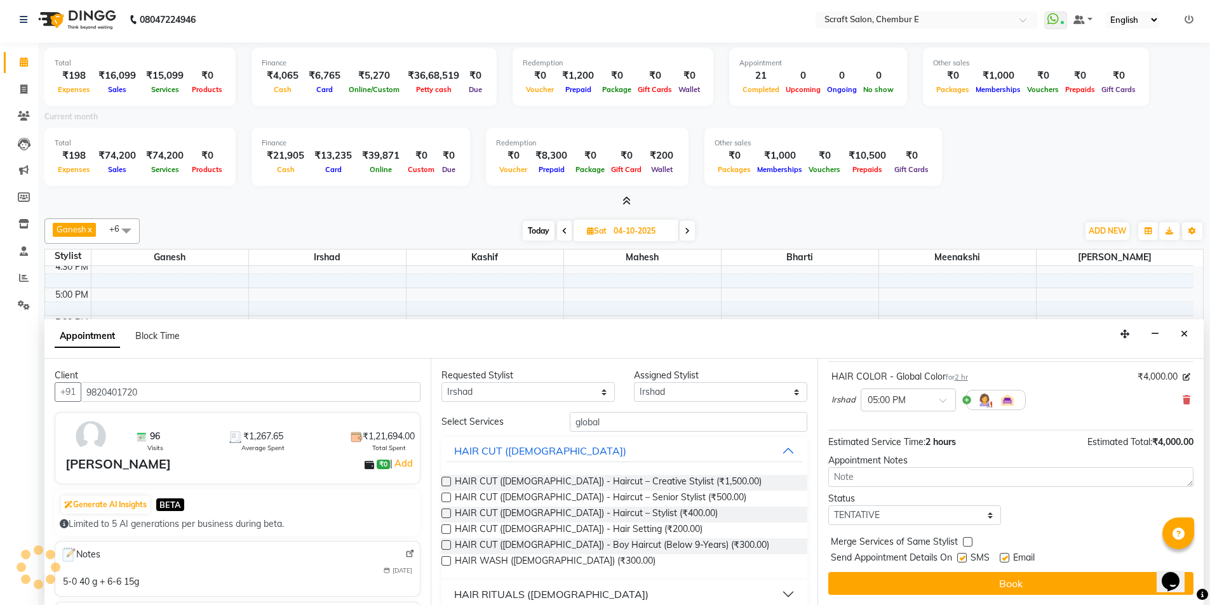
click at [1005, 552] on div "Email" at bounding box center [1022, 559] width 45 height 16
click at [1005, 560] on label at bounding box center [1005, 558] width 10 height 10
click at [1005, 560] on input "checkbox" at bounding box center [1004, 559] width 8 height 8
checkbox input "false"
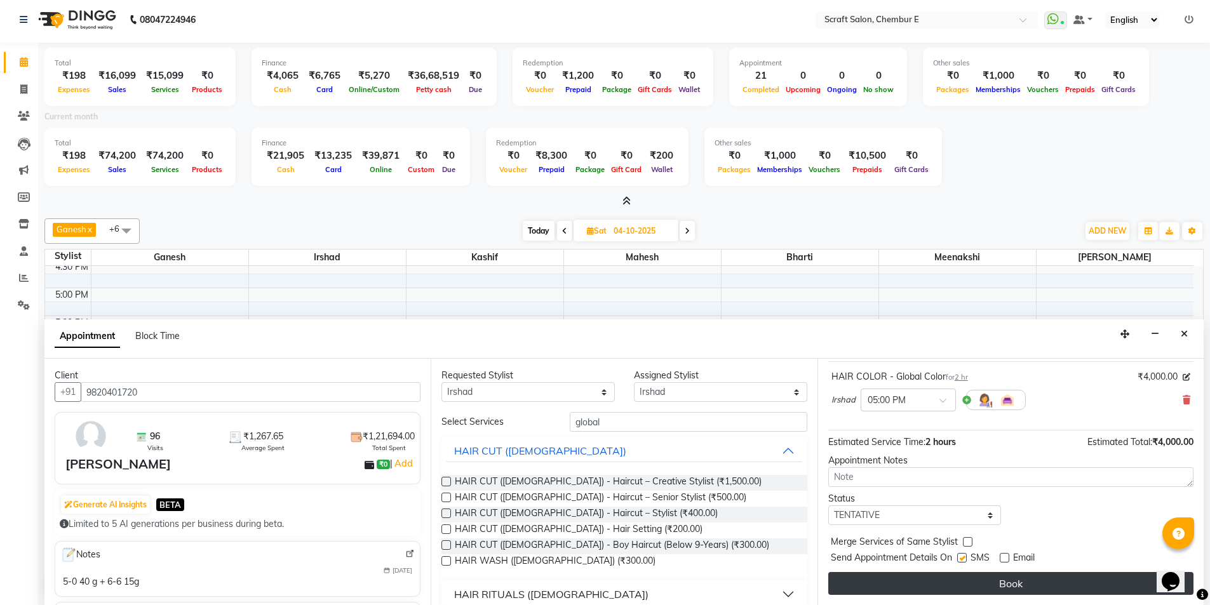
click at [1008, 580] on button "Book" at bounding box center [1010, 583] width 365 height 23
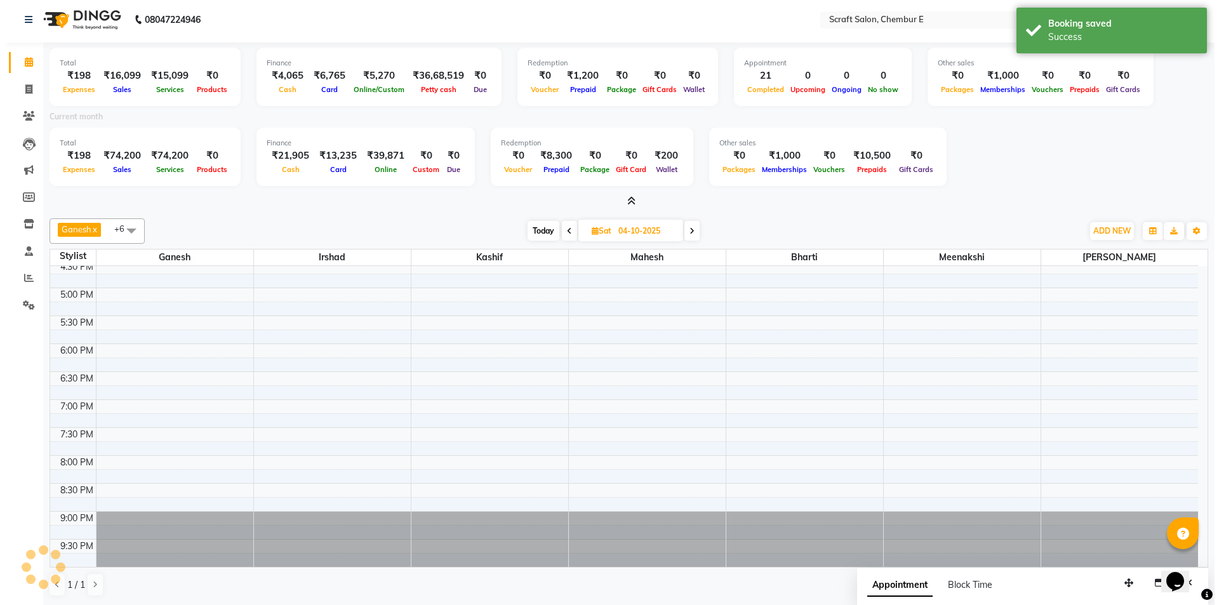
scroll to position [0, 0]
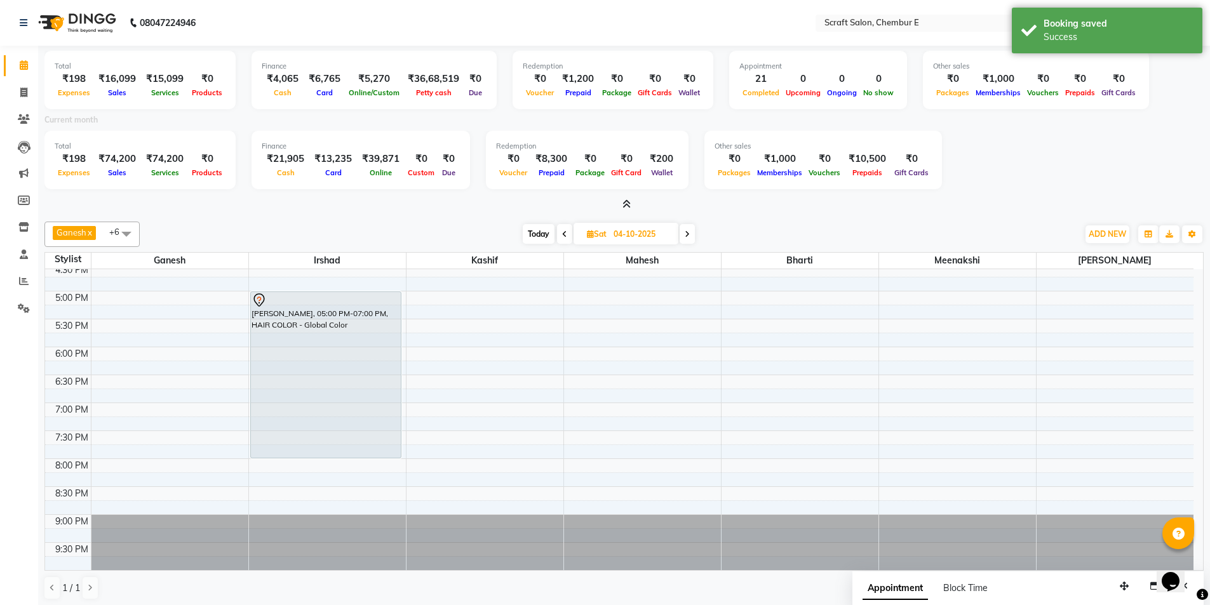
drag, startPoint x: 325, startPoint y: 402, endPoint x: 326, endPoint y: 450, distance: 48.3
click at [326, 450] on div "Padmini Pandey, 05:00 PM-07:00 PM, HAIR COLOR - Global Color Padmini Pandey, 05…" at bounding box center [327, 207] width 157 height 726
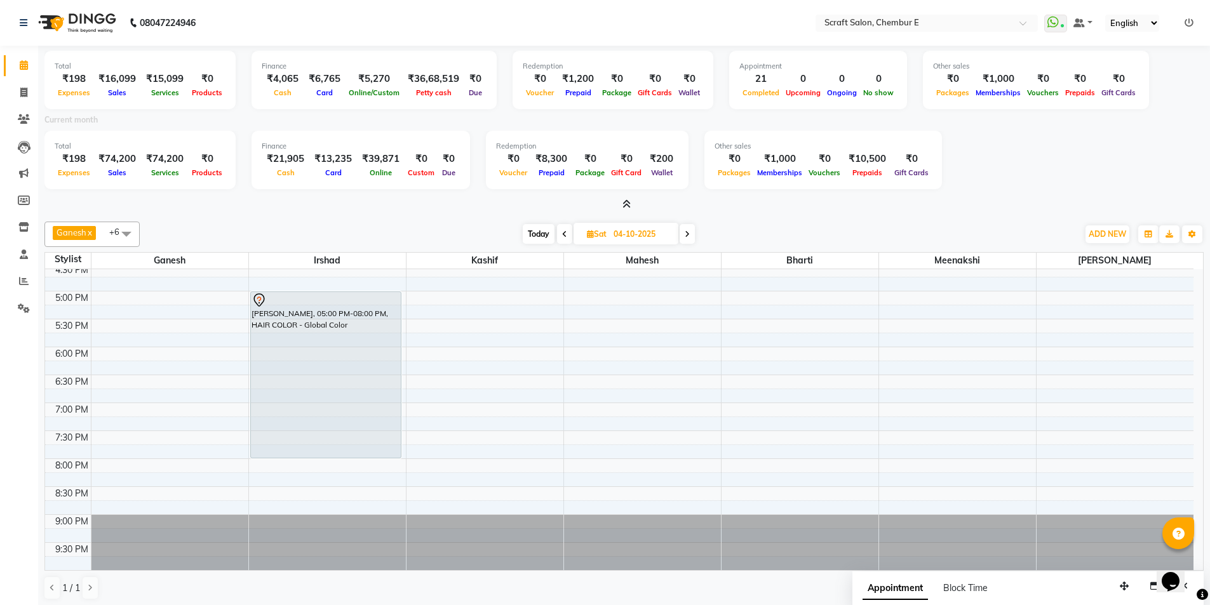
click at [625, 201] on icon at bounding box center [626, 204] width 8 height 10
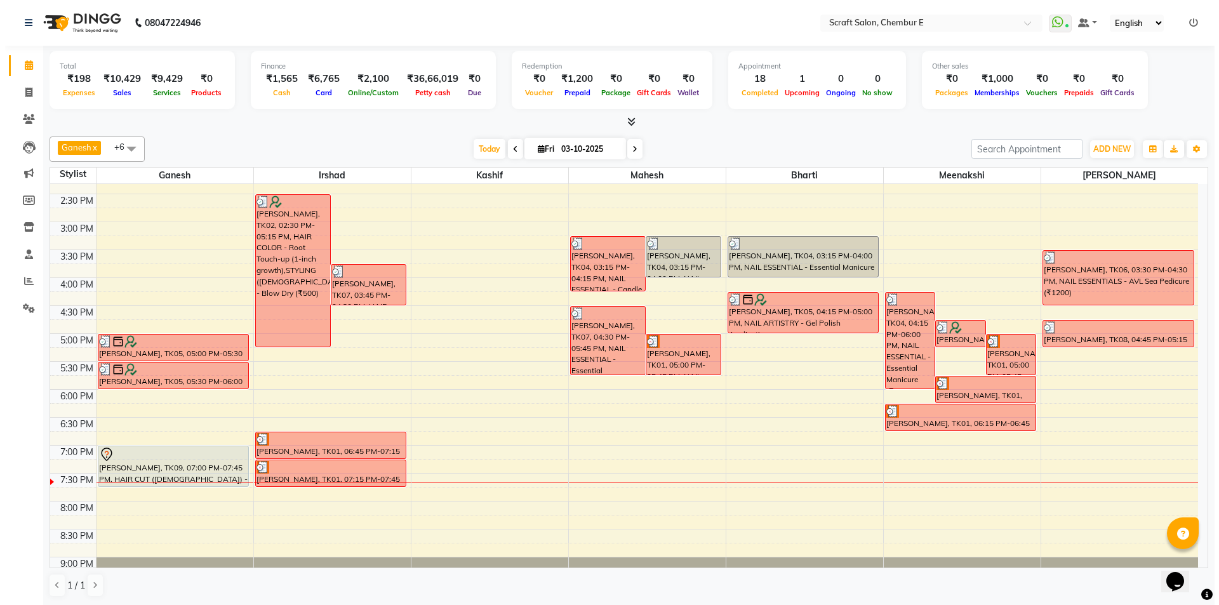
scroll to position [318, 0]
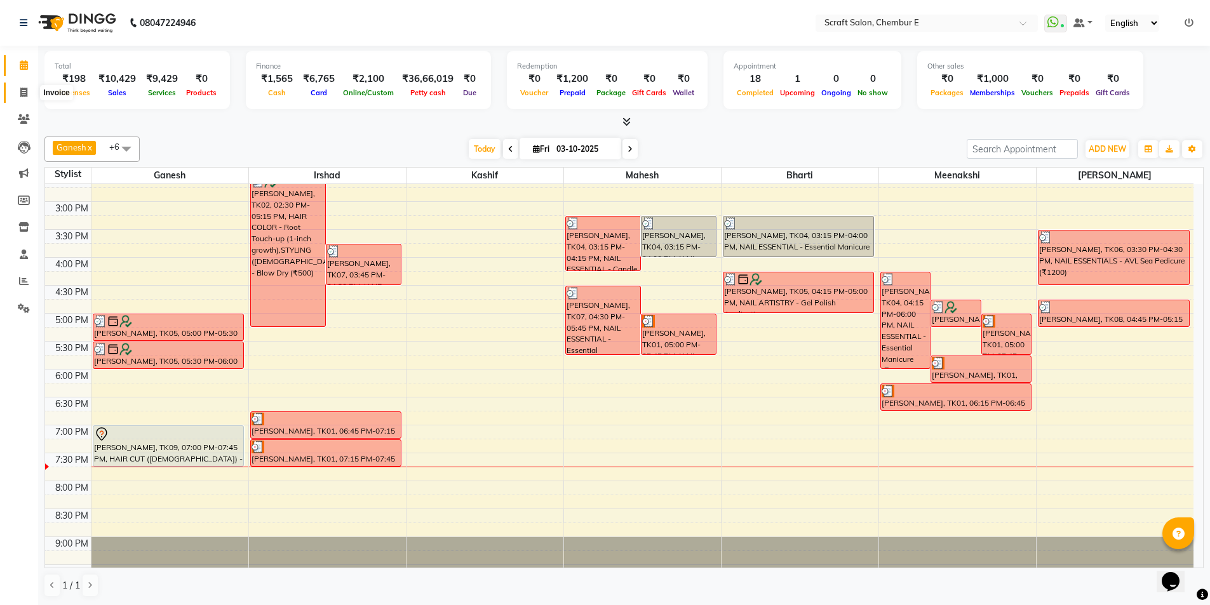
click at [25, 93] on icon at bounding box center [23, 93] width 7 height 10
select select "3922"
select select "service"
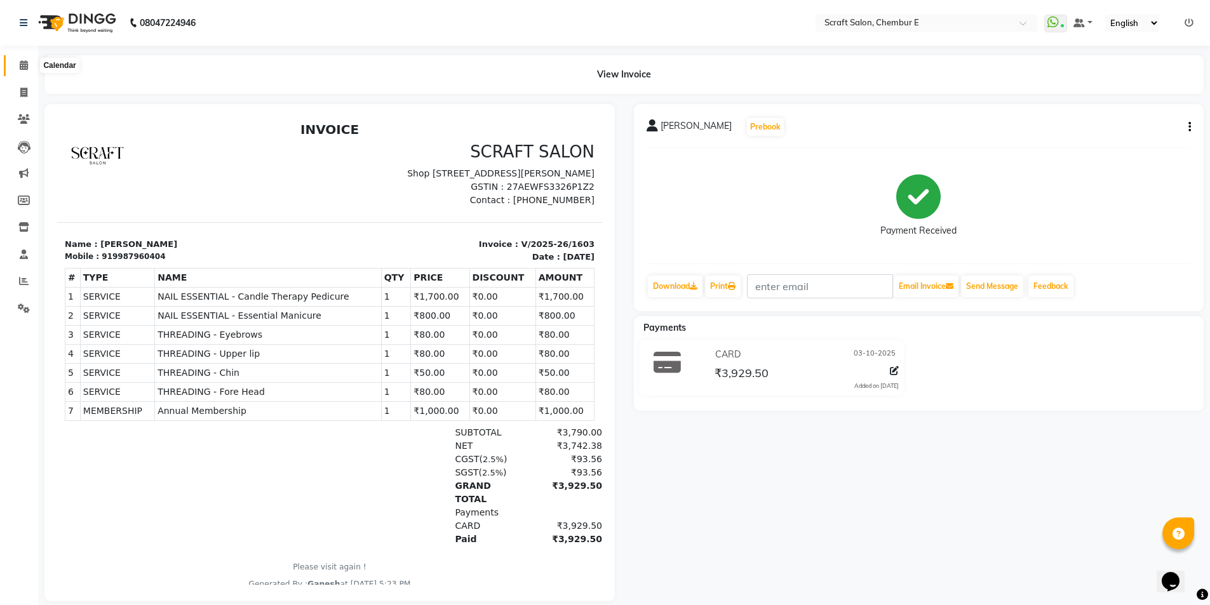
click at [29, 66] on span at bounding box center [24, 65] width 22 height 15
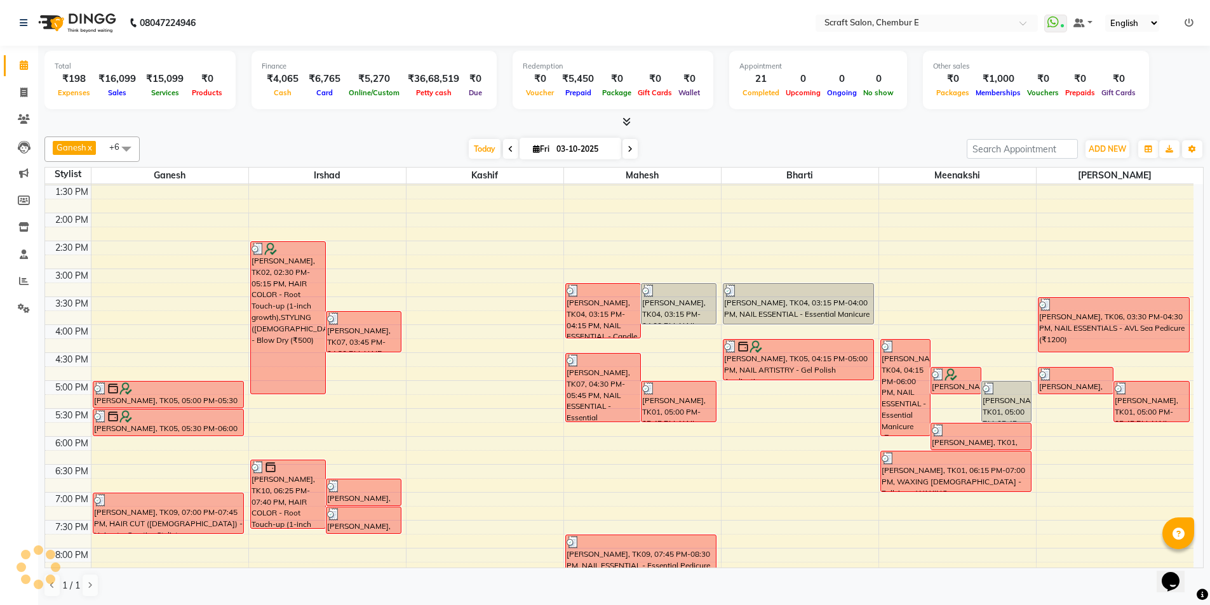
scroll to position [342, 0]
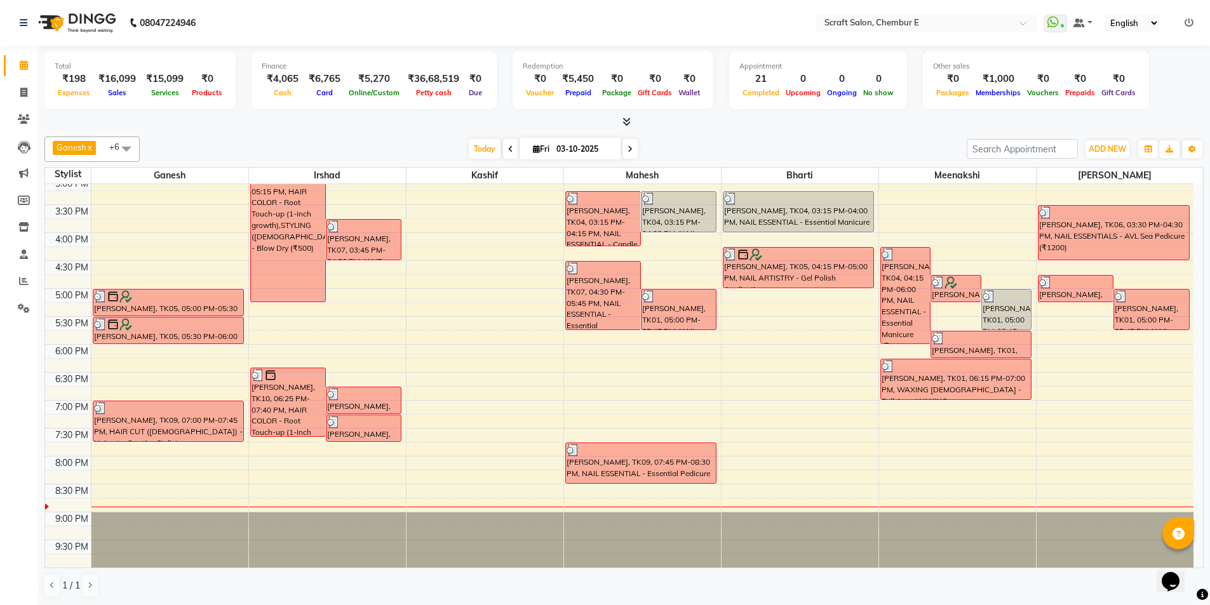
click at [628, 120] on icon at bounding box center [626, 122] width 8 height 10
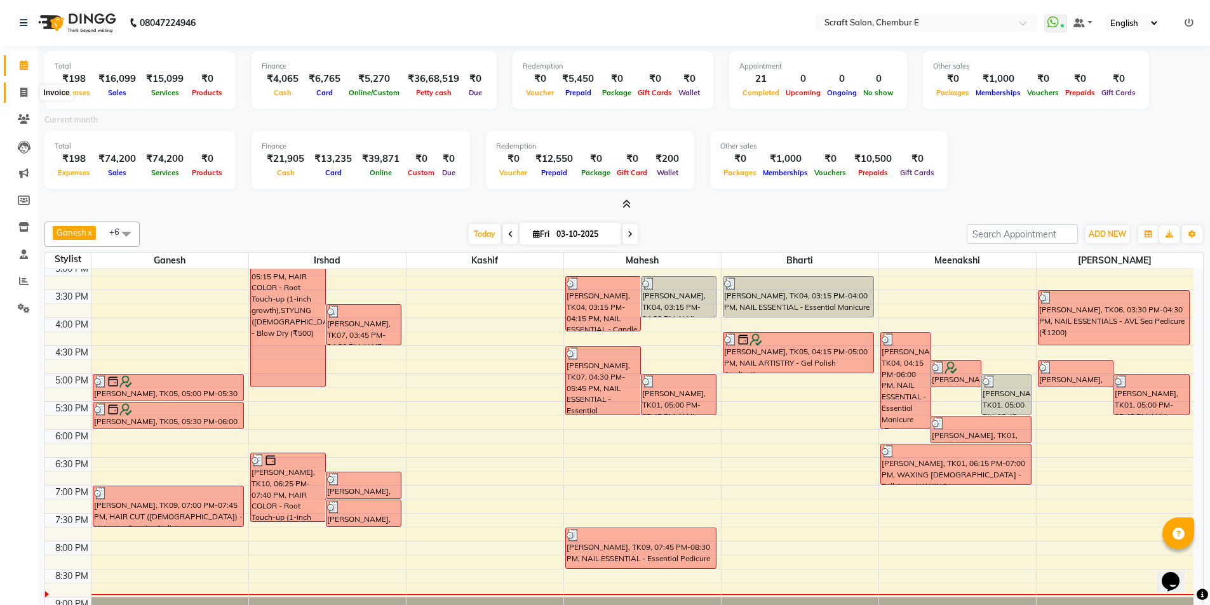
click at [20, 93] on icon at bounding box center [23, 93] width 7 height 10
select select "service"
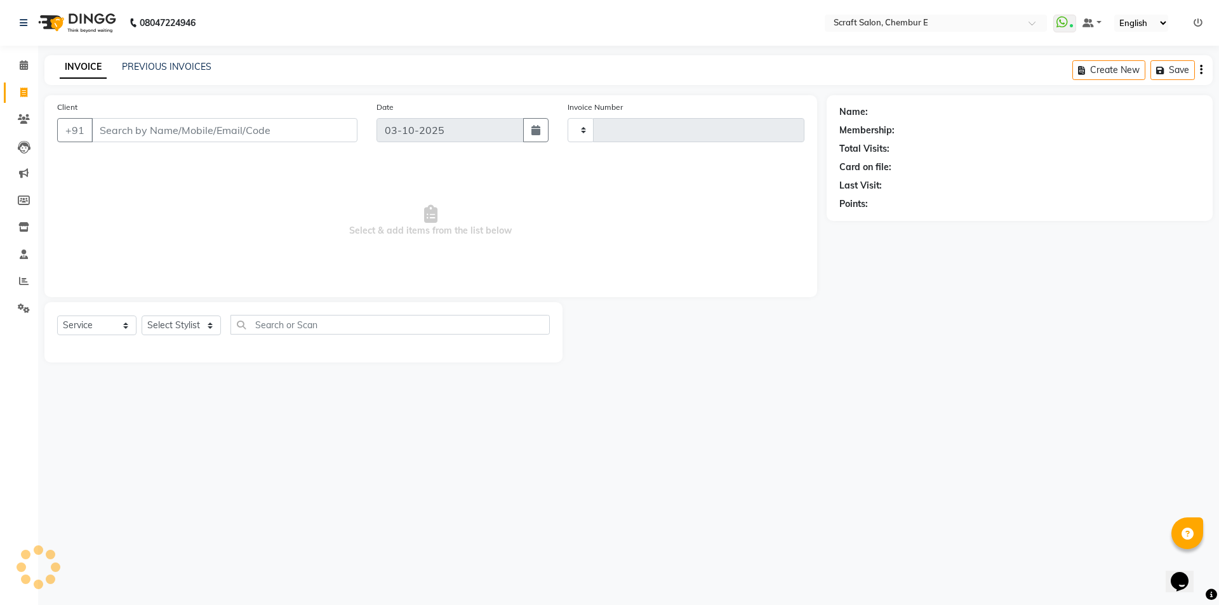
type input "1609"
select select "3922"
click at [177, 65] on link "PREVIOUS INVOICES" at bounding box center [167, 66] width 90 height 11
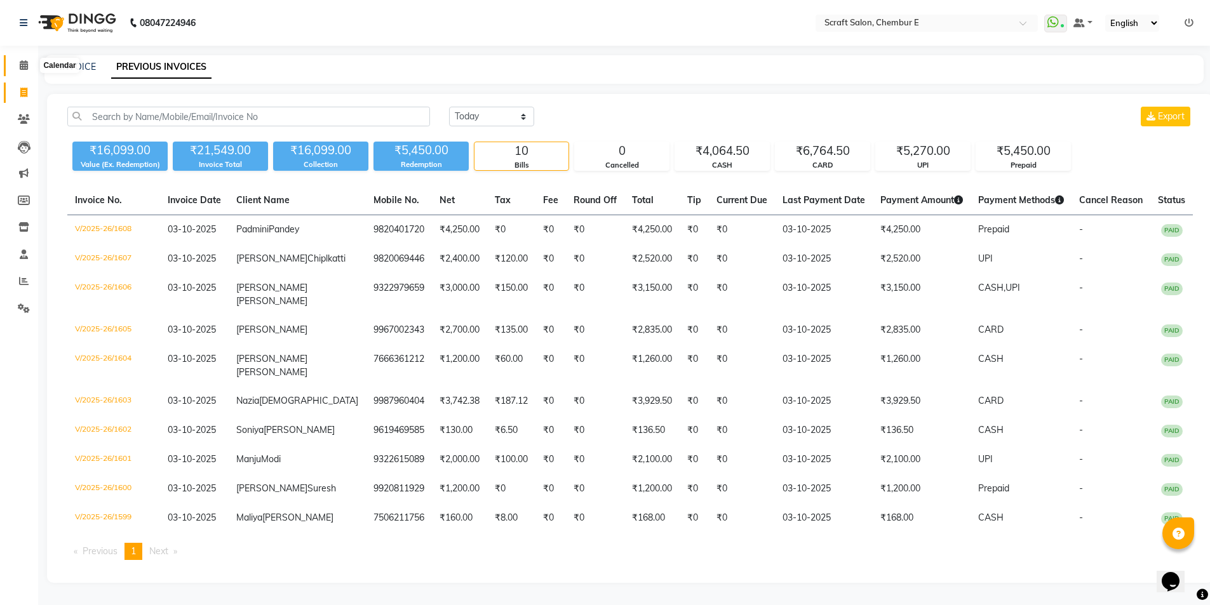
click at [22, 68] on icon at bounding box center [24, 65] width 8 height 10
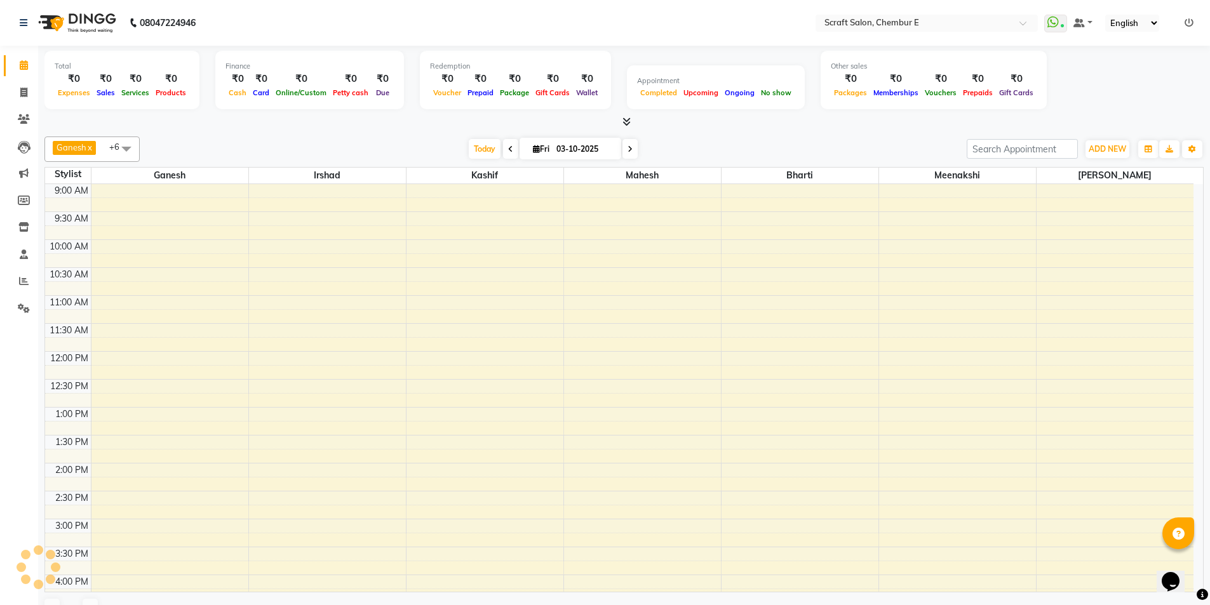
click at [628, 121] on icon at bounding box center [626, 122] width 8 height 10
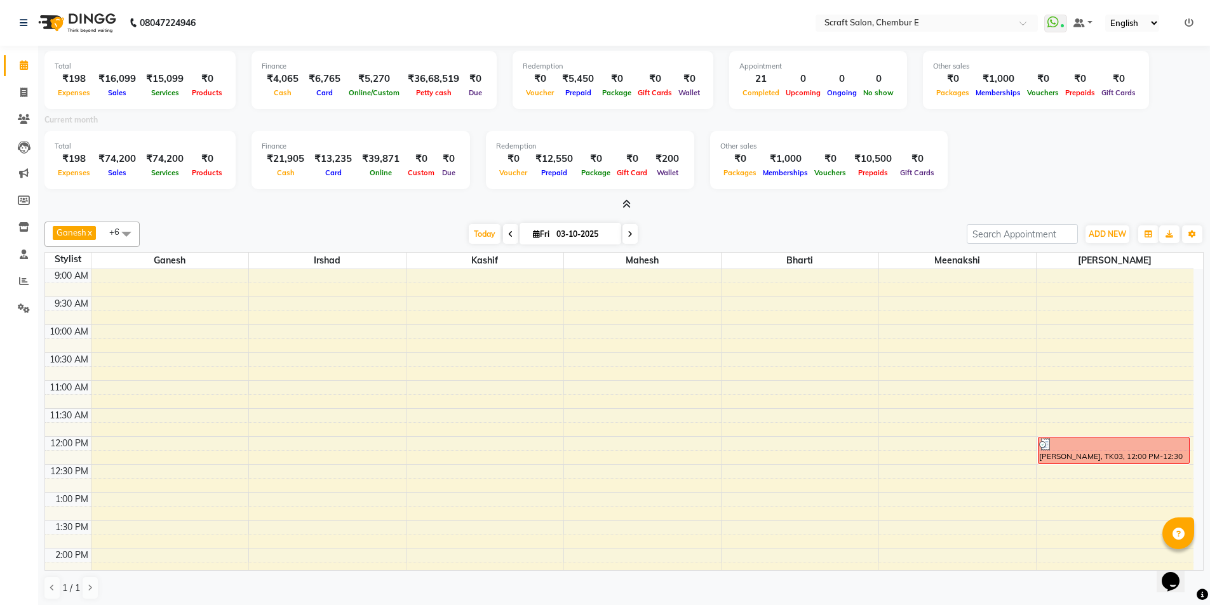
scroll to position [3, 0]
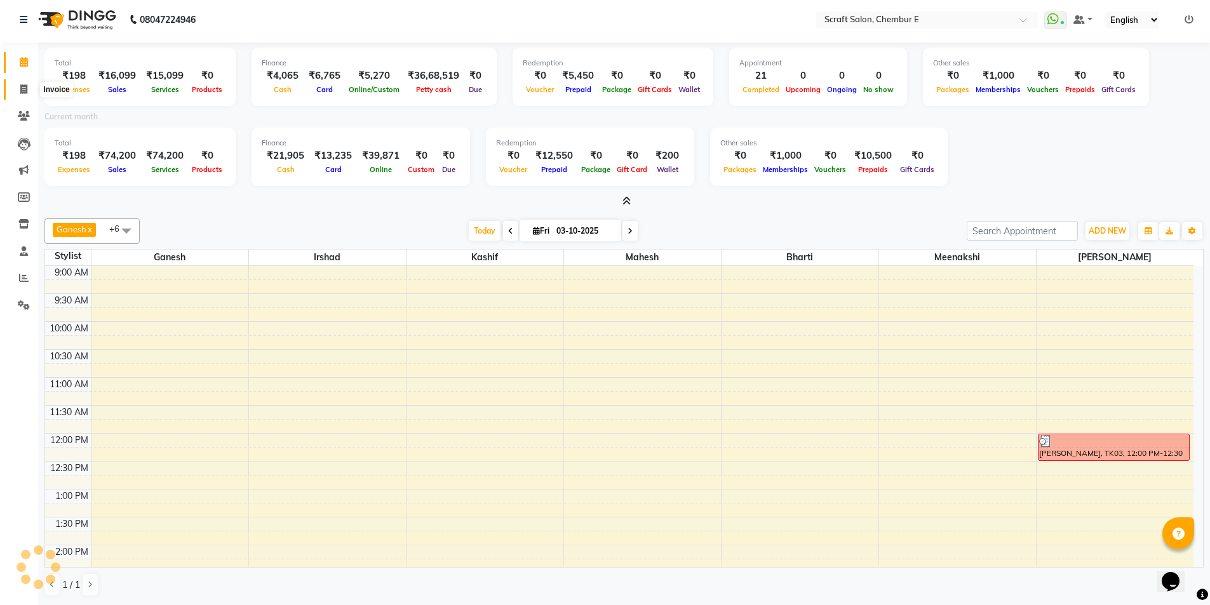
click at [22, 90] on icon at bounding box center [23, 89] width 7 height 10
select select "3922"
select select "service"
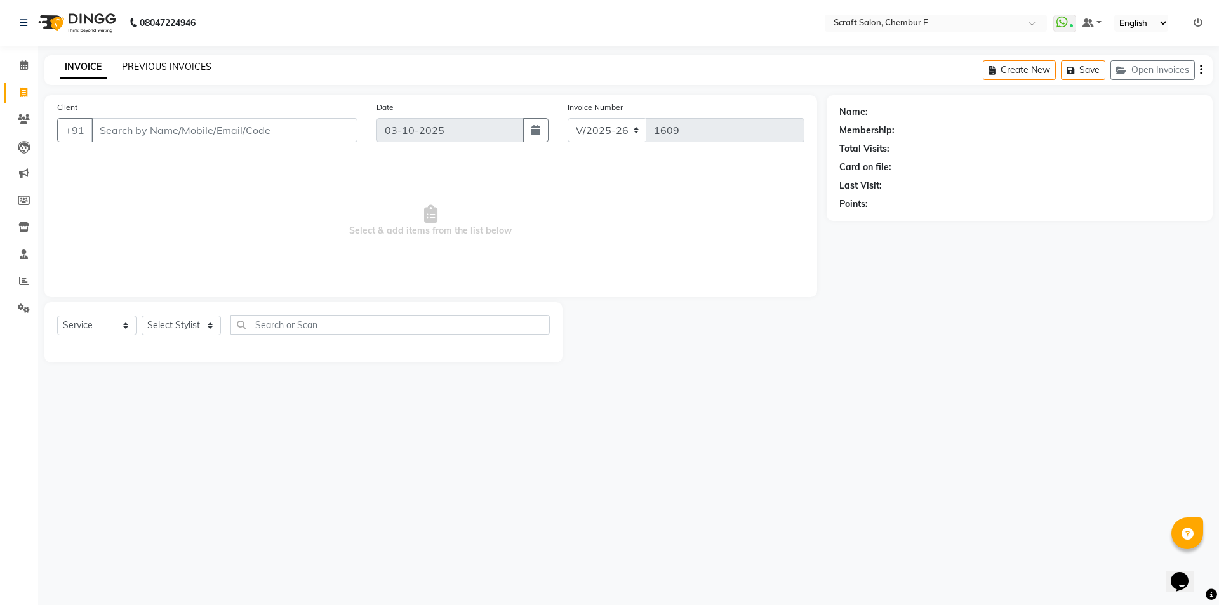
click at [202, 65] on link "PREVIOUS INVOICES" at bounding box center [167, 66] width 90 height 11
